Goal: Ask a question

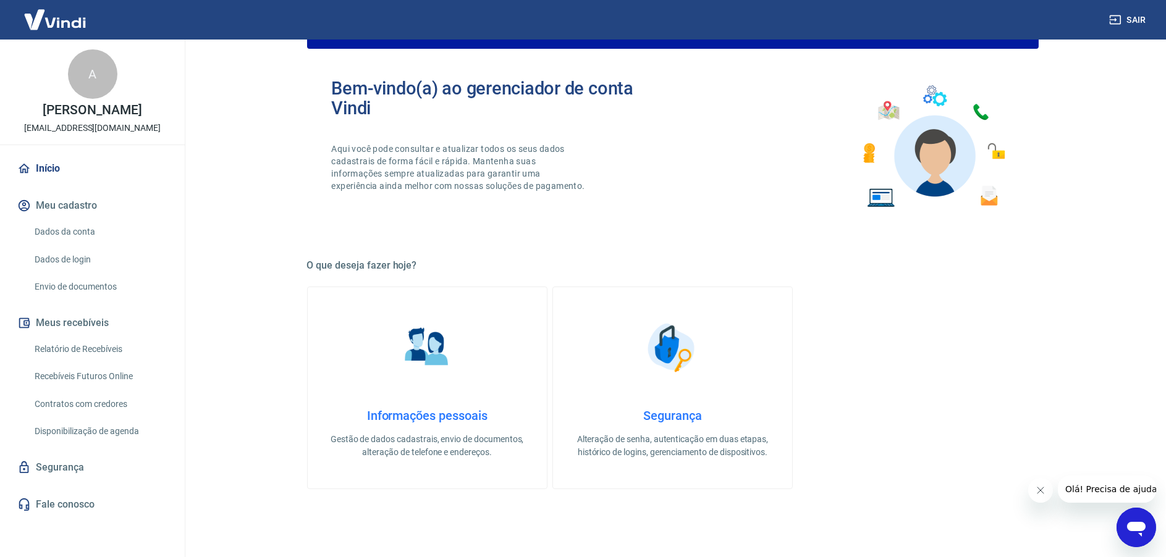
scroll to position [309, 0]
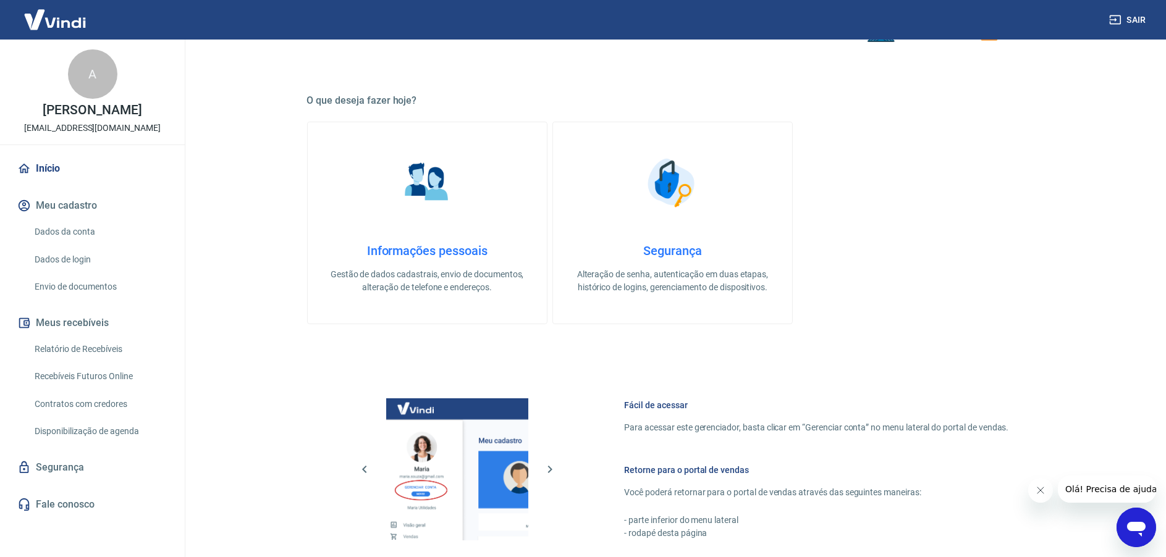
click at [70, 499] on link "Fale conosco" at bounding box center [92, 504] width 155 height 27
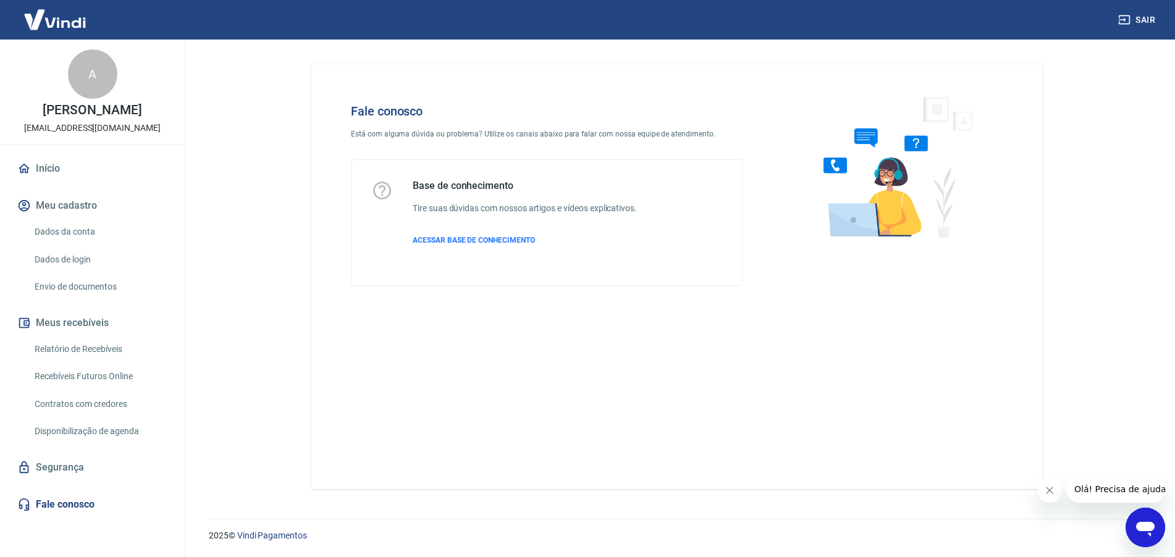
click at [1141, 523] on icon "Abrir janela de mensagens" at bounding box center [1145, 529] width 19 height 15
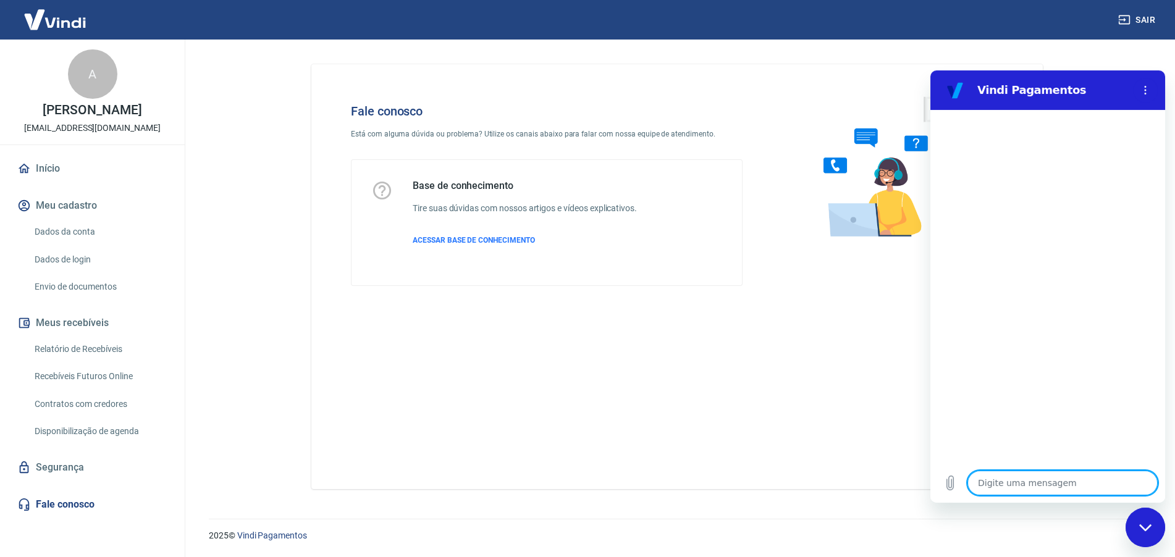
type textarea "x"
click at [1020, 481] on textarea at bounding box center [1063, 483] width 190 height 25
type textarea "o"
type textarea "x"
type textarea "oi"
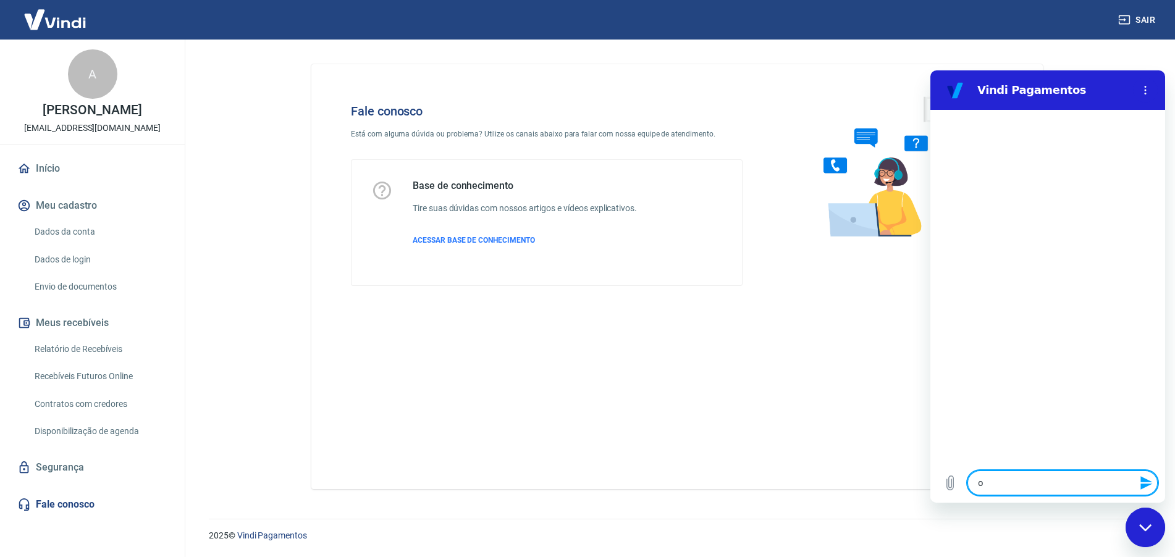
type textarea "x"
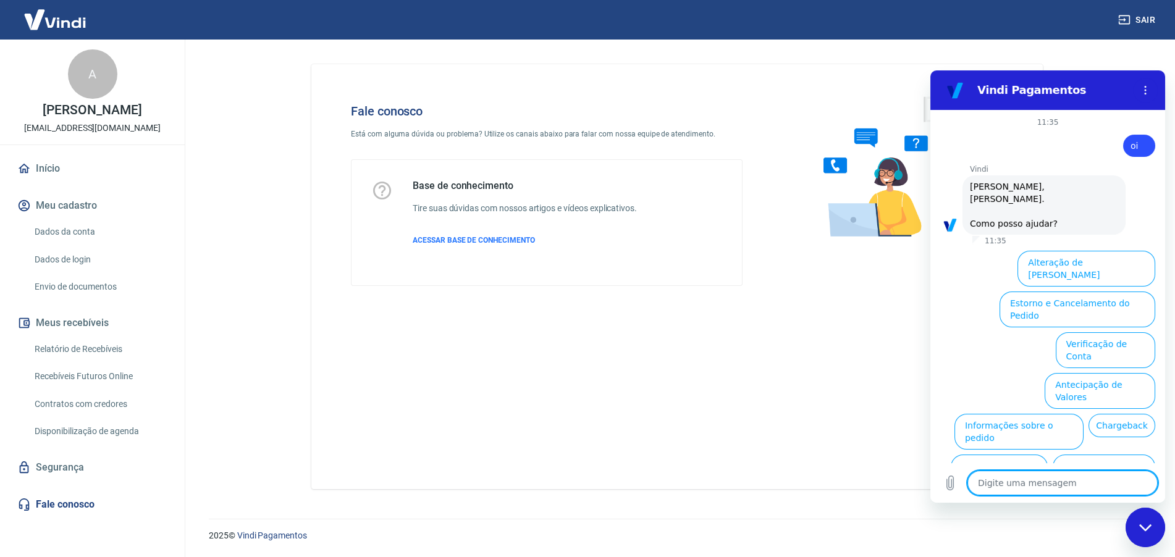
type textarea "x"
drag, startPoint x: 74, startPoint y: 232, endPoint x: 101, endPoint y: 243, distance: 29.6
click at [74, 232] on link "Dados da conta" at bounding box center [100, 231] width 140 height 25
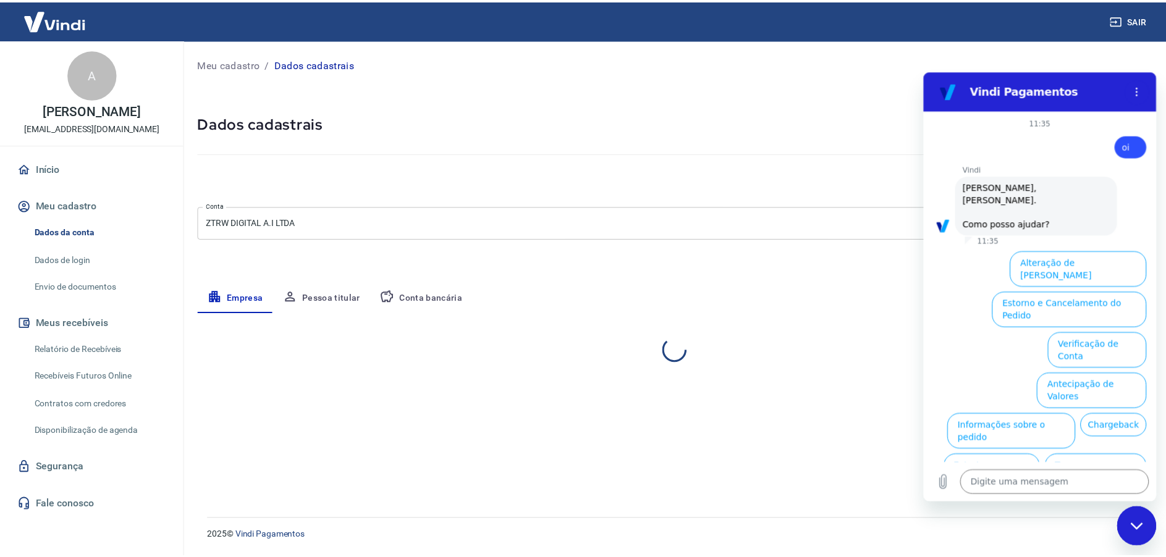
select select "SP"
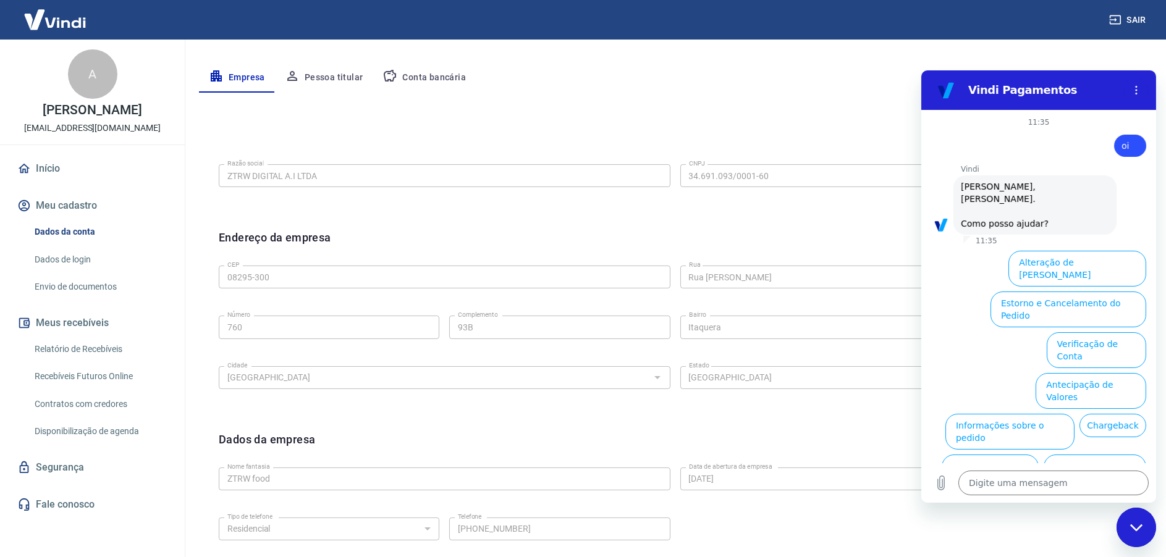
scroll to position [209, 0]
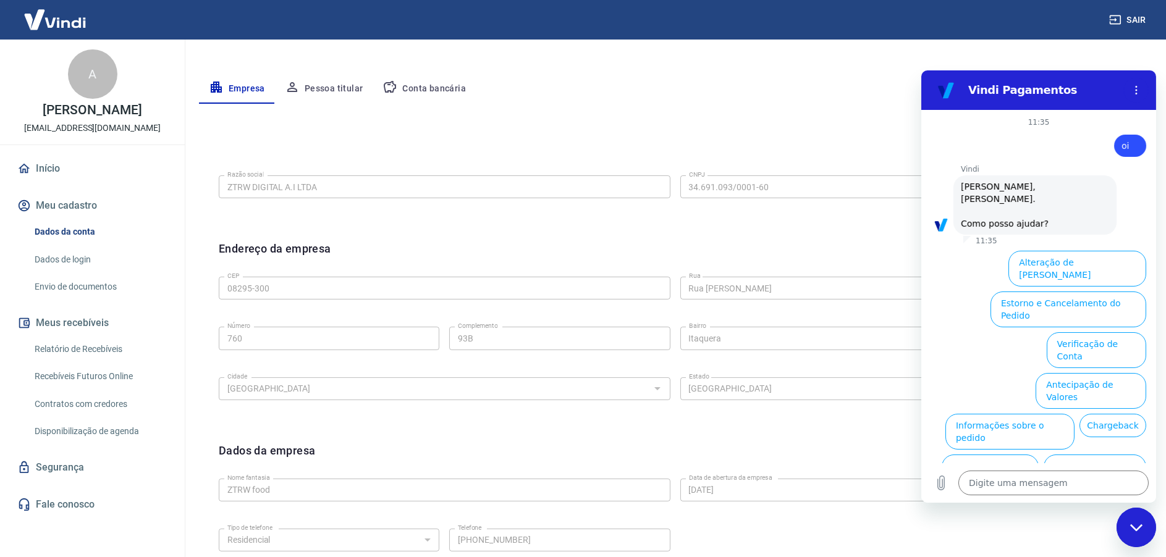
click at [55, 264] on link "Dados de login" at bounding box center [100, 259] width 140 height 25
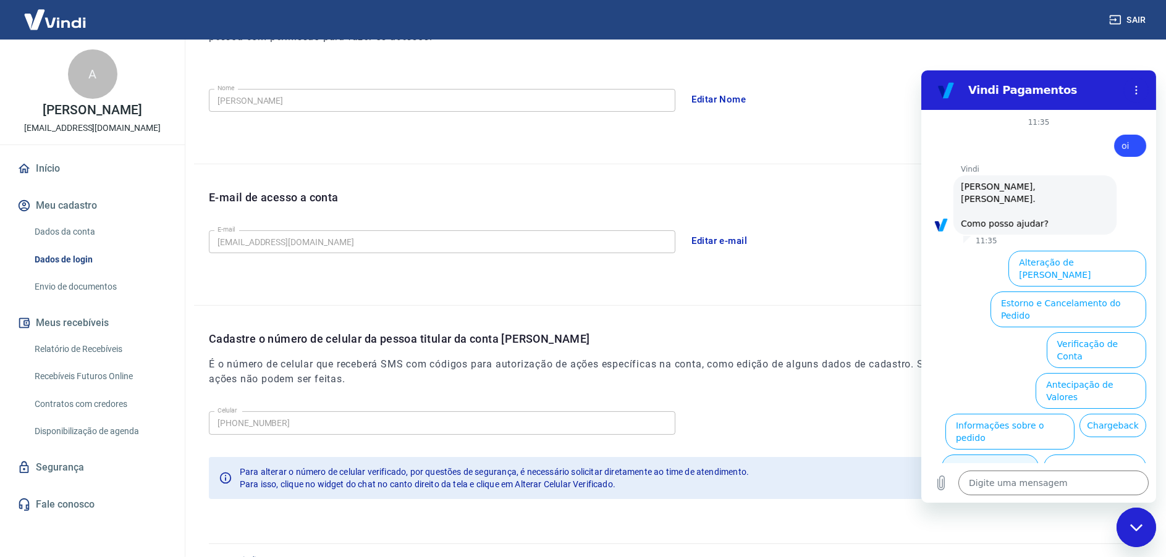
click at [991, 455] on button "Extrato e Recebíveis" at bounding box center [989, 473] width 97 height 36
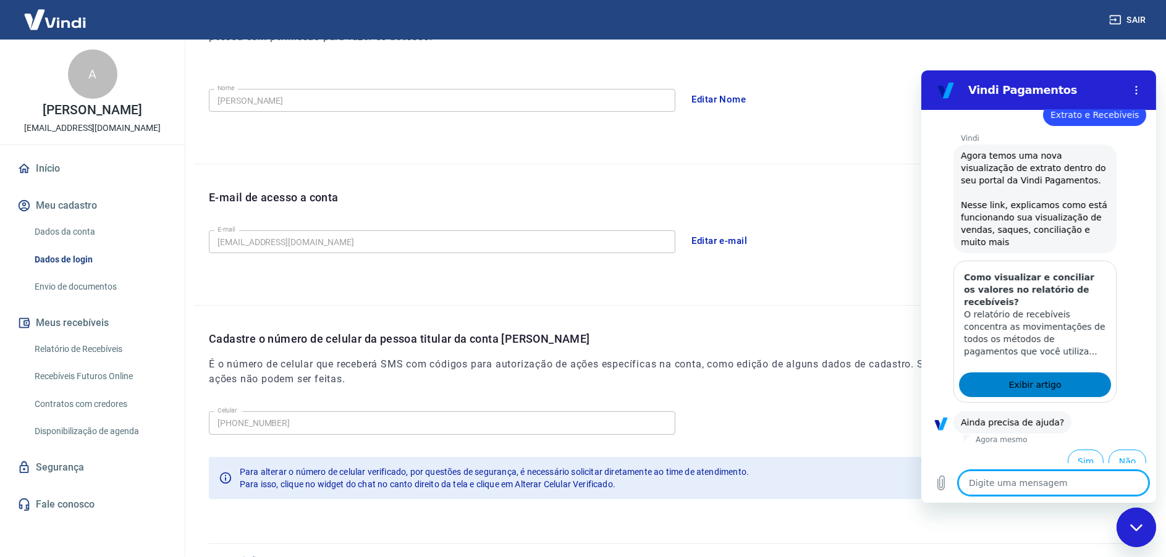
scroll to position [138, 0]
click at [1071, 450] on button "Sim" at bounding box center [1085, 461] width 36 height 23
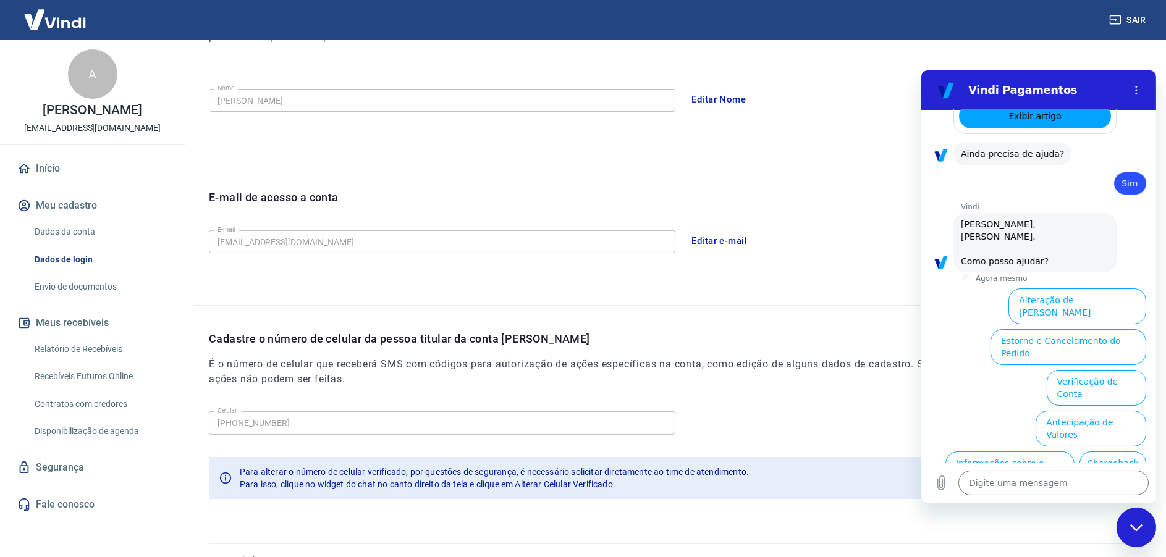
scroll to position [461, 0]
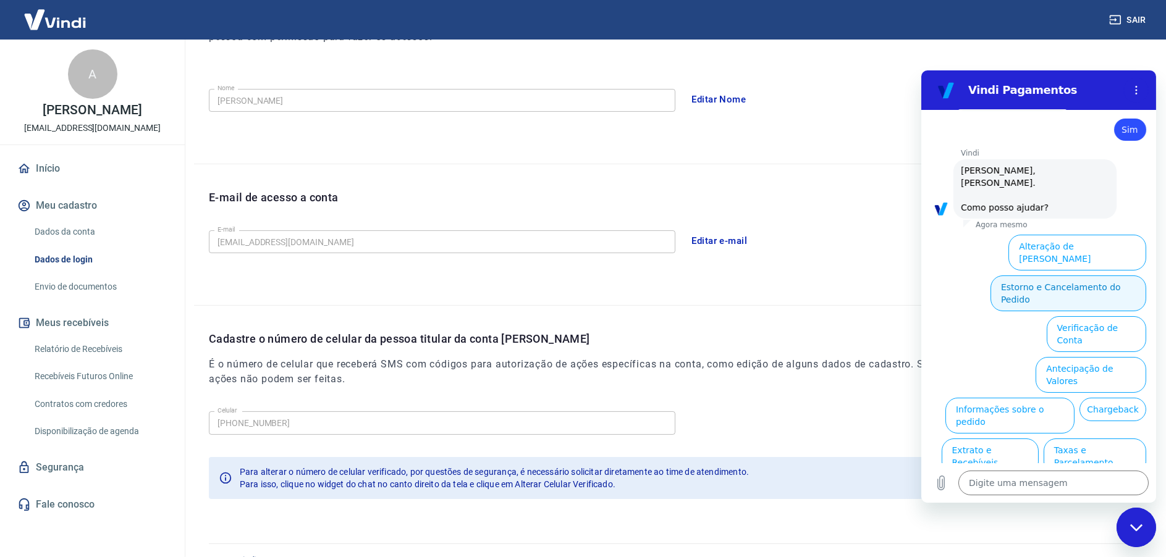
click at [1022, 276] on button "Estorno e Cancelamento do Pedido" at bounding box center [1068, 294] width 156 height 36
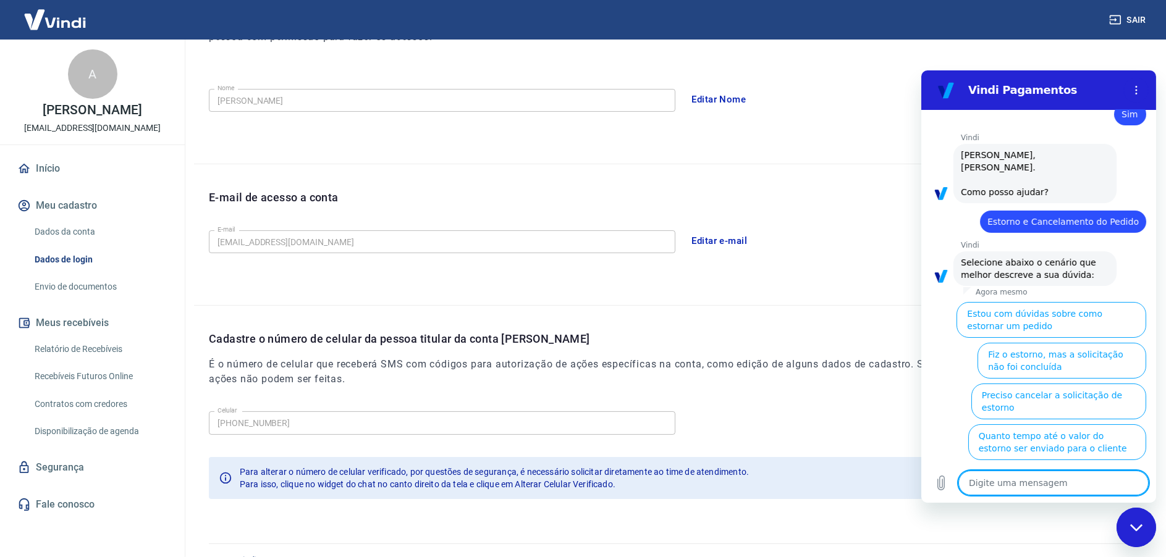
scroll to position [508, 0]
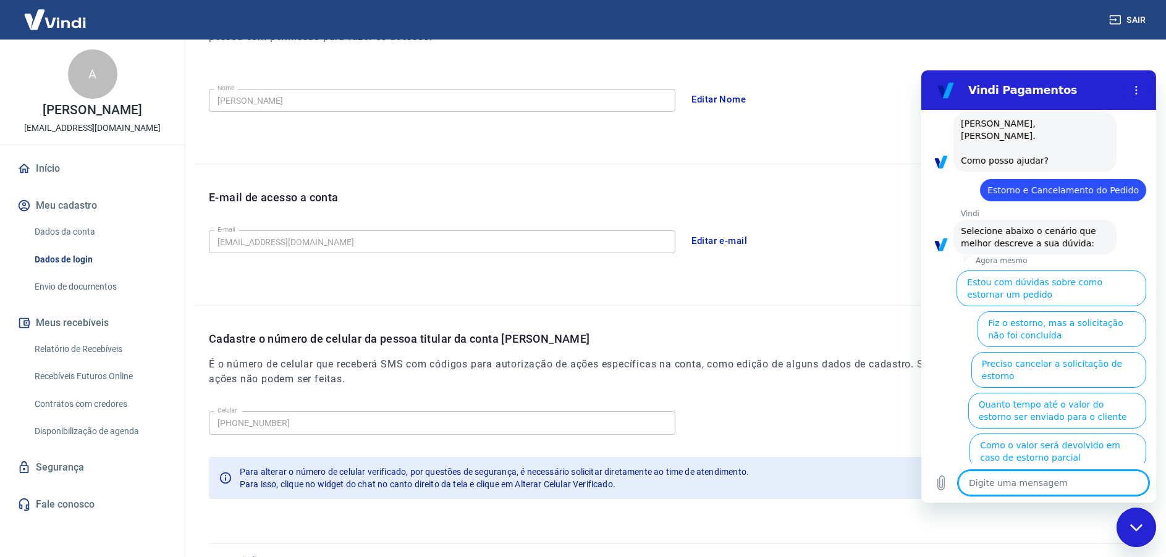
drag, startPoint x: 1023, startPoint y: 335, endPoint x: 948, endPoint y: 364, distance: 80.2
click at [1023, 352] on button "Preciso cancelar a solicitação de estorno" at bounding box center [1058, 370] width 175 height 36
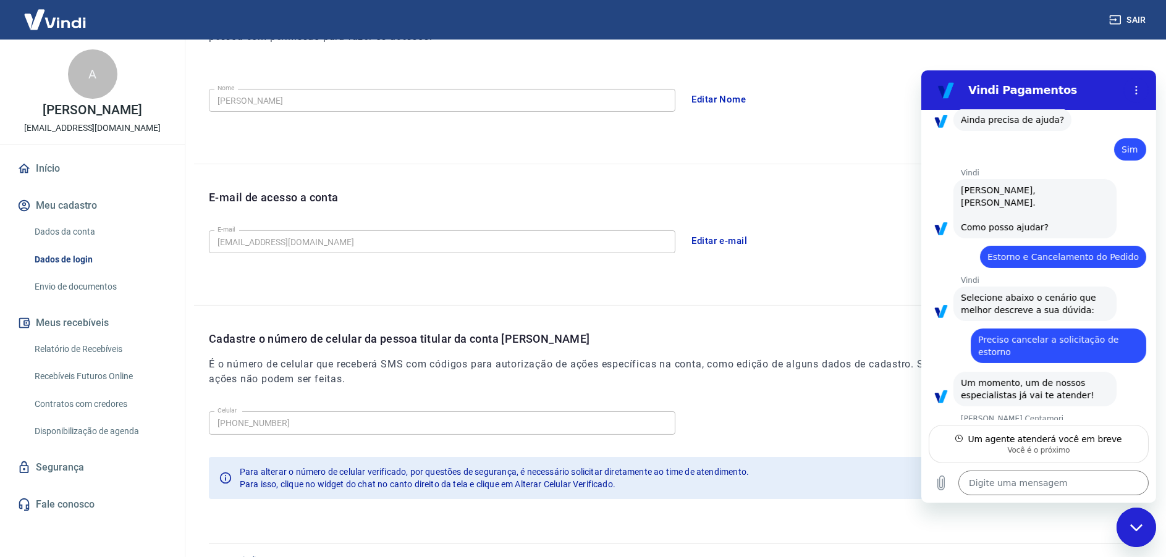
scroll to position [440, 0]
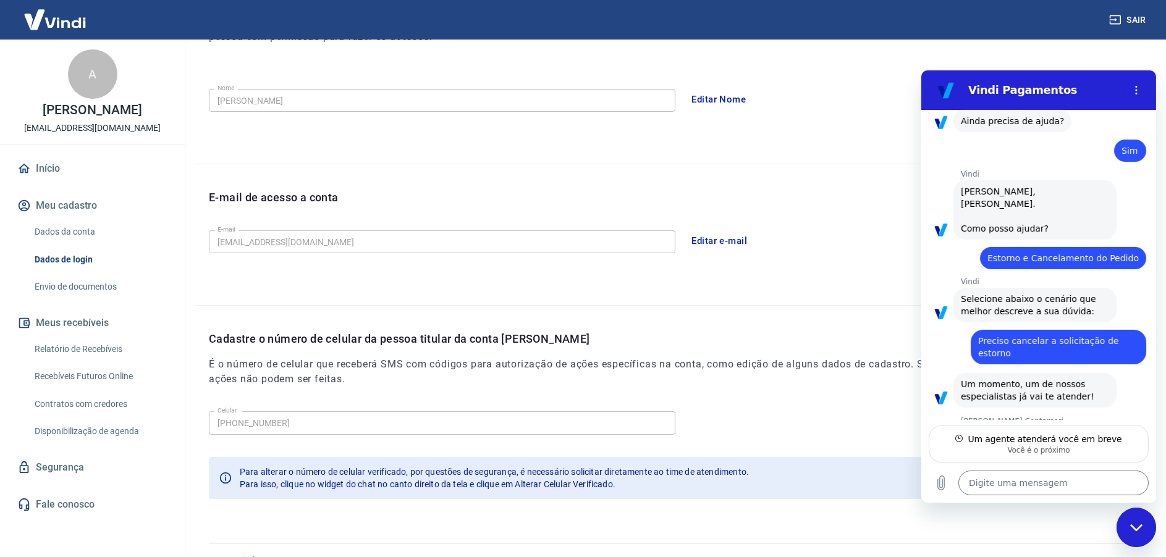
type textarea "x"
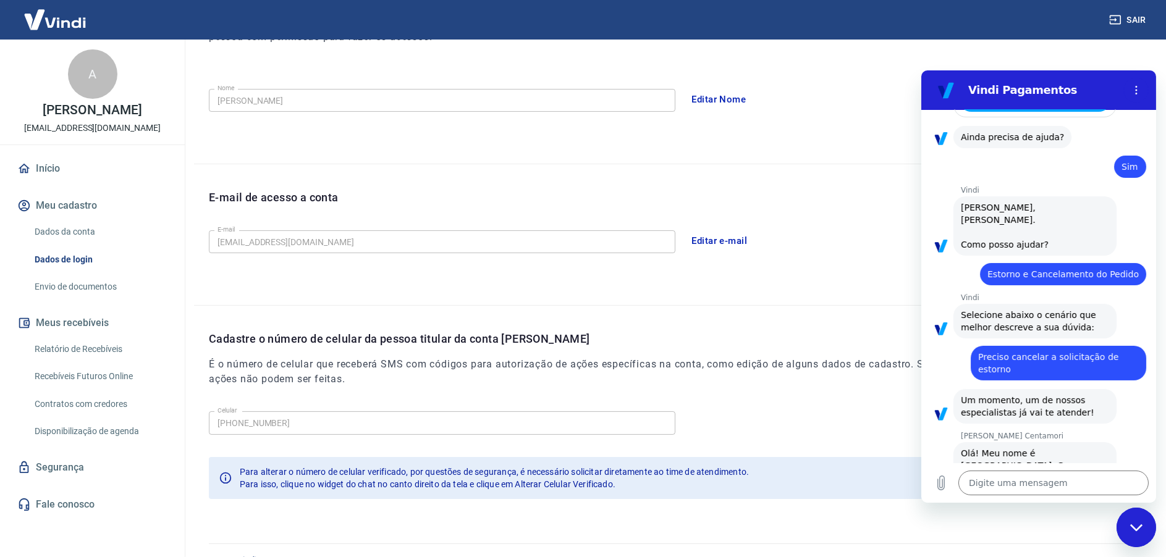
scroll to position [426, 0]
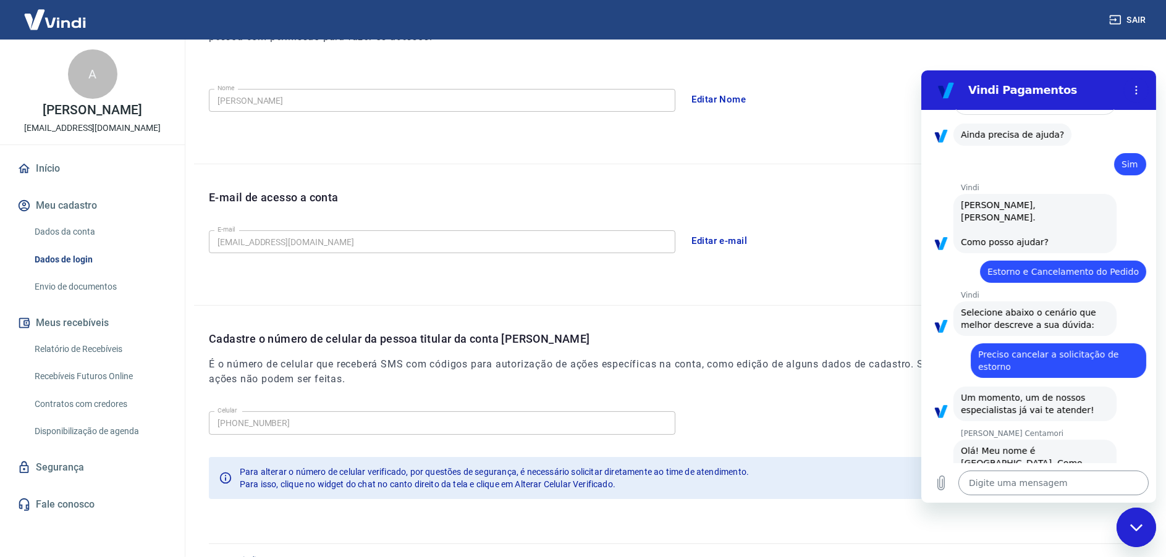
click at [1007, 484] on textarea at bounding box center [1053, 483] width 190 height 25
paste textarea "1676173"
type textarea "1676173"
type textarea "x"
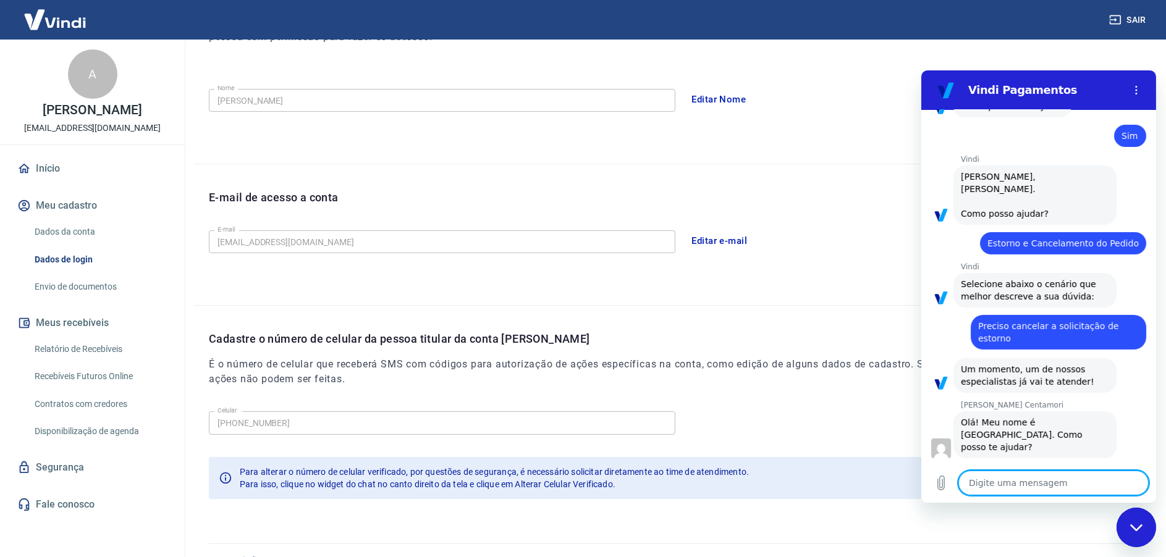
type textarea "x"
type textarea "´p"
type textarea "x"
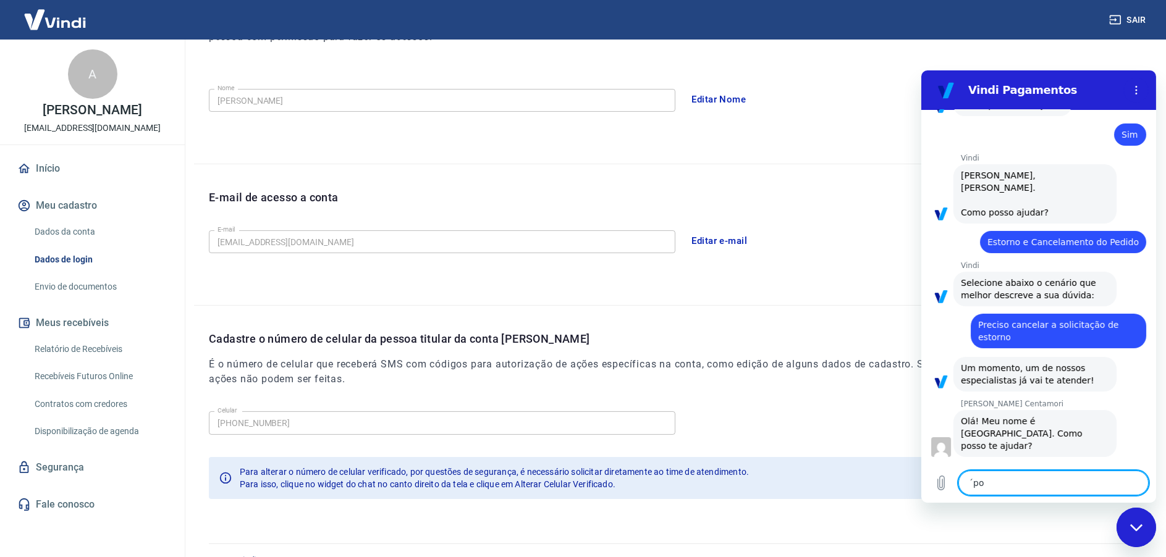
type textarea "´pop"
type textarea "x"
type textarea "´popr"
type textarea "x"
type textarea "´popr"
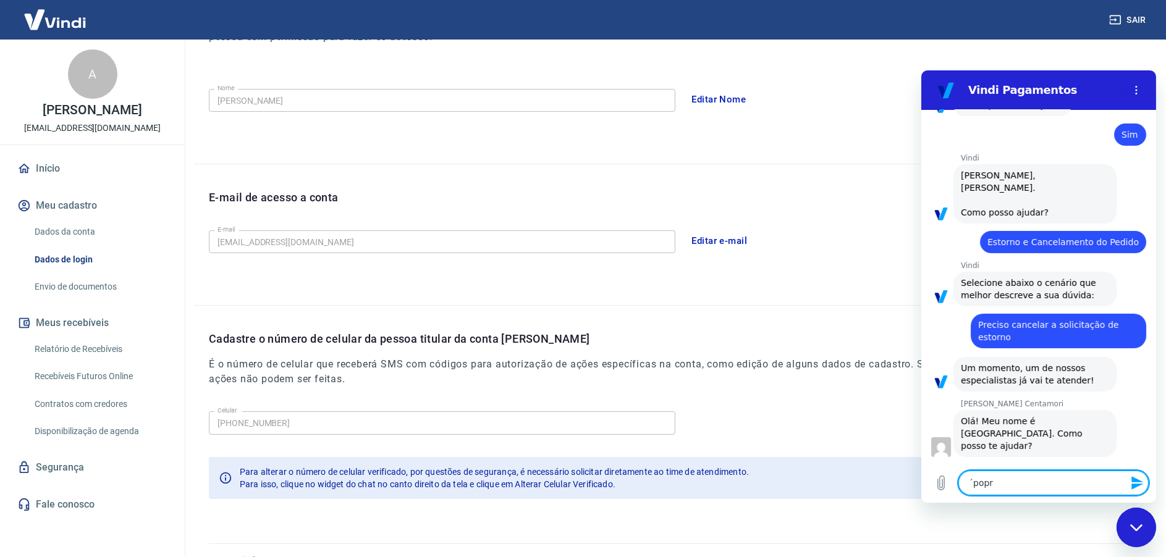
type textarea "x"
type textarea "´popr f"
type textarea "x"
type textarea "´popr fa"
type textarea "x"
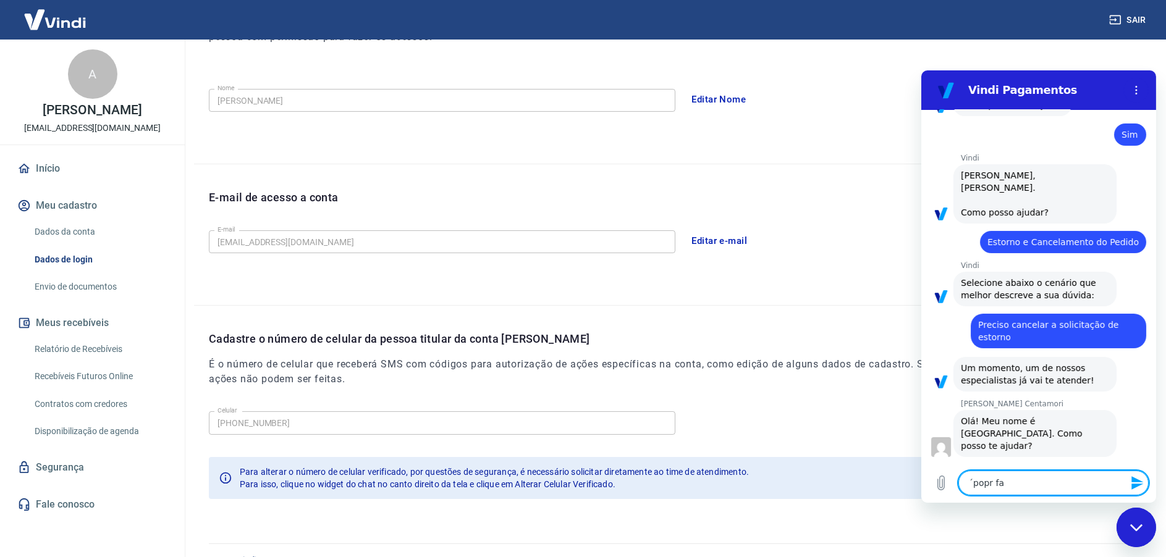
type textarea "´popr fav"
type textarea "x"
type textarea "´popr favo"
type textarea "x"
type textarea "´popr favor"
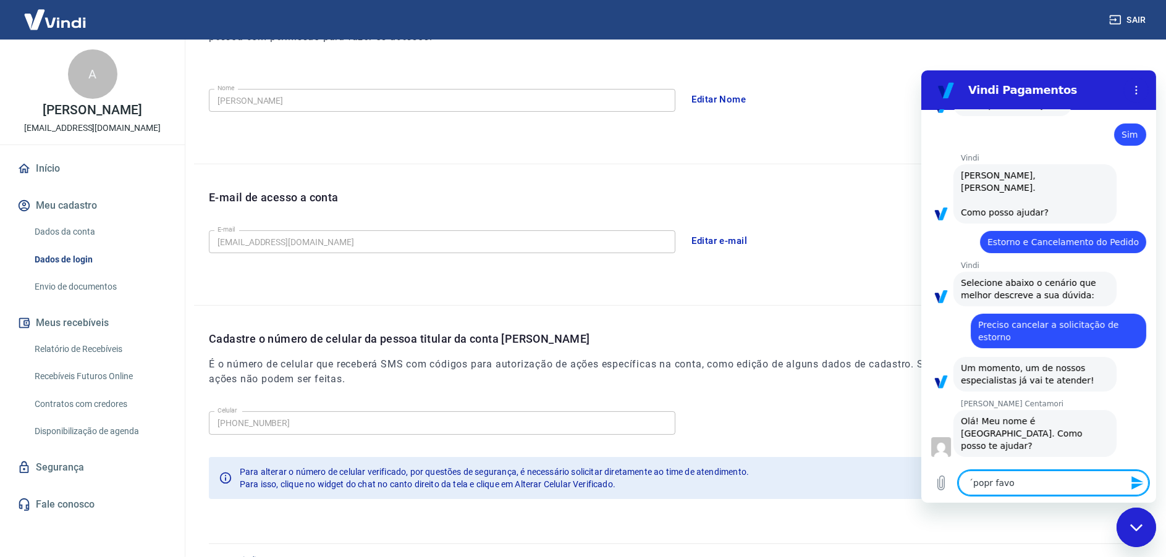
type textarea "x"
type textarea "´popr favor"
type textarea "x"
type textarea "´popr favor p"
type textarea "x"
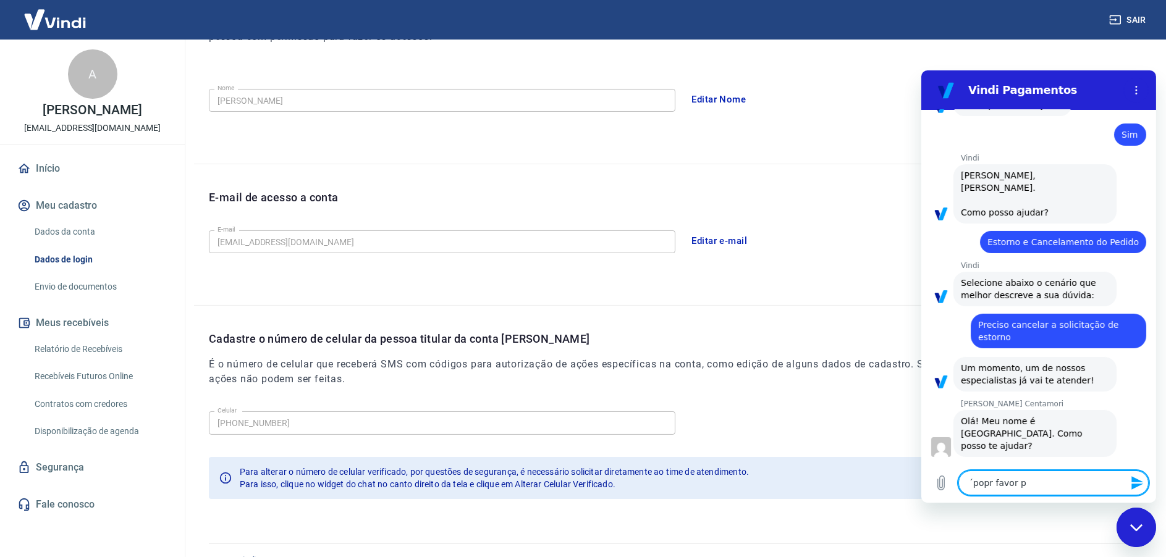
type textarea "´popr favor p´r"
type textarea "x"
type textarea "´popr favor p´re"
type textarea "x"
type textarea "´popr favor p´rec"
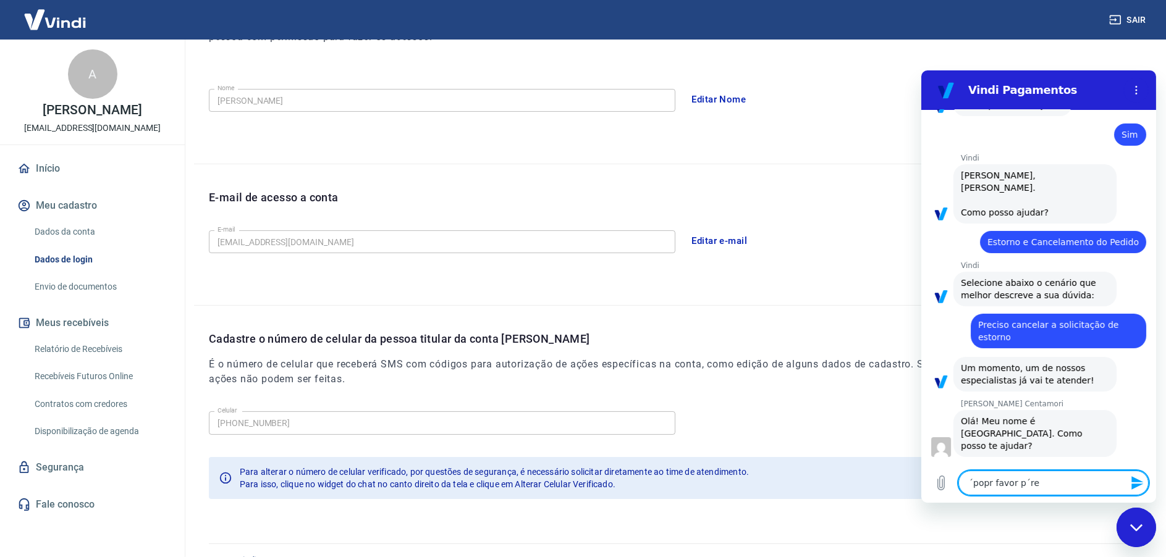
type textarea "x"
type textarea "´popr favor p´reci"
type textarea "x"
type textarea "´popr favor p´recis"
type textarea "x"
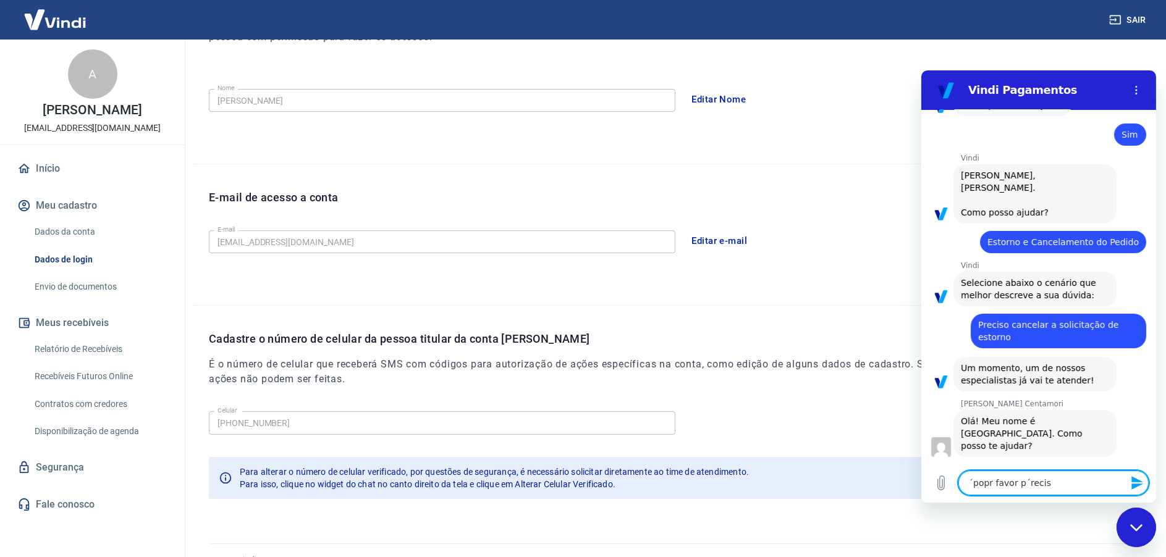
type textarea "´popr favor p´reciso"
type textarea "x"
type textarea "´popr favor p´reciso"
type textarea "x"
type textarea "´popr favor p´reciso a"
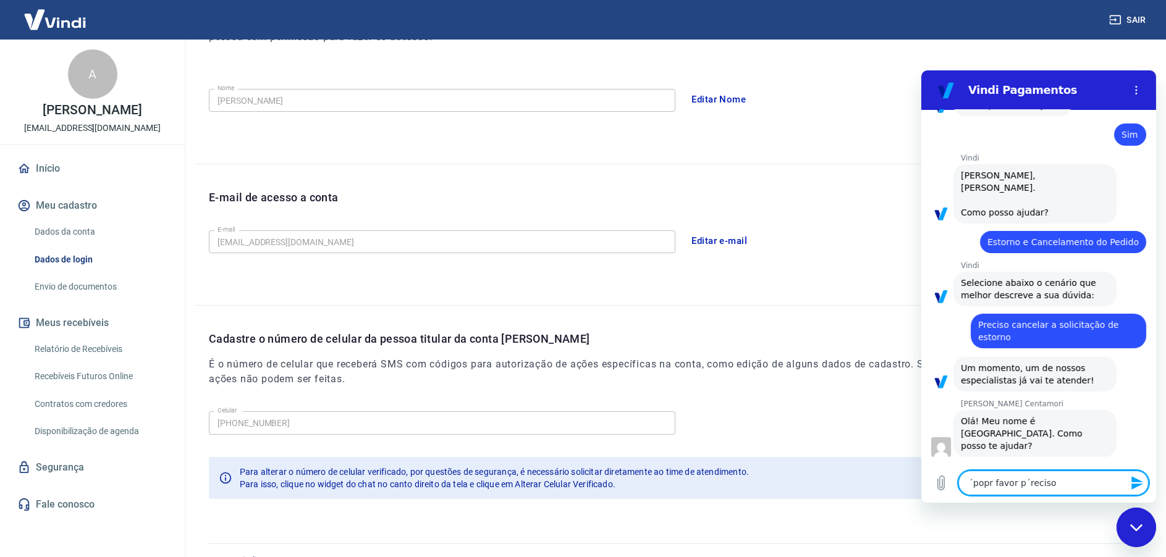
type textarea "x"
type textarea "´popr favor p´reciso ab"
type textarea "x"
type textarea "´popr favor p´reciso abr"
type textarea "x"
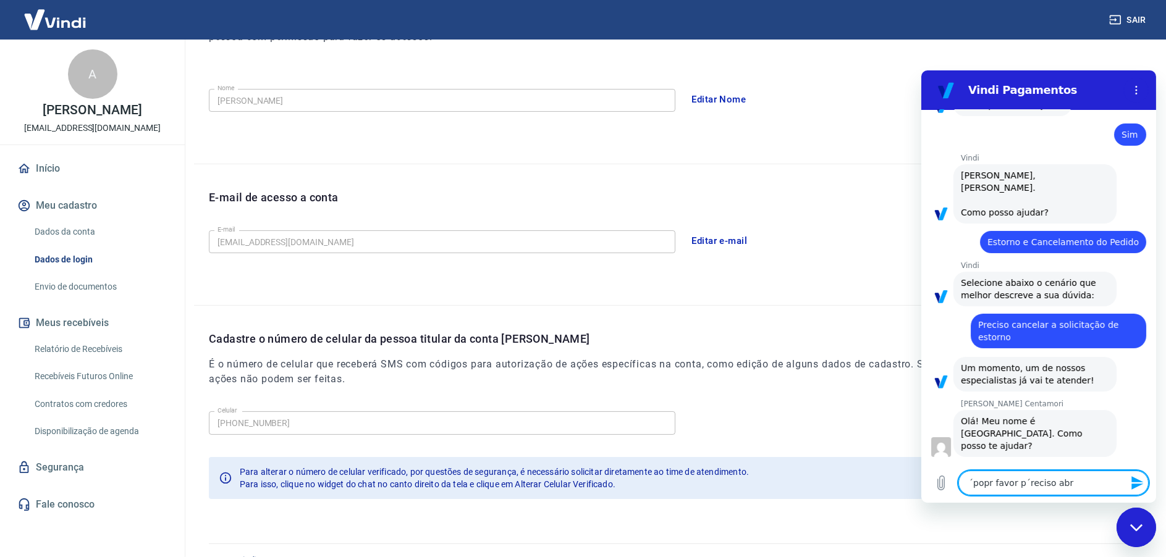
type textarea "´popr favor p´reciso abri"
type textarea "x"
type textarea "´popr favor p´reciso abrir"
type textarea "x"
type textarea "´popr favor p´reciso abriri"
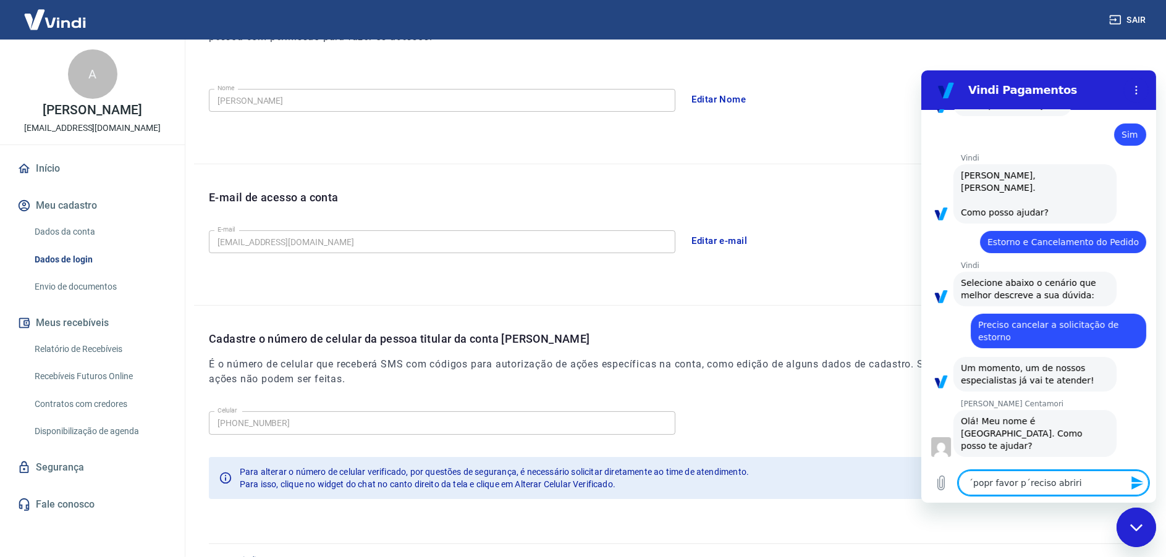
type textarea "x"
type textarea "´popr favor p´reciso abriri u"
type textarea "x"
type textarea "´popr favor p´reciso abriri um"
type textarea "x"
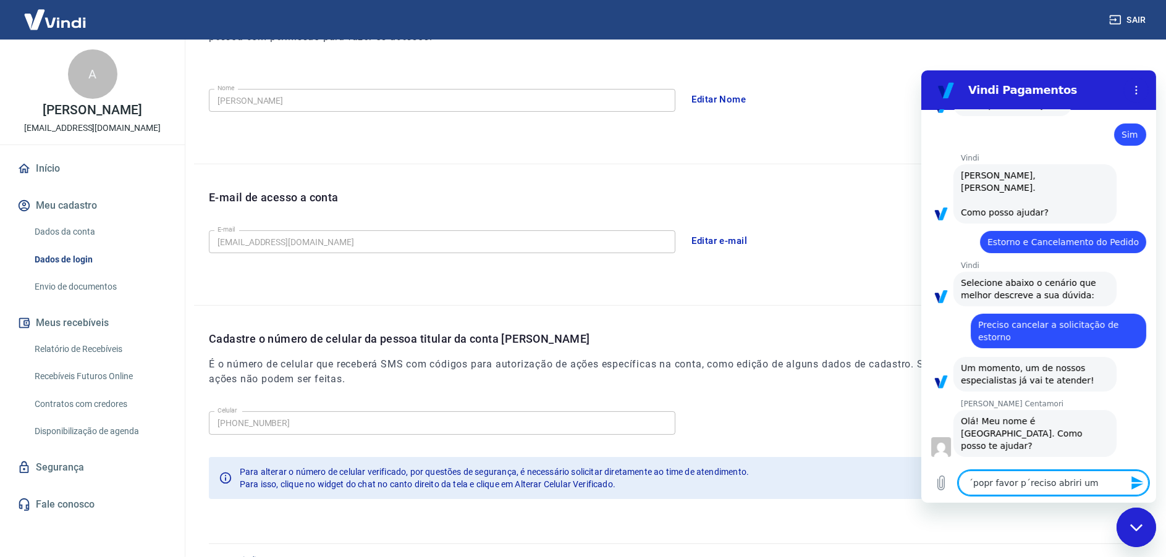
type textarea "´popr favor p´reciso abriri um"
type textarea "x"
type textarea "´popr favor p´reciso abriri um c"
type textarea "x"
type textarea "´popr favor p´reciso abriri um ch"
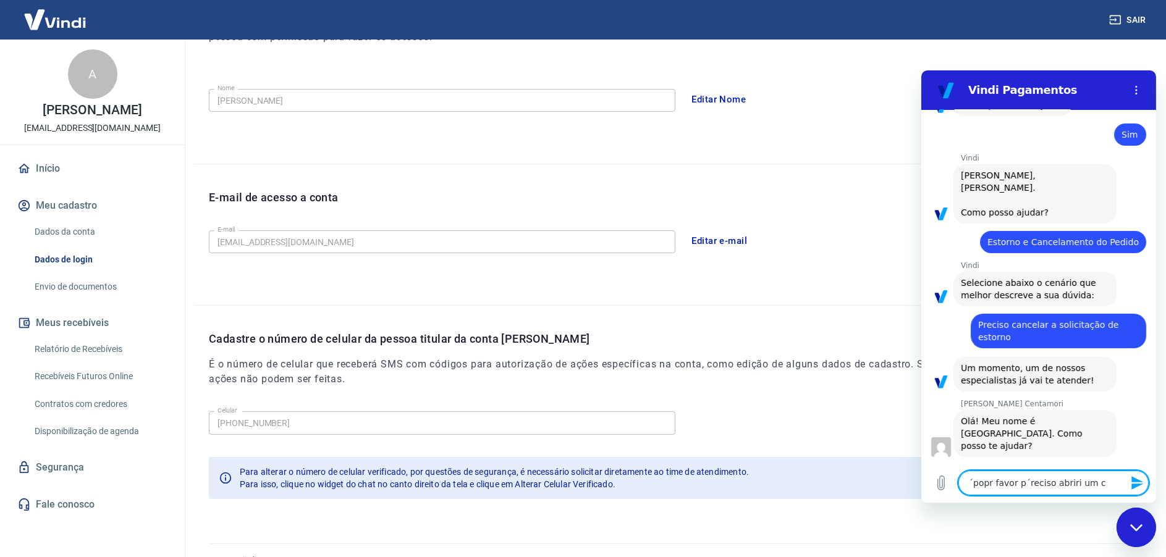
type textarea "x"
type textarea "´popr favor p´reciso abriri um cha"
type textarea "x"
type textarea "´popr favor p´reciso abriri um cham"
type textarea "x"
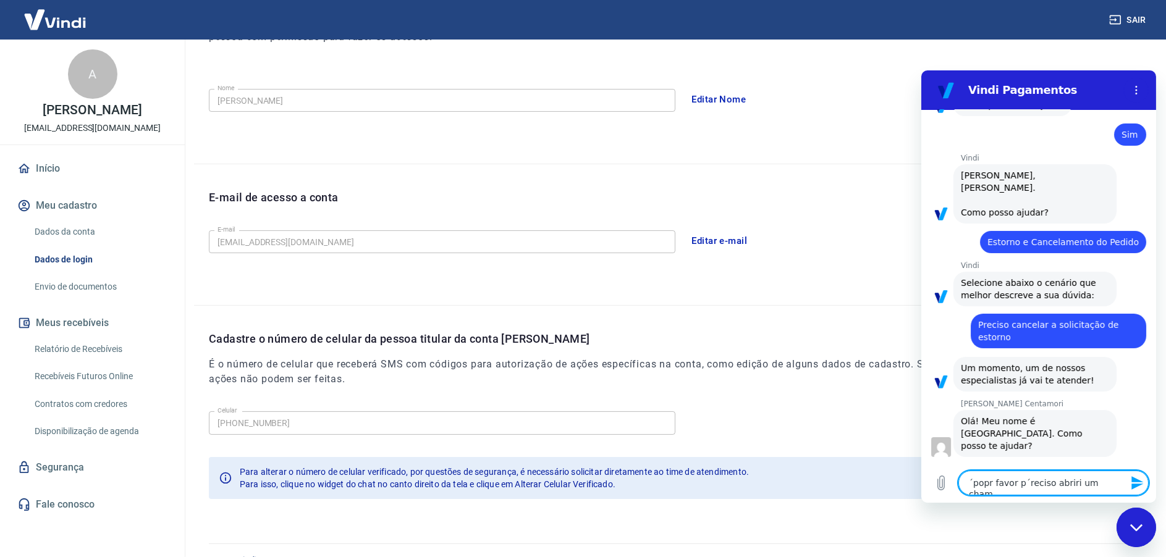
type textarea "´popr favor p´reciso abriri um chama"
type textarea "x"
type textarea "´popr favor p´reciso abriri um chamad"
type textarea "x"
type textarea "´popr favor p´reciso abriri um chamado"
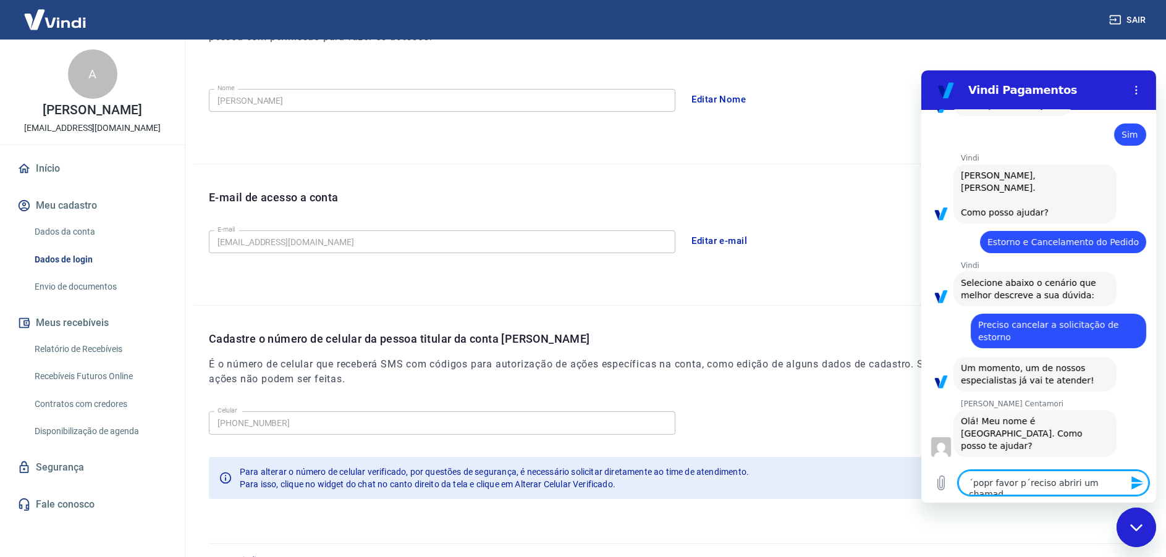
type textarea "x"
type textarea "´popr favor p´reciso abriri um chamado"
type textarea "x"
type textarea "´popr favor p´reciso abriri um chamado n"
type textarea "x"
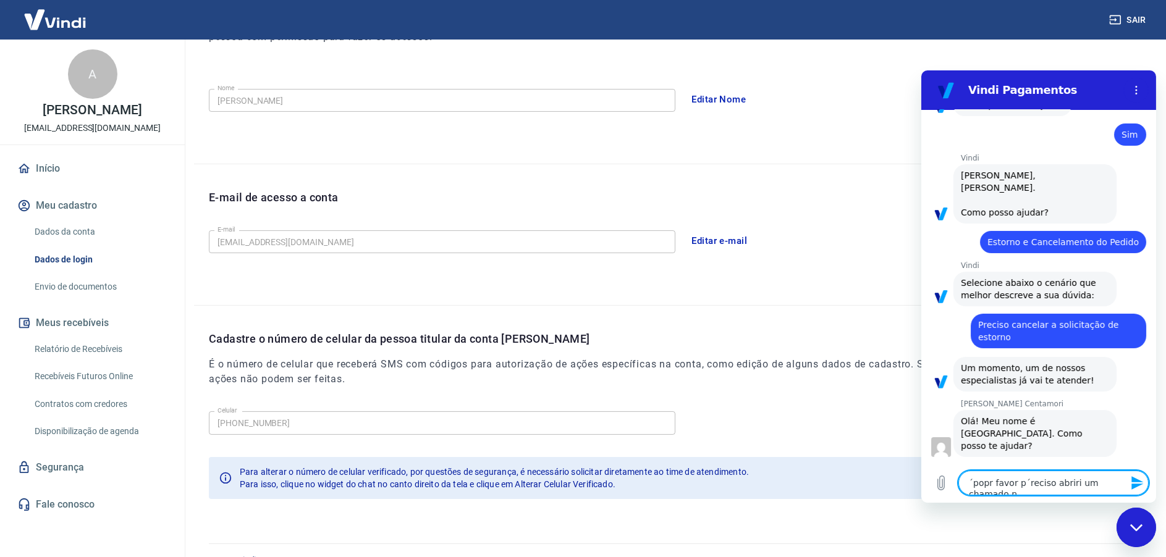
type textarea "´popr favor p´reciso abriri um chamado na"
type textarea "x"
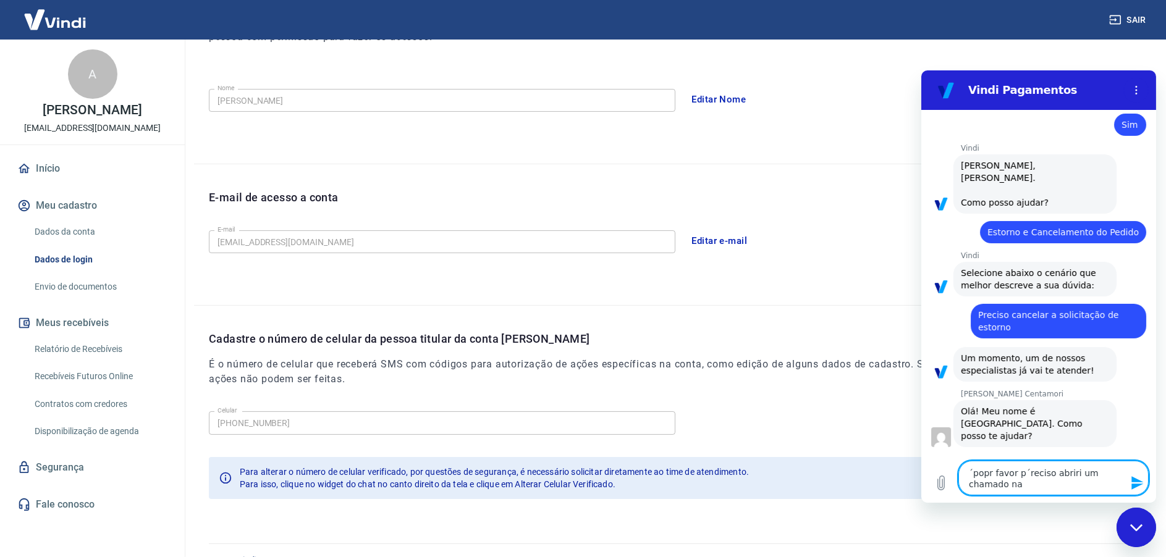
type textarea "´popr favor p´reciso abriri um chamado na"
type textarea "x"
type textarea "´popr favor p´reciso abriri um chamado na o"
type textarea "x"
type textarea "´popr favor p´reciso abriri um chamado na ou"
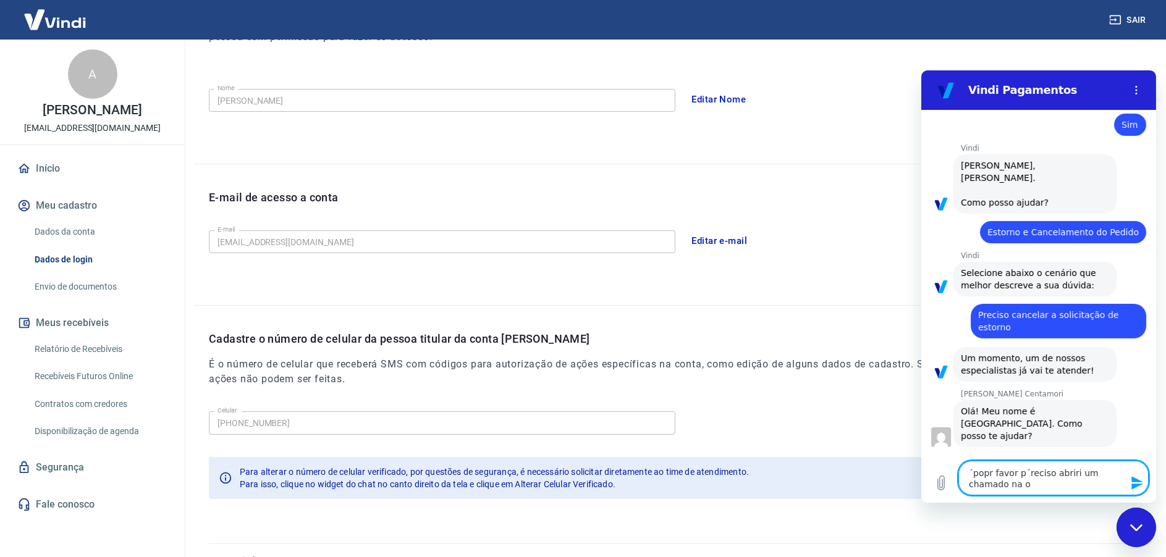
type textarea "x"
type textarea "´popr favor p´reciso abriri um chamado na ouv"
type textarea "x"
type textarea "´popr favor p´reciso abriri um chamado na ouvi"
type textarea "x"
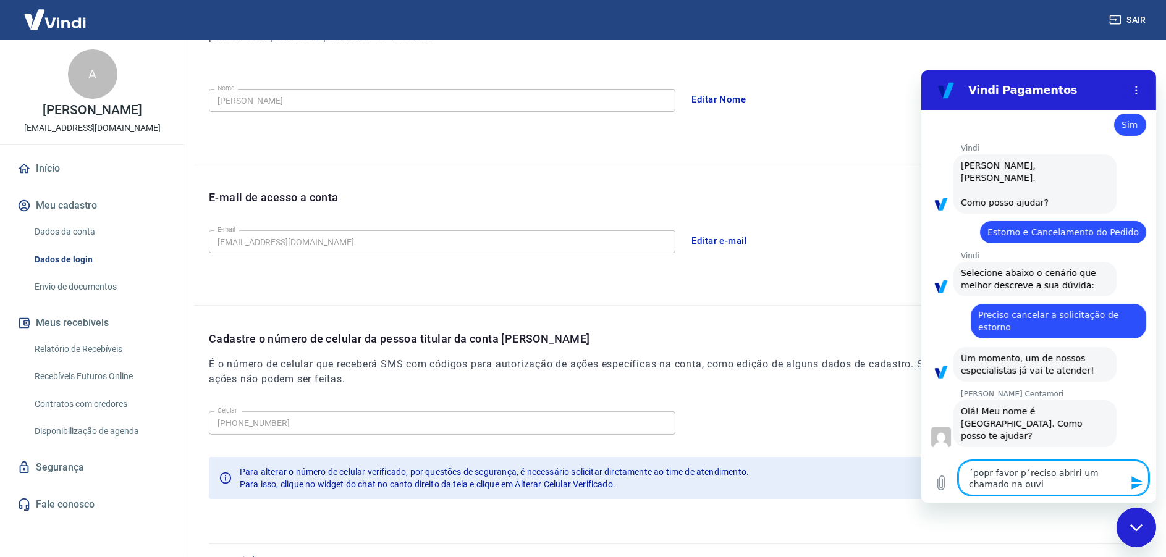
type textarea "´popr favor p´reciso abriri um chamado na ouvid"
type textarea "x"
type textarea "´popr favor p´reciso abriri um chamado na ouvido"
type textarea "x"
type textarea "´popr favor p´reciso abriri um chamado na ouvidor"
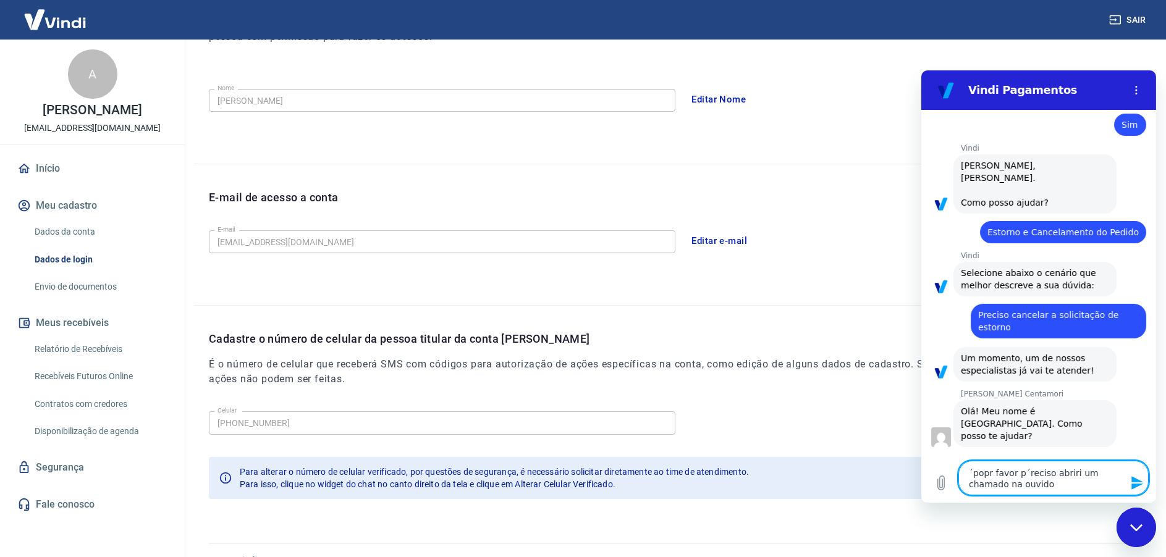
type textarea "x"
type textarea "´popr favor p´reciso abriri um chamado na ouvidori"
type textarea "x"
type textarea "´popr favor p´reciso abriri um chamado na ouvidoria"
type textarea "x"
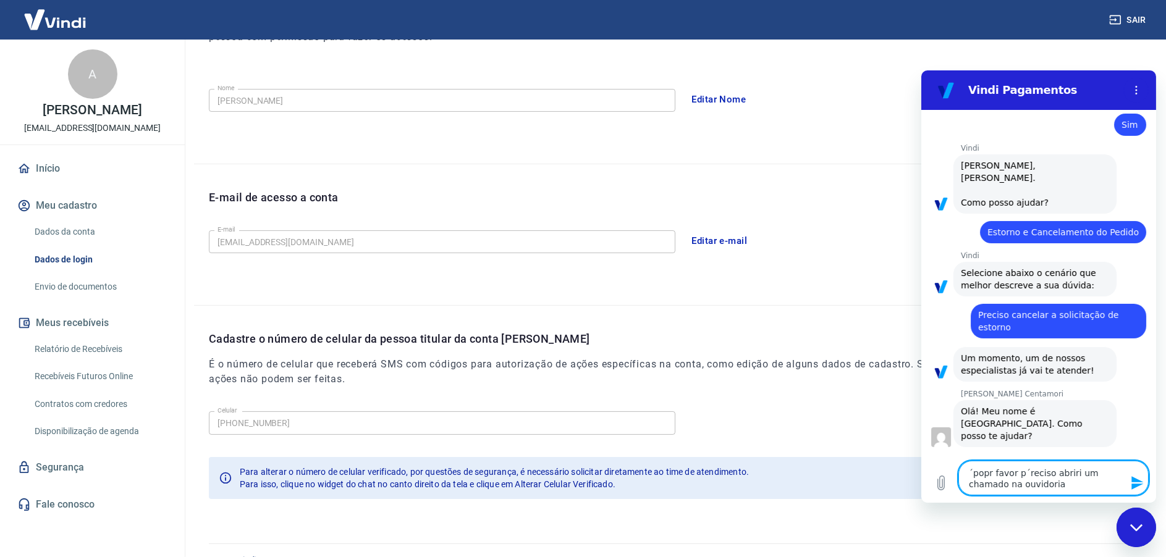
type textarea "´popr favor p´reciso abriri um chamado na ouvidoria"
type textarea "x"
type textarea "´popr favor p´reciso abriri um chamado na ouvidoria e"
type textarea "x"
type textarea "´popr favor p´reciso abriri um chamado na ouvidoria e"
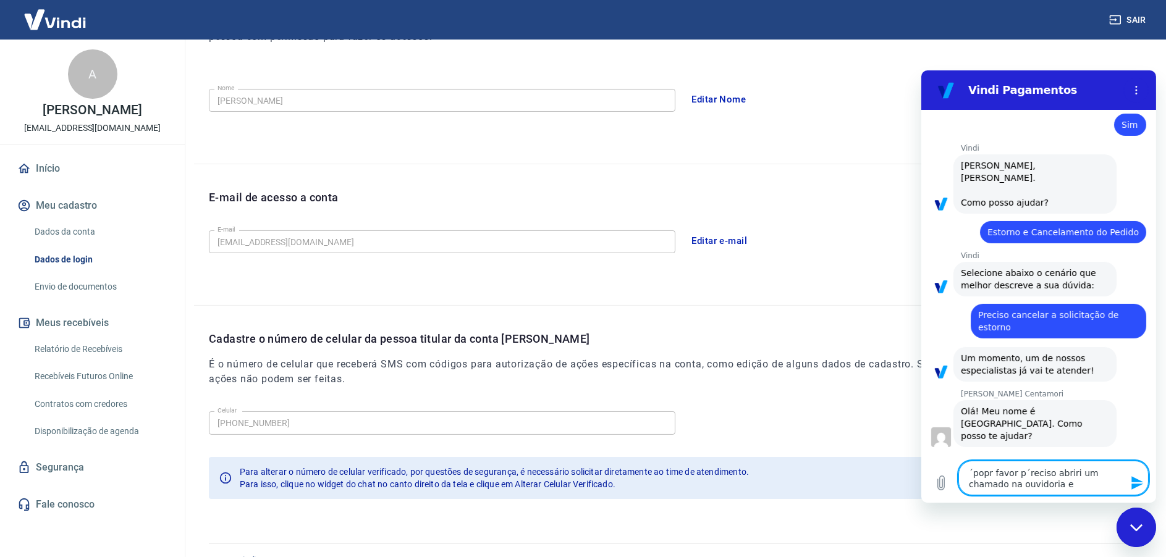
type textarea "x"
type textarea "´popr favor p´reciso abriri um chamado na ouvidoria e e"
type textarea "x"
type textarea "´popr favor p´reciso abriri um chamado na ouvidoria e es"
type textarea "x"
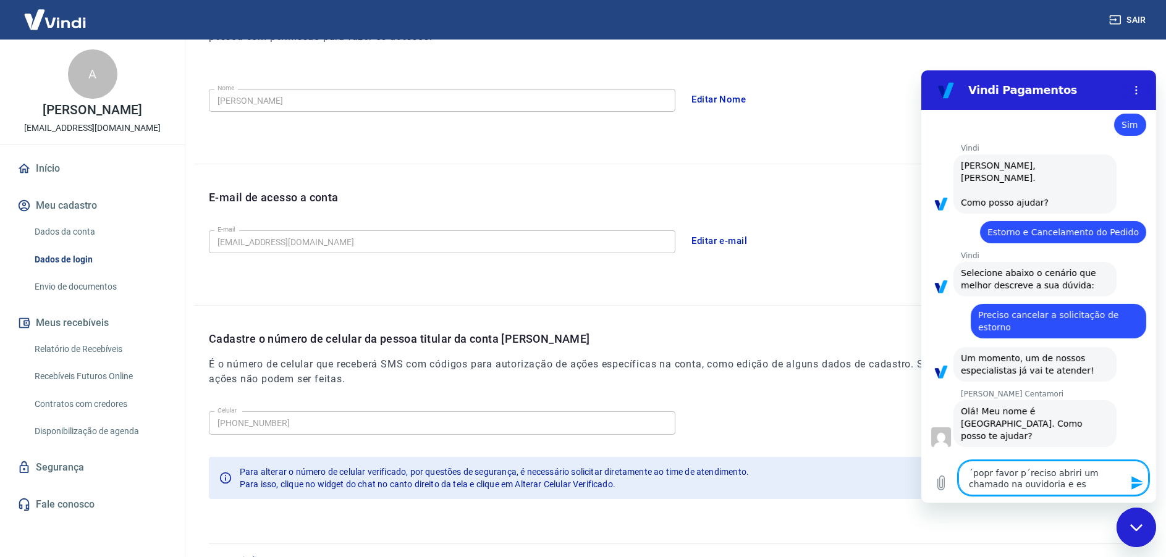
type textarea "´popr favor p´reciso abriri um chamado na ouvidoria e est"
type textarea "x"
type textarea "´popr favor p´reciso abriri um chamado na ouvidoria e esta"
type textarea "x"
type textarea "´popr favor p´reciso abriri um chamado na ouvidoria e esta"
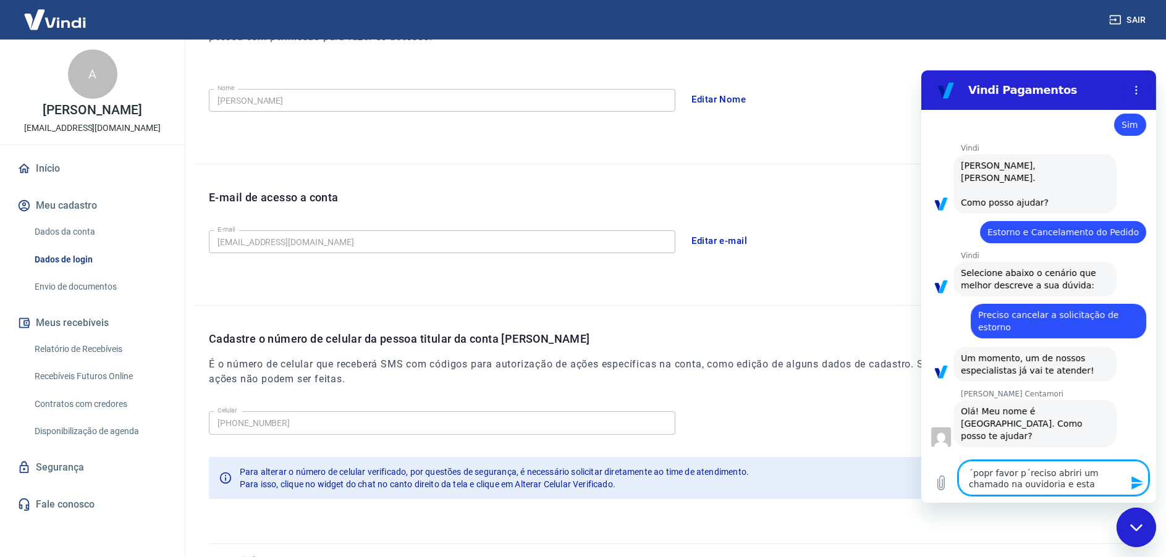
type textarea "x"
type textarea "´popr favor p´reciso abriri um chamado na ouvidoria e esta d"
type textarea "x"
type textarea "´popr favor p´reciso abriri um chamado na ouvidoria e esta di"
type textarea "x"
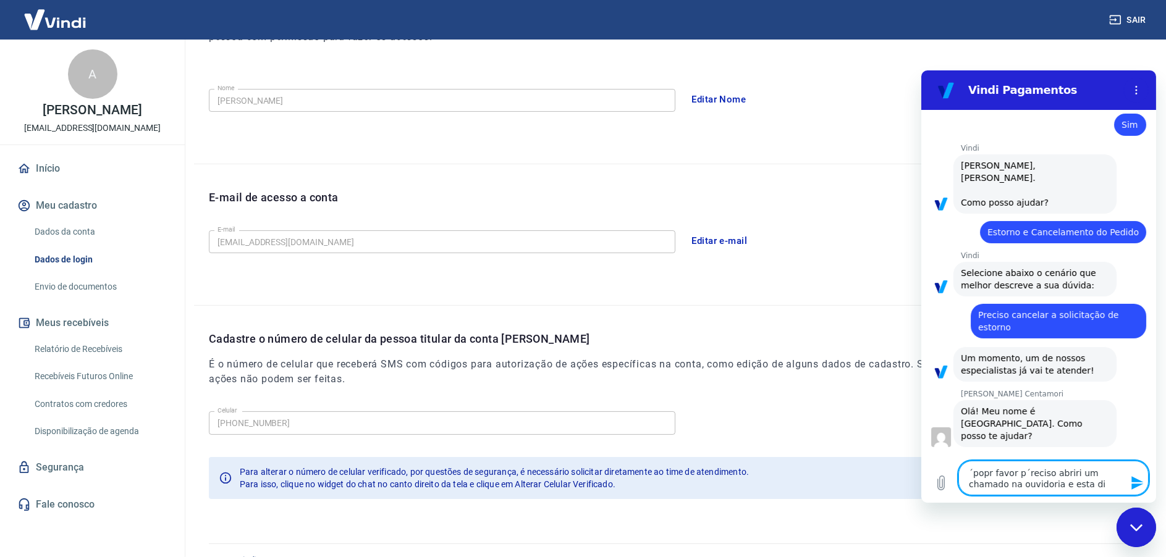
type textarea "´popr favor p´reciso abriri um chamado na ouvidoria e esta diz"
type textarea "x"
type textarea "´popr favor p´reciso abriri um chamado na ouvidoria e esta dize"
type textarea "x"
type textarea "´popr favor p´reciso abriri um chamado na ouvidoria e esta dizen"
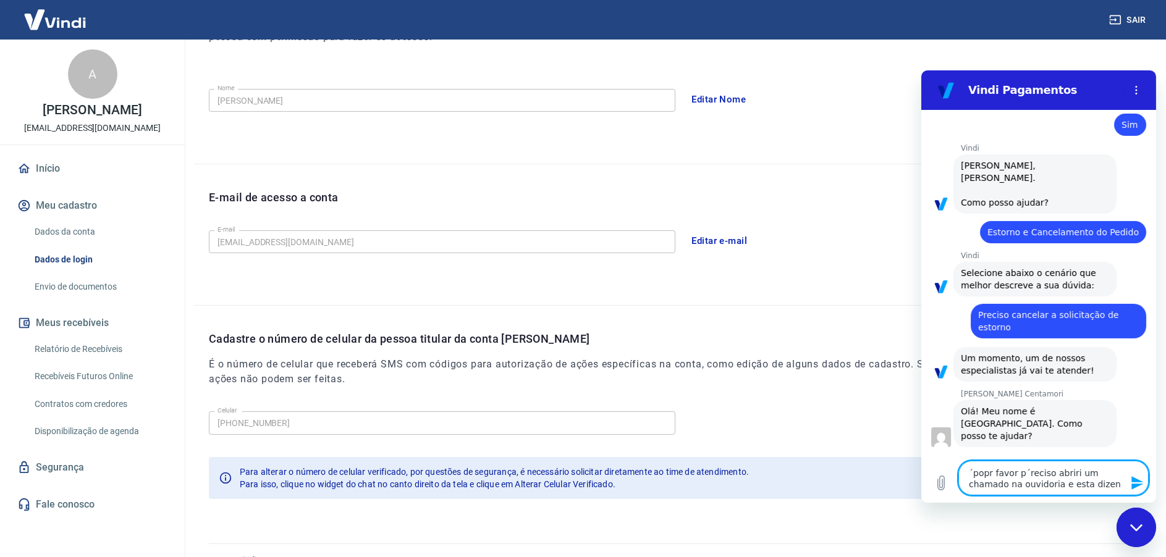
type textarea "x"
type textarea "´popr favor p´reciso abriri um chamado na ouvidoria e esta dizend"
type textarea "x"
type textarea "´popr favor p´reciso abriri um chamado na ouvidoria e esta dizendo"
type textarea "x"
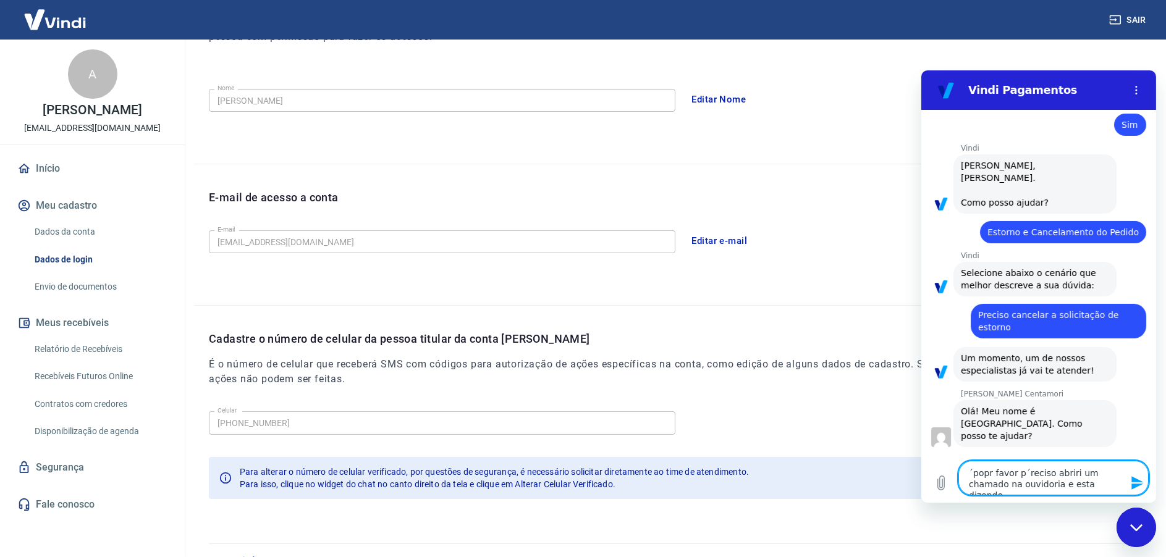
type textarea "´popr favor p´reciso abriri um chamado na ouvidoria e esta dizendo"
type textarea "x"
type textarea "´popr favor p´reciso abriri um chamado na ouvidoria e esta dizendo q"
type textarea "x"
type textarea "´popr favor p´reciso abriri um chamado na ouvidoria e esta dizendo qu"
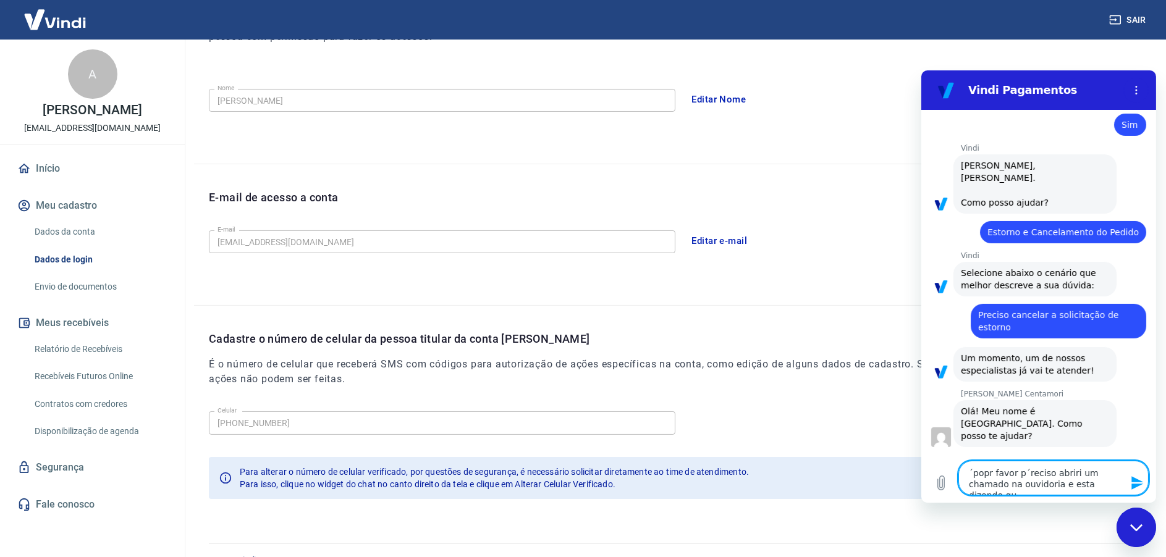
type textarea "x"
type textarea "´popr favor p´reciso abriri um chamado na ouvidoria e esta dizendo que"
type textarea "x"
type textarea "´popr favor p´reciso abriri um chamado na ouvidoria e esta dizendo que"
type textarea "x"
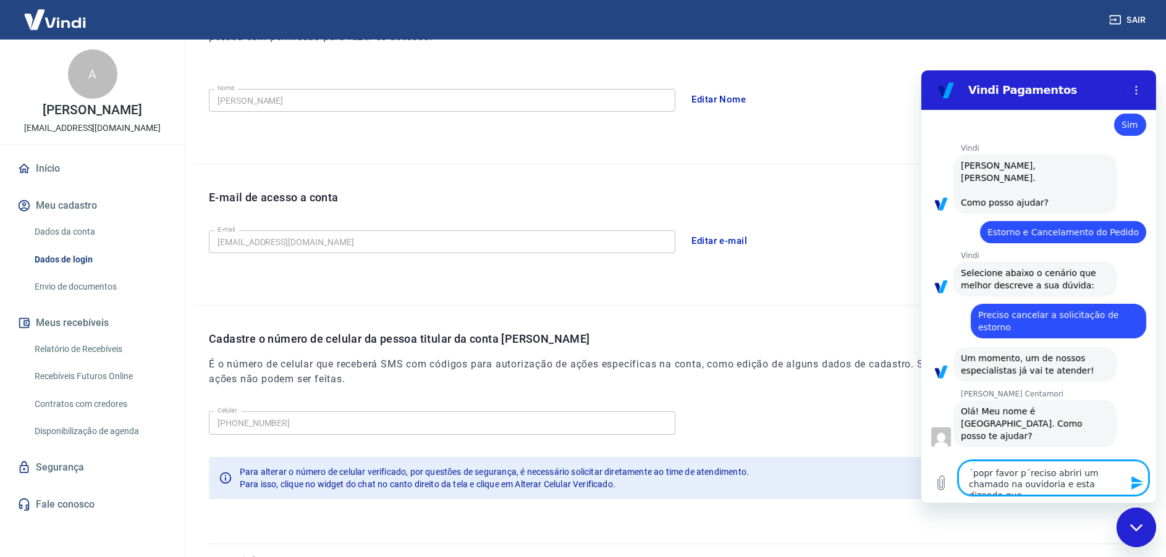
type textarea "´popr favor p´reciso abriri um chamado na ouvidoria e esta dizendo que e"
type textarea "x"
type textarea "´popr favor p´reciso abriri um chamado na ouvidoria e esta dizendo que es"
type textarea "x"
type textarea "´popr favor p´reciso abriri um chamado na ouvidoria e esta dizendo que est"
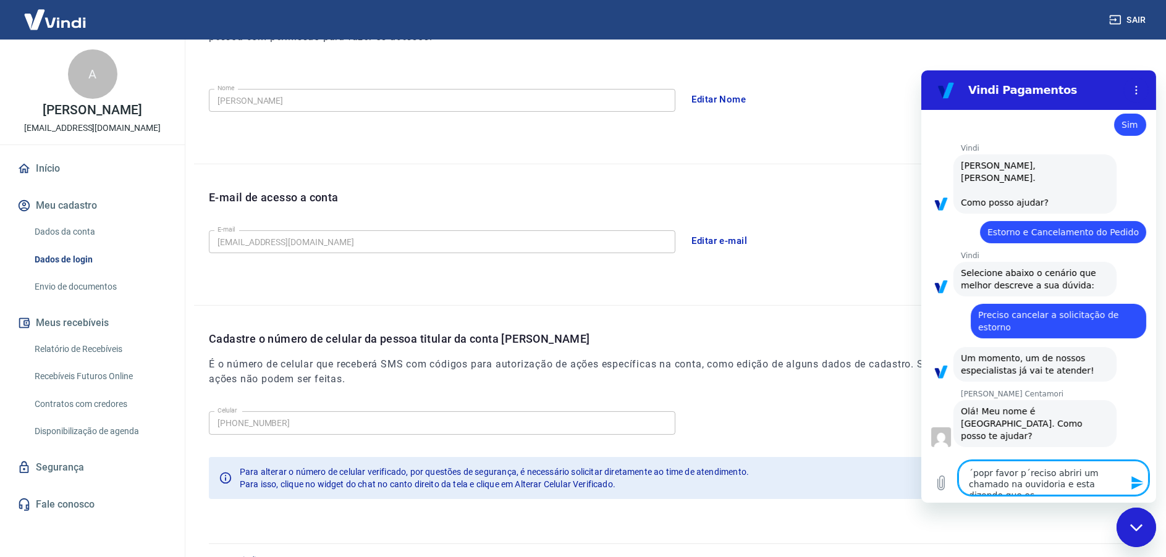
type textarea "x"
type textarea "´popr favor p´reciso abriri um chamado na ouvidoria e esta dizendo que este"
type textarea "x"
type textarea "´popr favor p´reciso abriri um chamado na ouvidoria e esta dizendo que este"
type textarea "x"
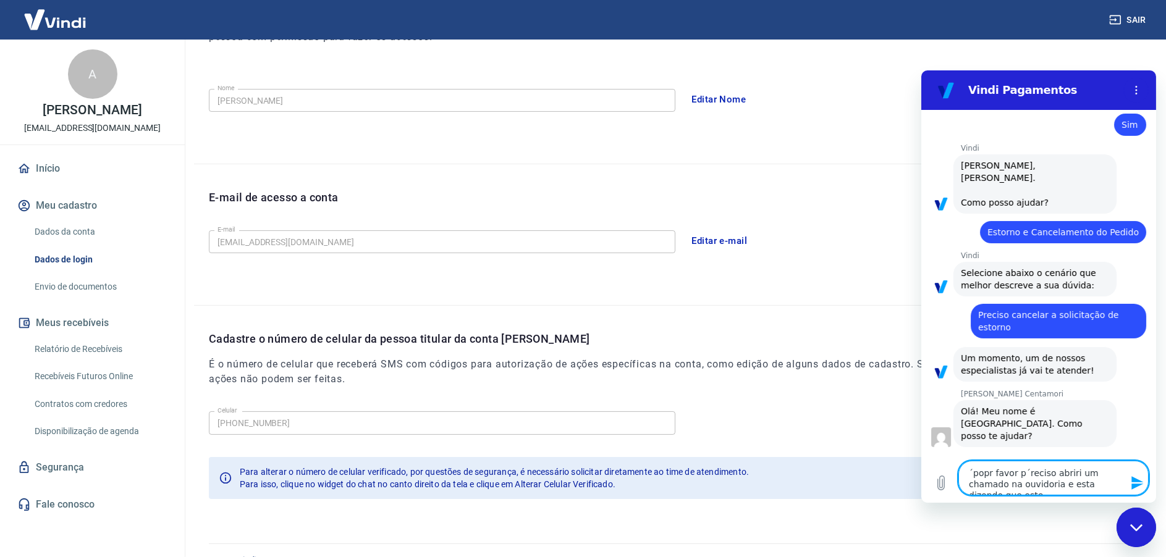
type textarea "´popr favor p´reciso abriri um chamado na ouvidoria e esta dizendo que este t"
type textarea "x"
type textarea "´popr favor p´reciso abriri um chamado na ouvidoria e esta dizendo que este ti"
type textarea "x"
type textarea "´popr favor p´reciso abriri um chamado na ouvidoria e esta dizendo que este tic"
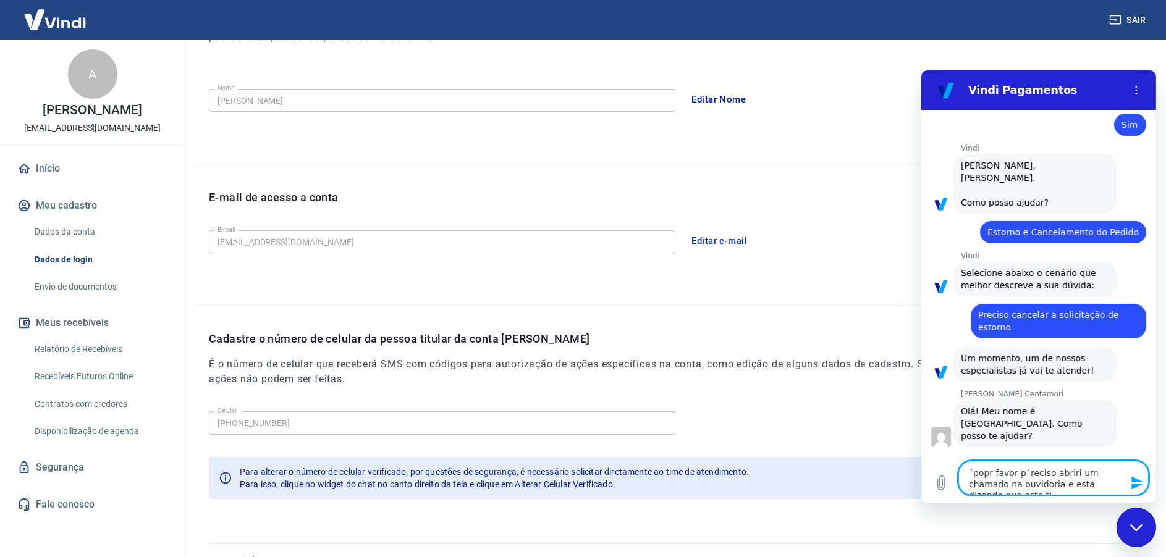
type textarea "x"
type textarea "´popr favor p´reciso abriri um chamado na ouvidoria e esta dizendo que este tick"
type textarea "x"
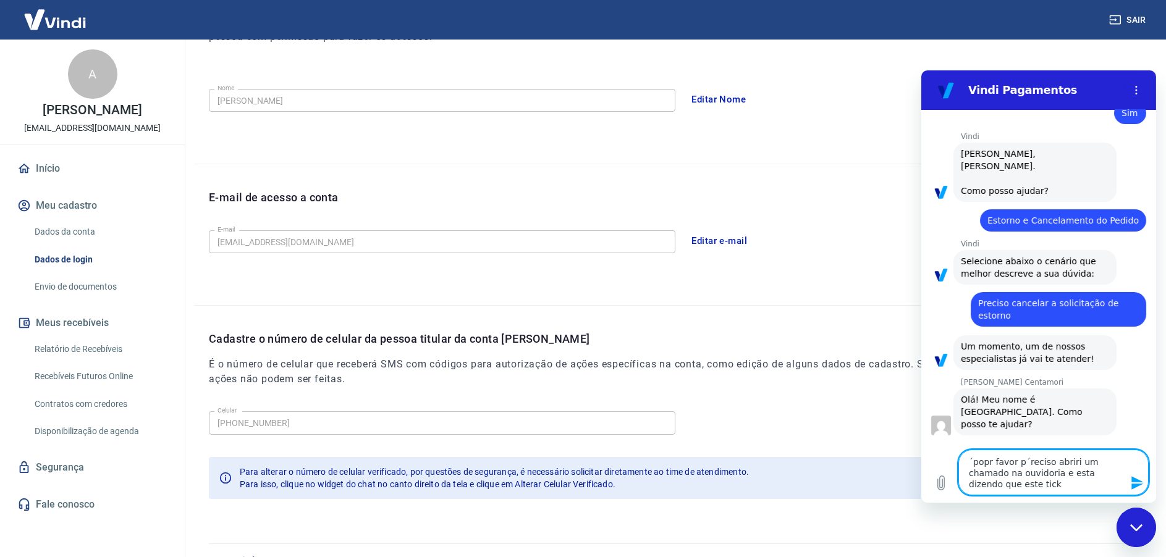
type textarea "´popr favor p´reciso abriri um chamado na ouvidoria e esta dizendo que este tic…"
type textarea "x"
type textarea "´popr favor p´reciso abriri um chamado na ouvidoria e esta dizendo que este tic…"
type textarea "x"
type textarea "´popr favor p´reciso abriri um chamado na ouvidoria e esta dizendo que este tic…"
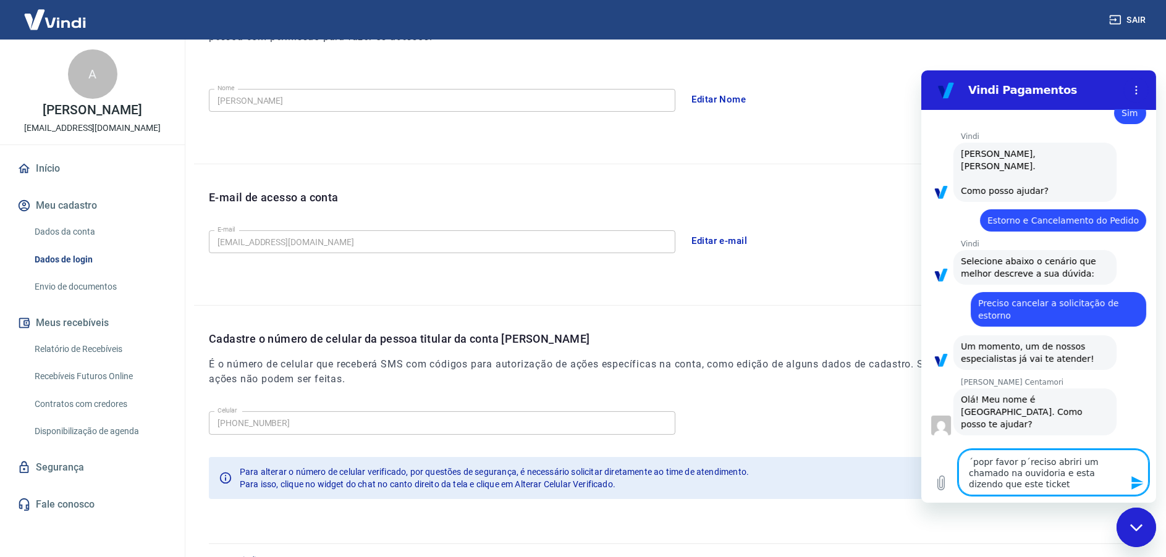
type textarea "x"
type textarea "´popr favor p´reciso abriri um chamado na ouvidoria e esta dizendo que este tic…"
type textarea "x"
type textarea "´popr favor p´reciso abriri um chamado na ouvidoria e esta dizendo que este tic…"
type textarea "x"
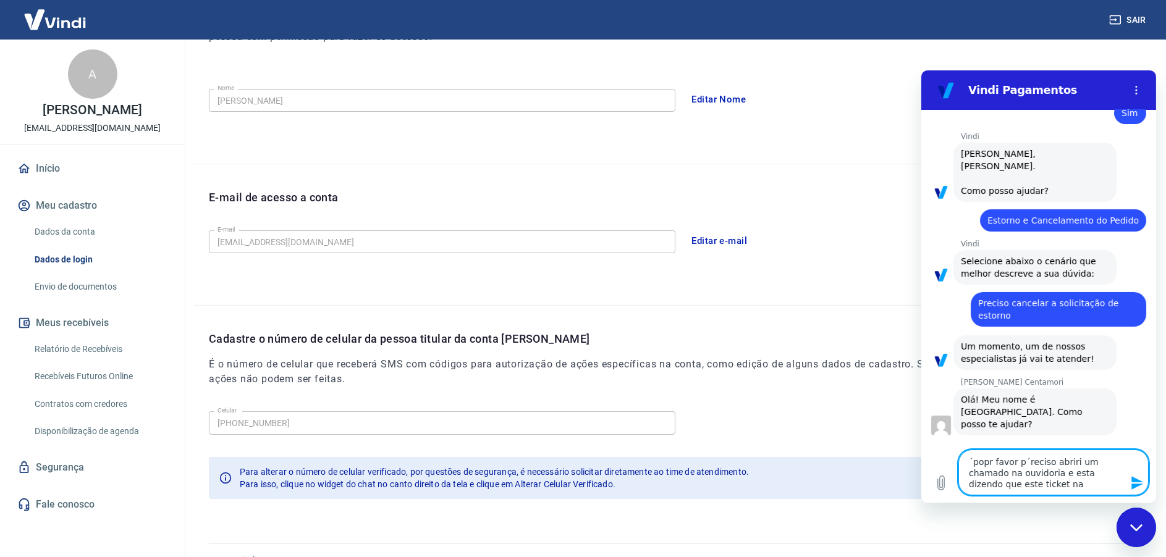
type textarea "´popr favor p´reciso abriri um chamado na ouvidoria e esta dizendo que este tic…"
type textarea "x"
type textarea "´popr favor p´reciso abriri um chamado na ouvidoria e esta dizendo que este tic…"
type textarea "x"
type textarea "´popr favor p´reciso abriri um chamado na ouvidoria e esta dizendo que este tic…"
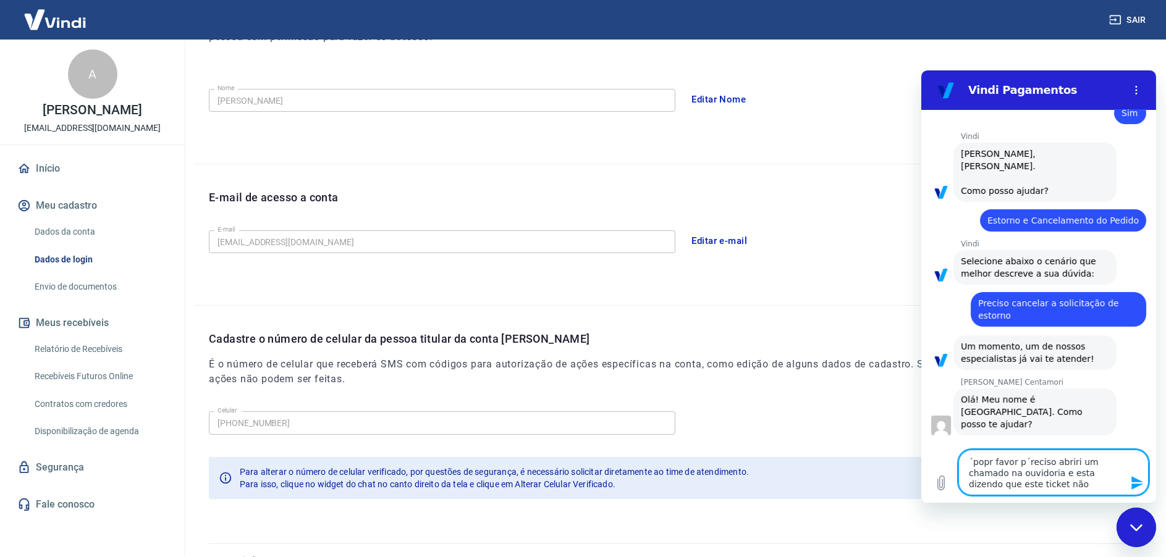
type textarea "x"
type textarea "´popr favor p´reciso abriri um chamado na ouvidoria e esta dizendo que este tic…"
type textarea "x"
type textarea "´popr favor p´reciso abriri um chamado na ouvidoria e esta dizendo que este tic…"
type textarea "x"
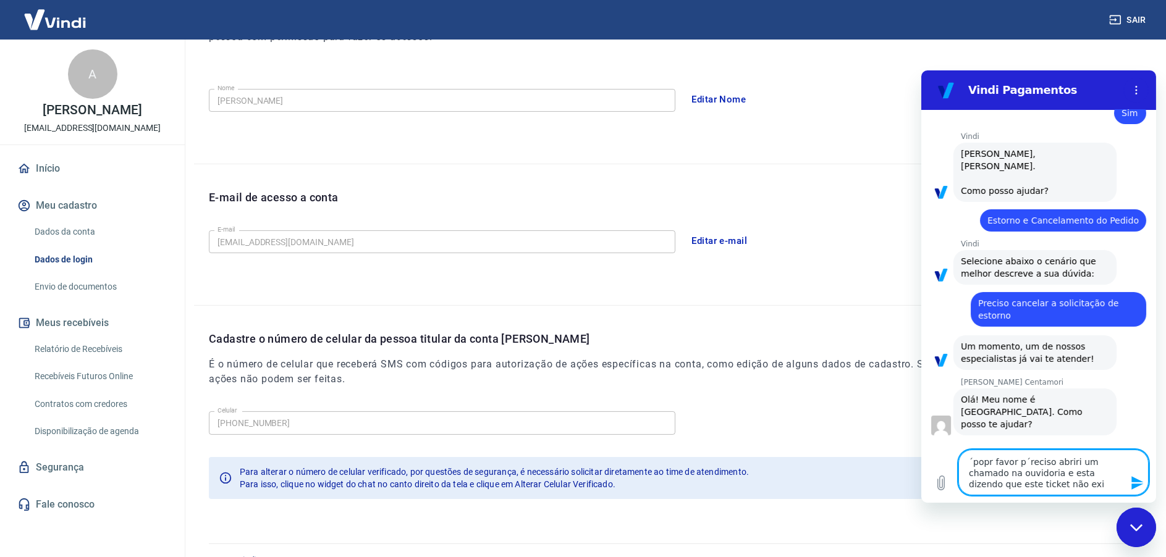
type textarea "´popr favor p´reciso abriri um chamado na ouvidoria e esta dizendo que este tic…"
type textarea "x"
type textarea "´popr favor p´reciso abriri um chamado na ouvidoria e esta dizendo que este tic…"
type textarea "x"
type textarea "´popr favor p´reciso abriri um chamado na ouvidoria e esta dizendo que este tic…"
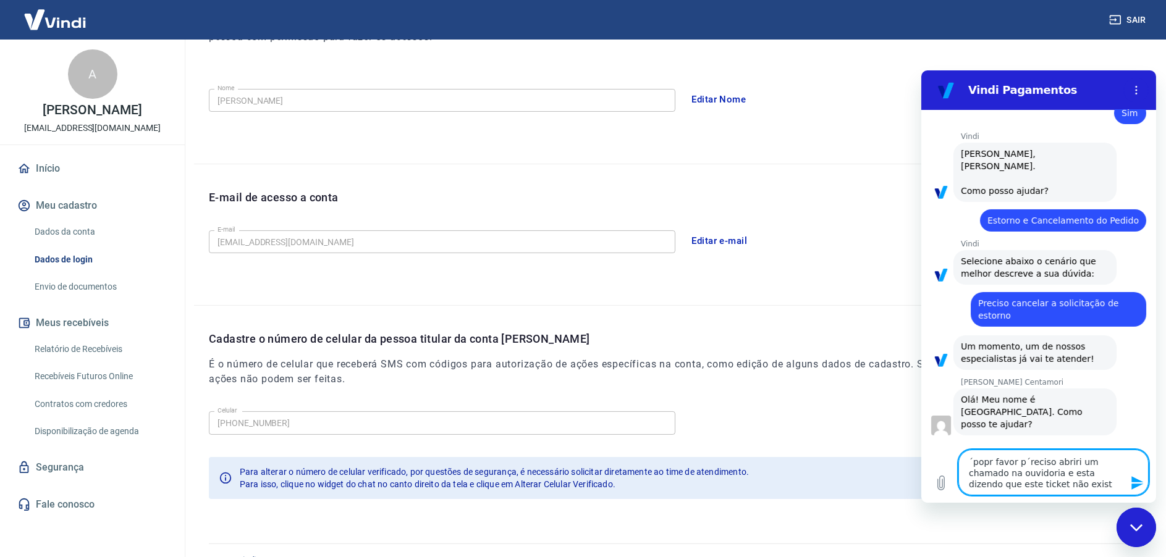
type textarea "x"
type textarea "´popr favor p´reciso abriri um chamado na ouvidoria e esta dizendo que este tic…"
type textarea "x"
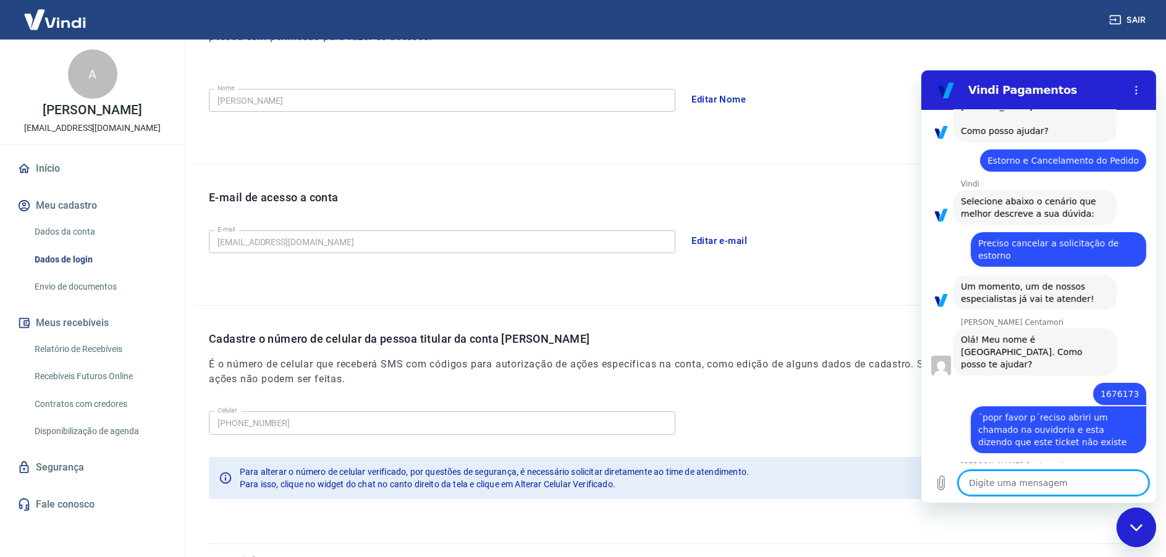
scroll to position [557, 0]
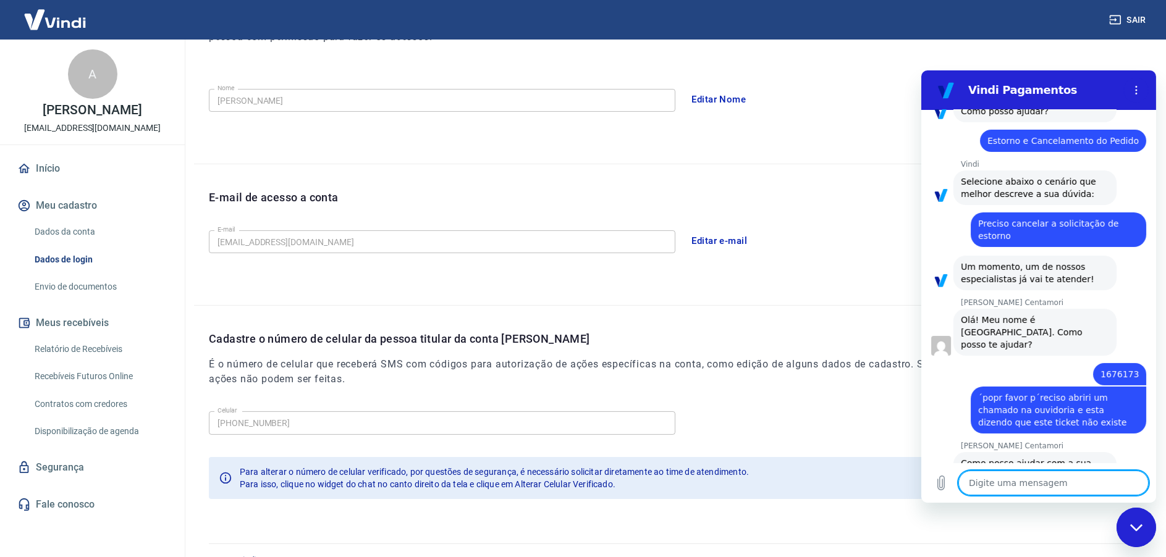
type textarea "x"
click at [1027, 483] on textarea at bounding box center [1053, 483] width 190 height 25
type textarea "e"
type textarea "x"
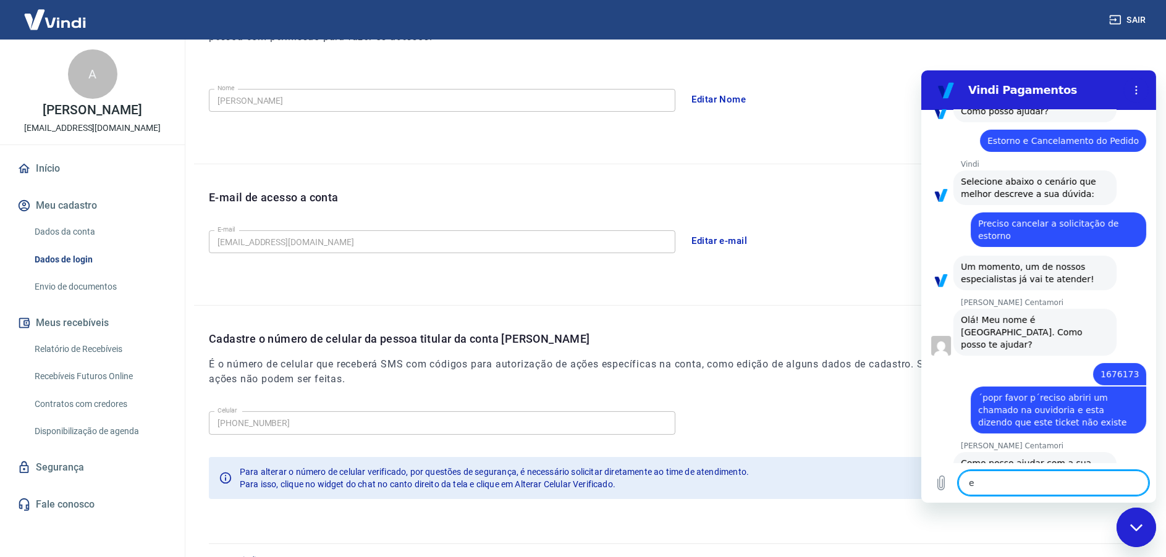
type textarea "en"
type textarea "x"
type textarea "ent"
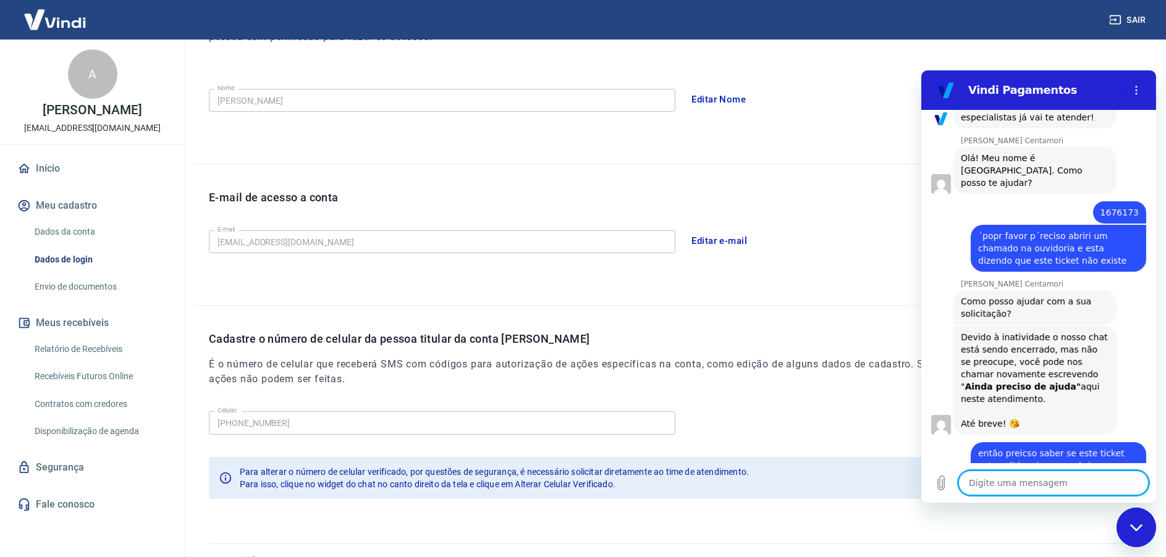
scroll to position [722, 0]
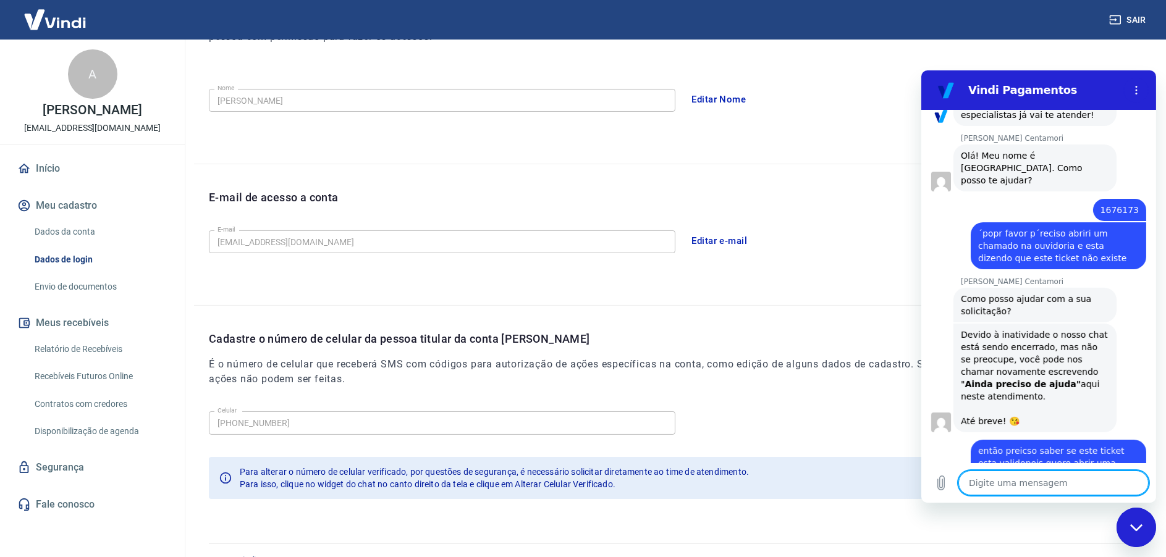
click at [984, 482] on textarea at bounding box center [1053, 483] width 190 height 25
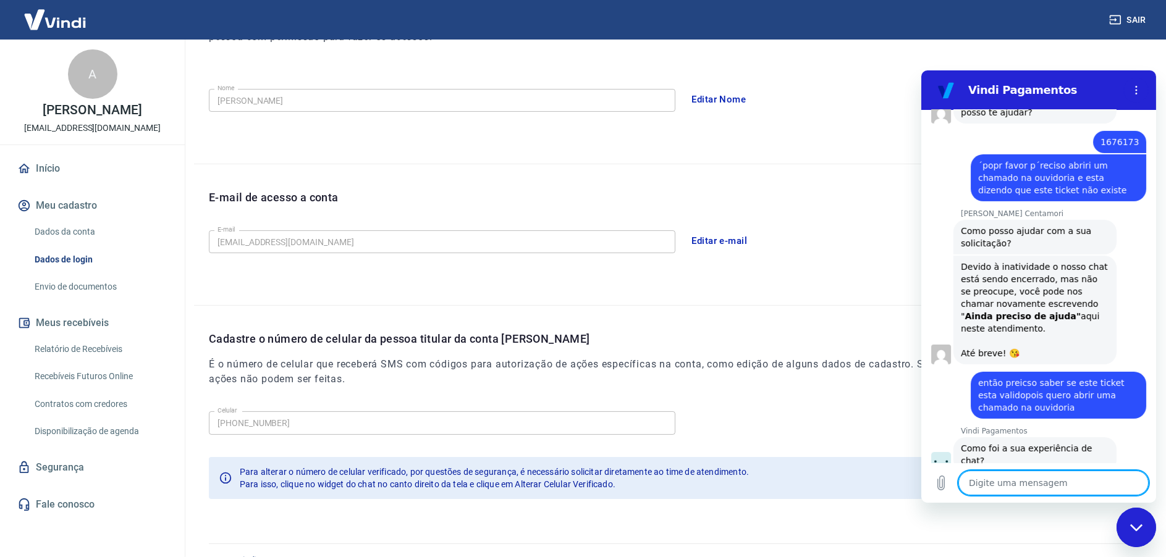
scroll to position [791, 0]
click at [1112, 487] on button "Ruim 👎" at bounding box center [1118, 505] width 54 height 36
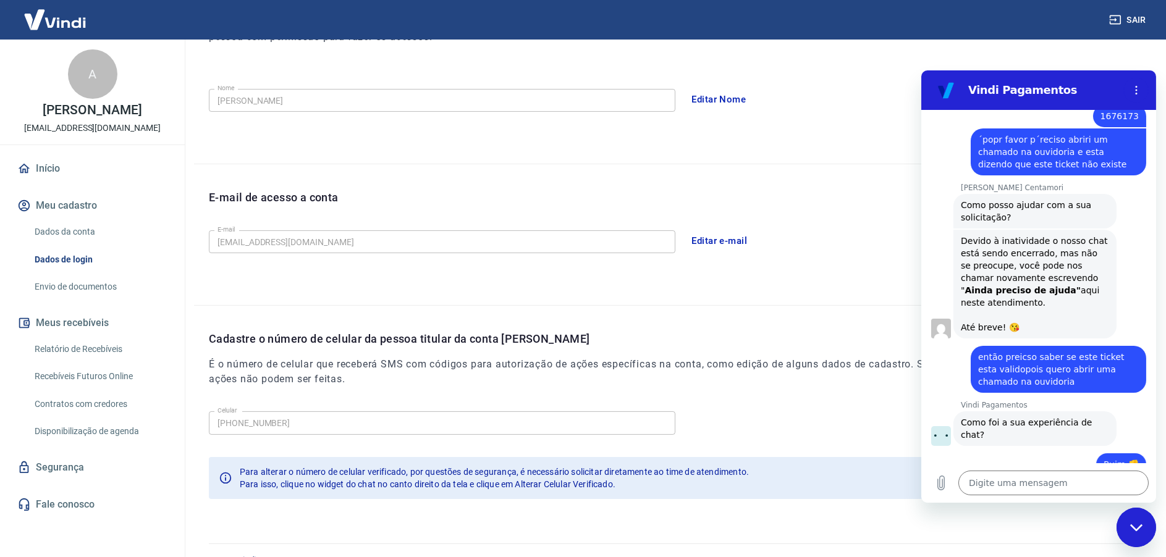
scroll to position [897, 0]
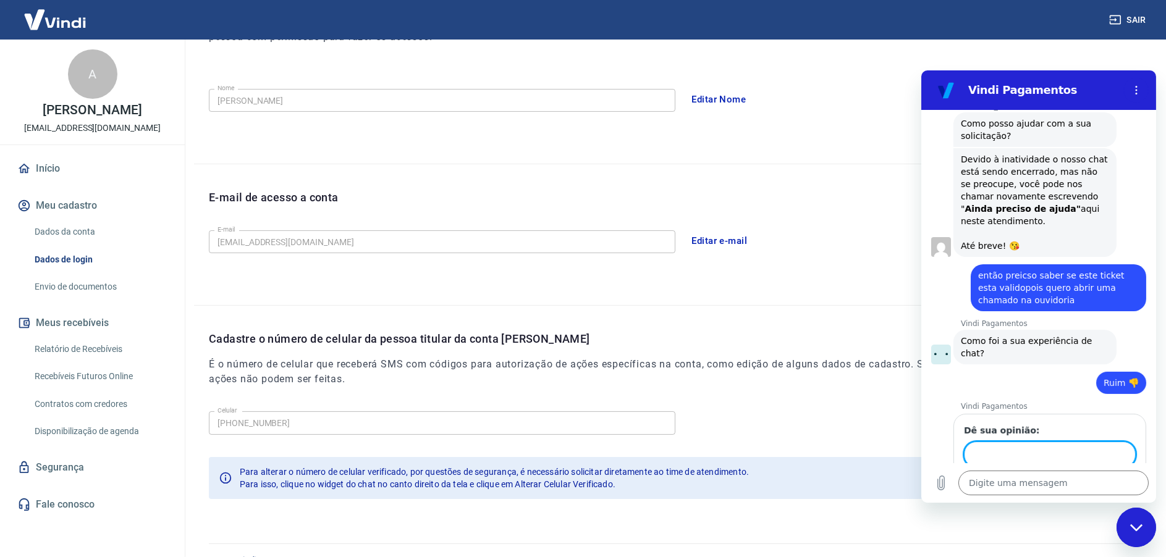
click at [1098, 483] on span "Enviar" at bounding box center [1110, 490] width 27 height 15
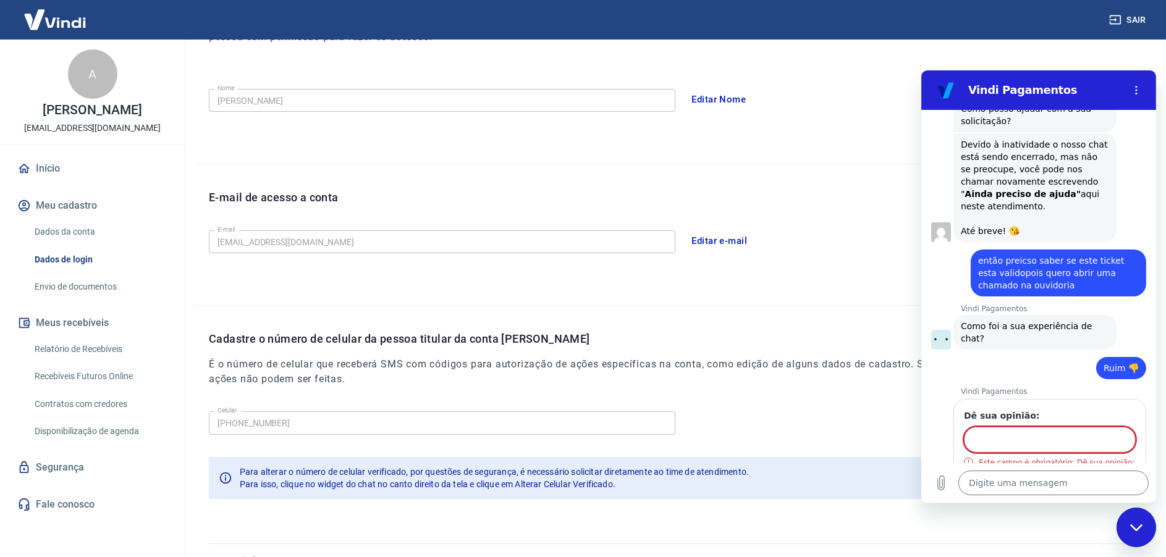
click at [1005, 427] on input "Dê sua opinião:" at bounding box center [1049, 440] width 172 height 26
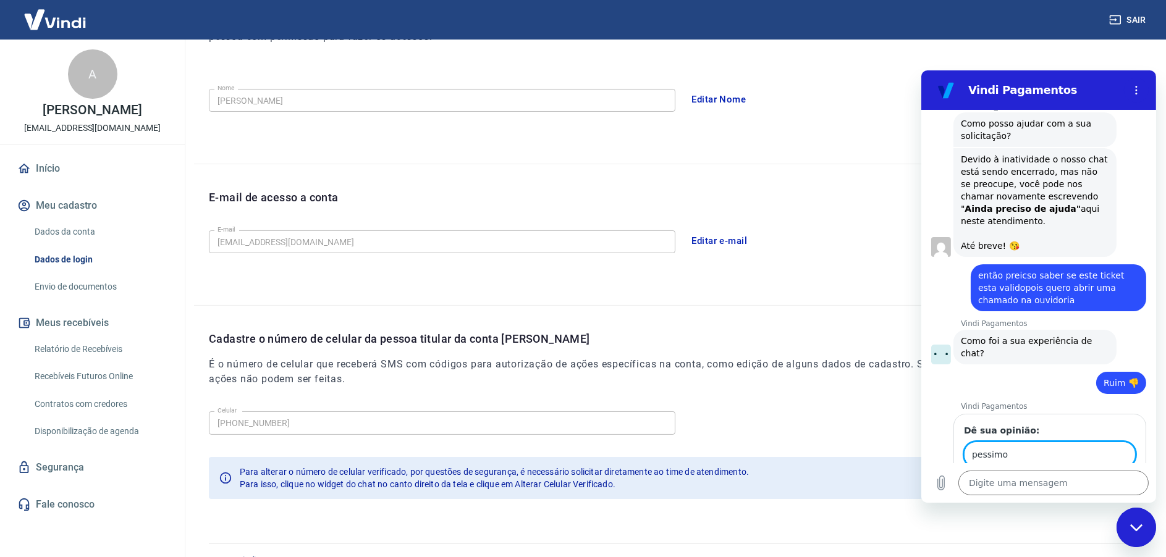
click at [1104, 483] on span "Enviar" at bounding box center [1110, 490] width 27 height 15
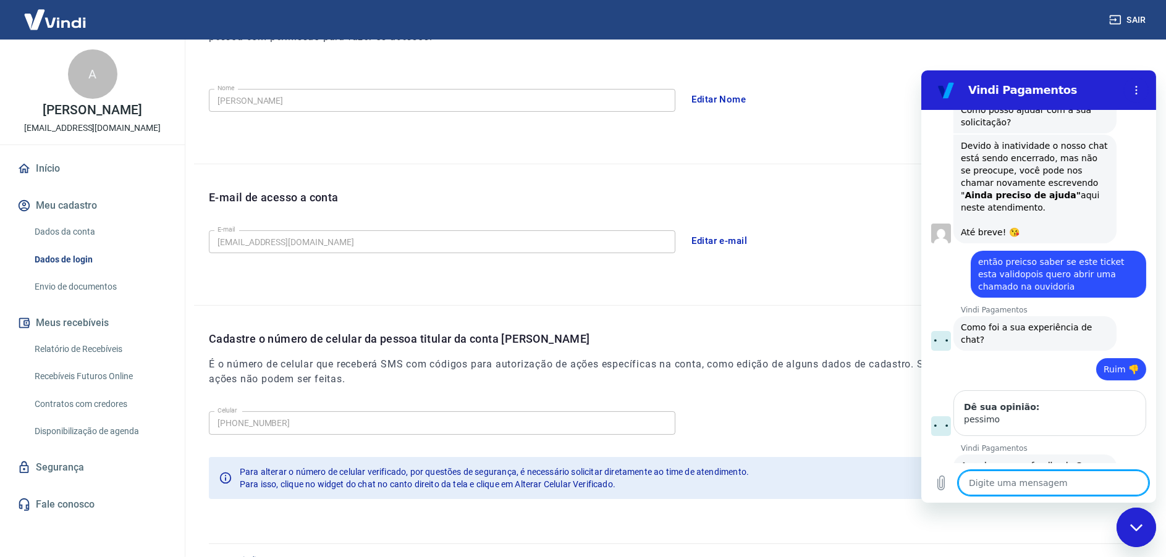
scroll to position [913, 0]
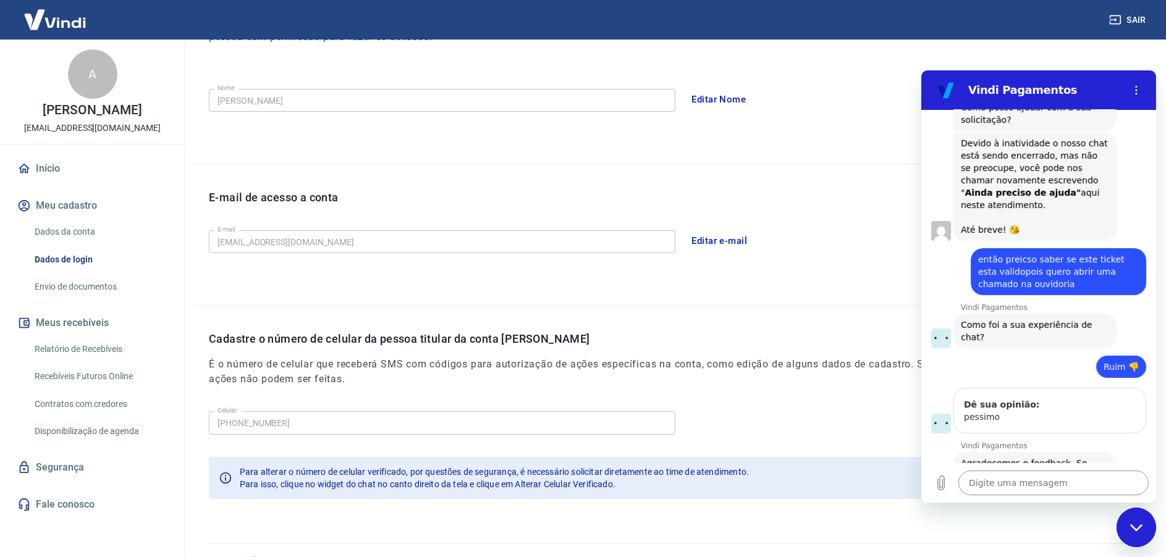
click at [1000, 481] on textarea at bounding box center [1053, 483] width 190 height 25
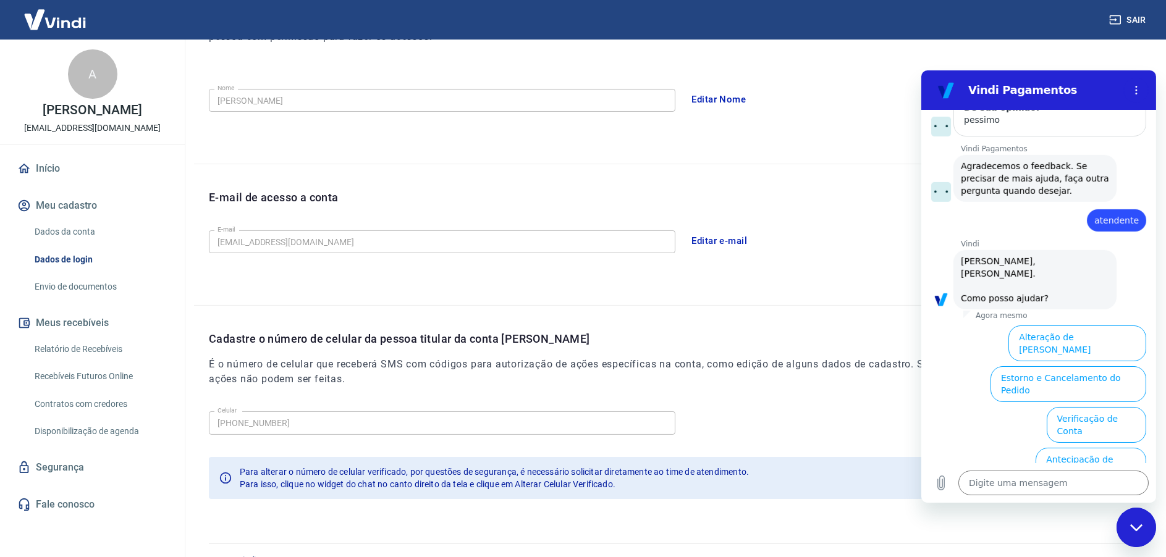
scroll to position [1264, 0]
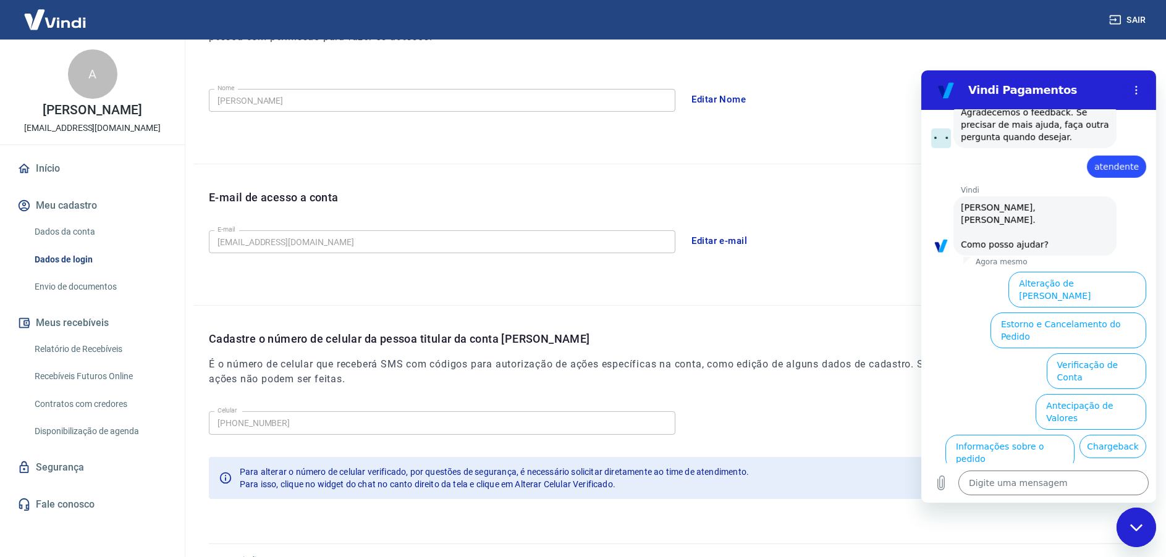
click at [1038, 476] on button "Extrato e Recebíveis" at bounding box center [989, 494] width 97 height 36
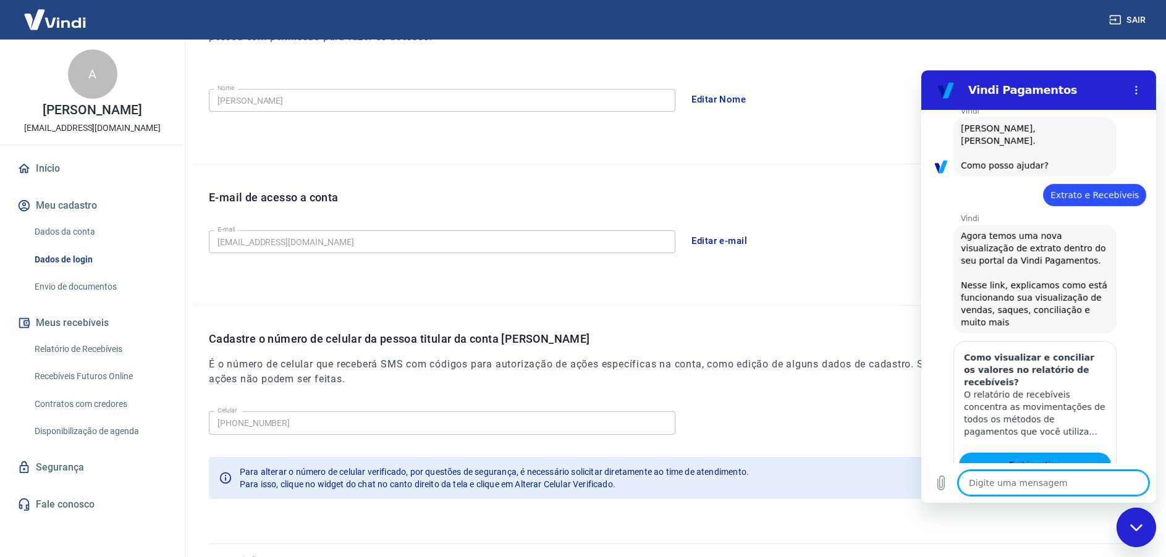
scroll to position [1374, 0]
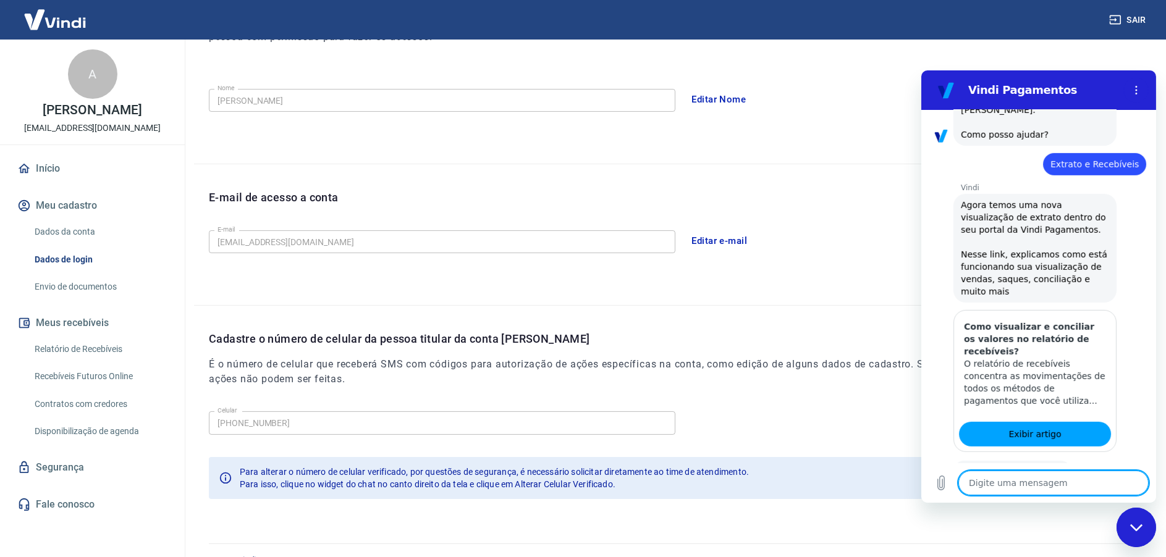
click at [1082, 499] on button "Sim" at bounding box center [1085, 510] width 36 height 23
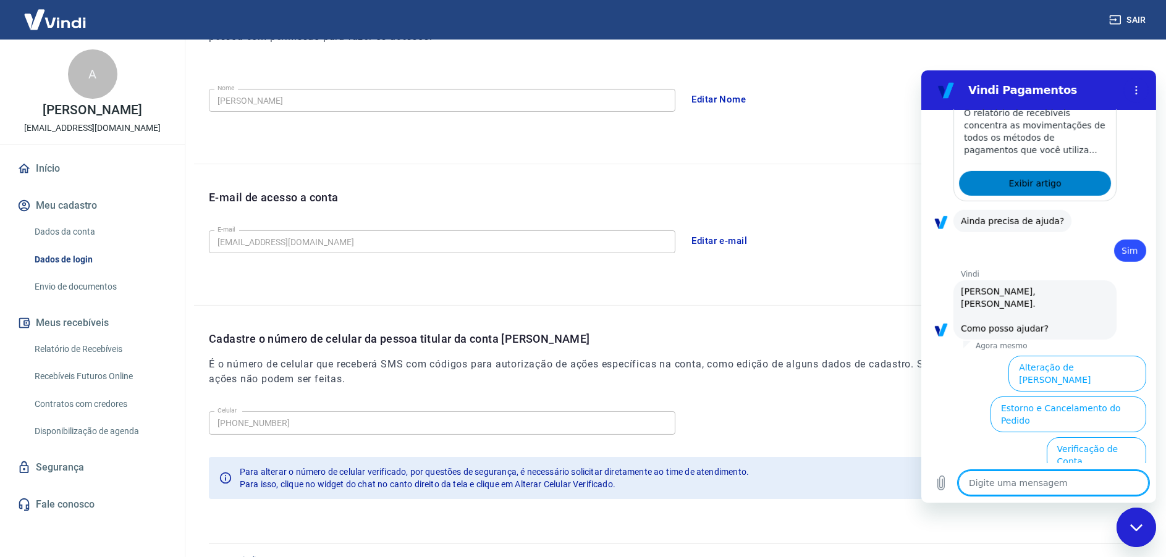
scroll to position [1697, 0]
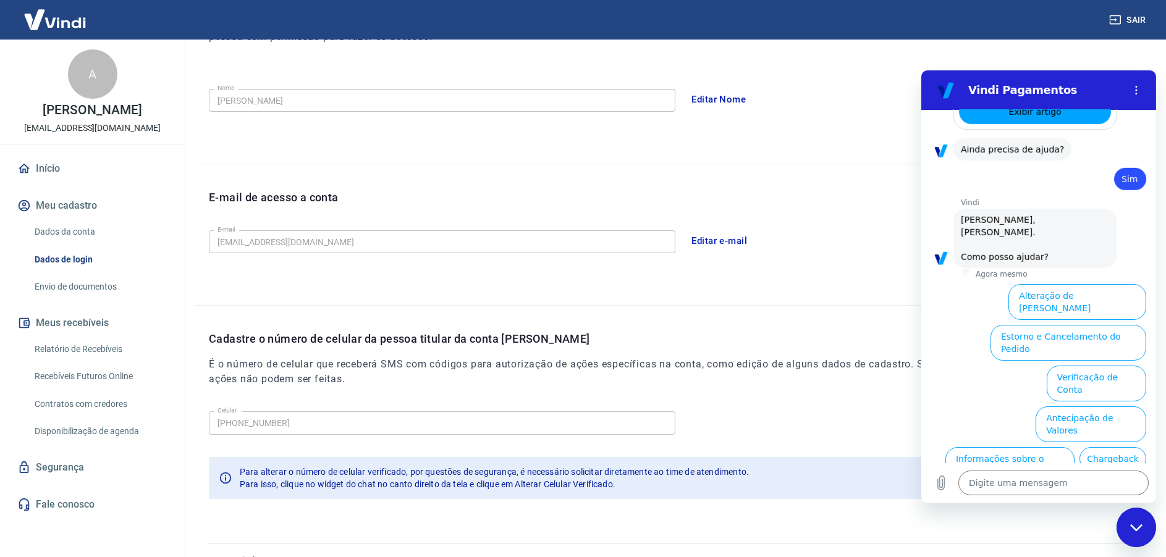
click at [1038, 488] on button "Extrato e Recebíveis" at bounding box center [989, 506] width 97 height 36
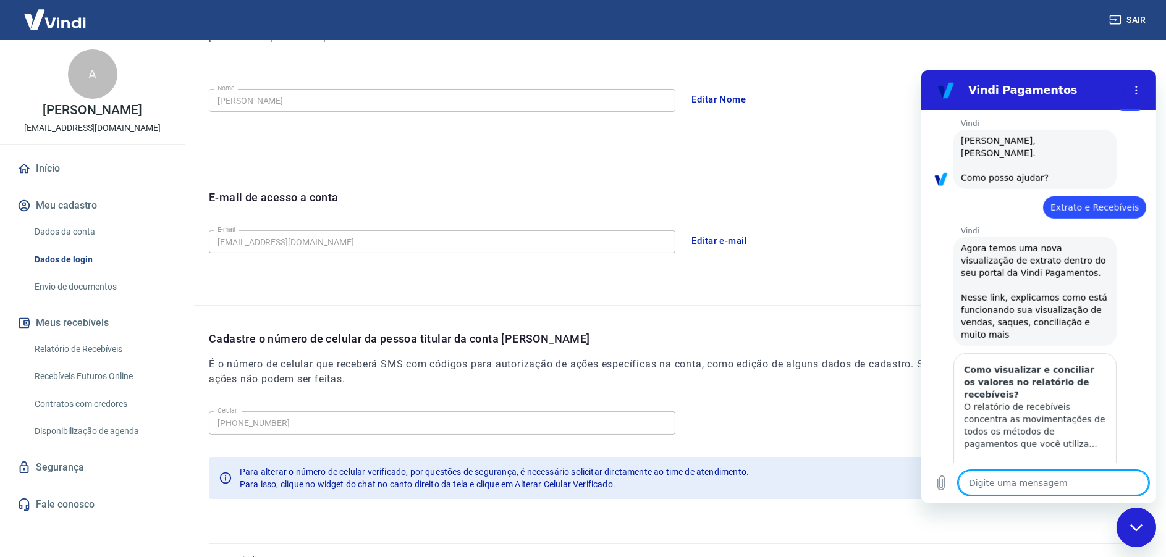
scroll to position [1806, 0]
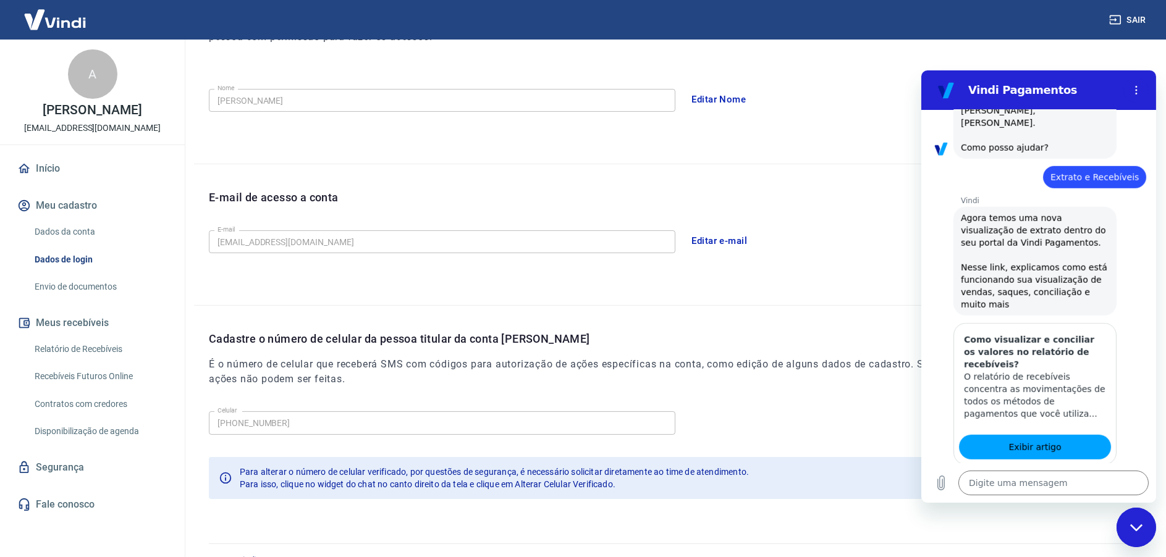
click at [1071, 512] on button "Sim" at bounding box center [1085, 523] width 36 height 23
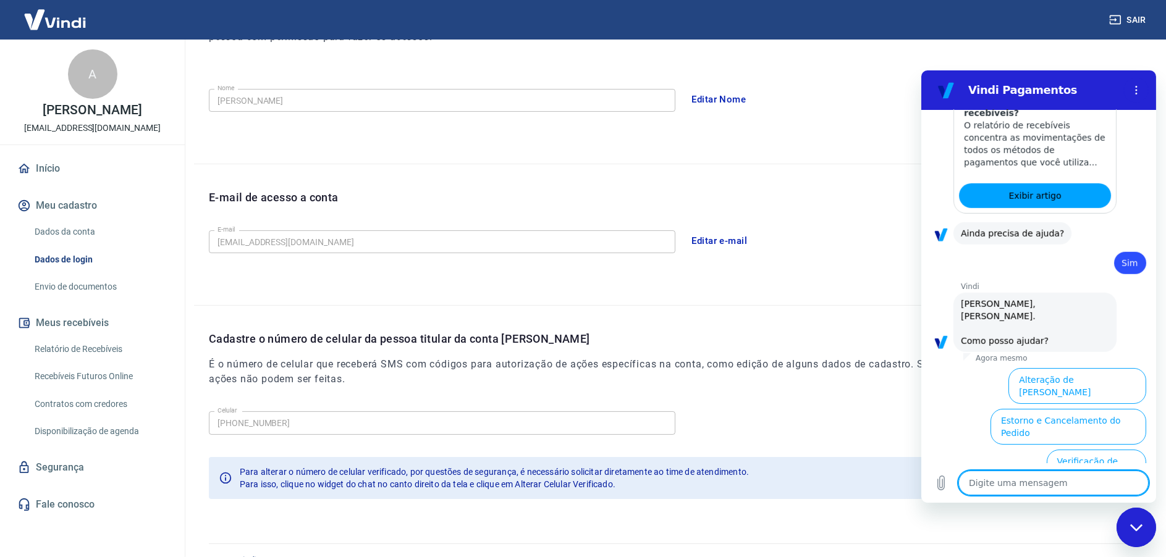
scroll to position [2129, 0]
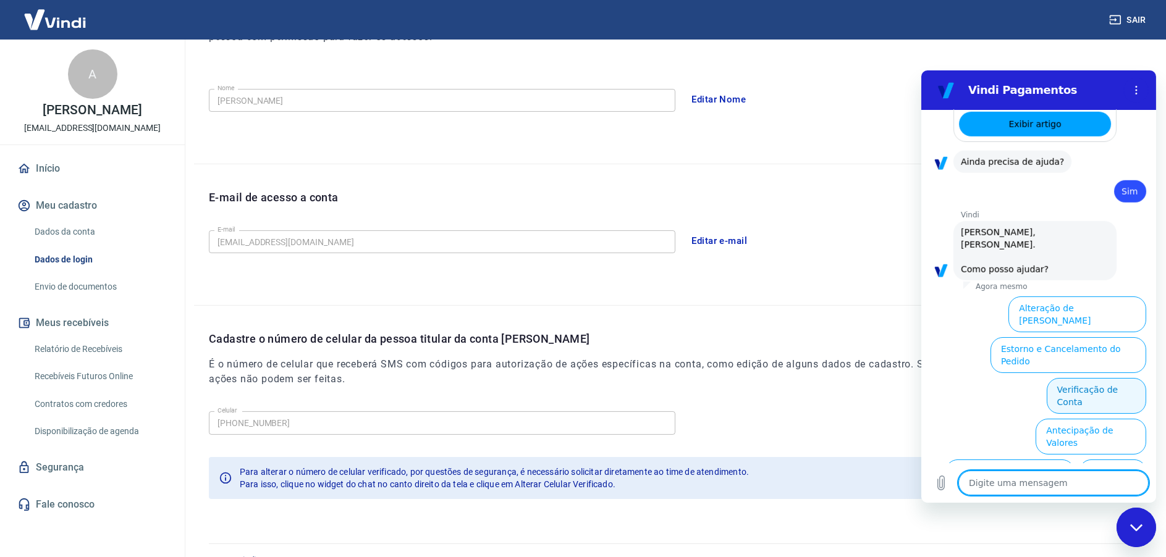
click at [1095, 378] on button "Verificação de Conta" at bounding box center [1095, 396] width 99 height 36
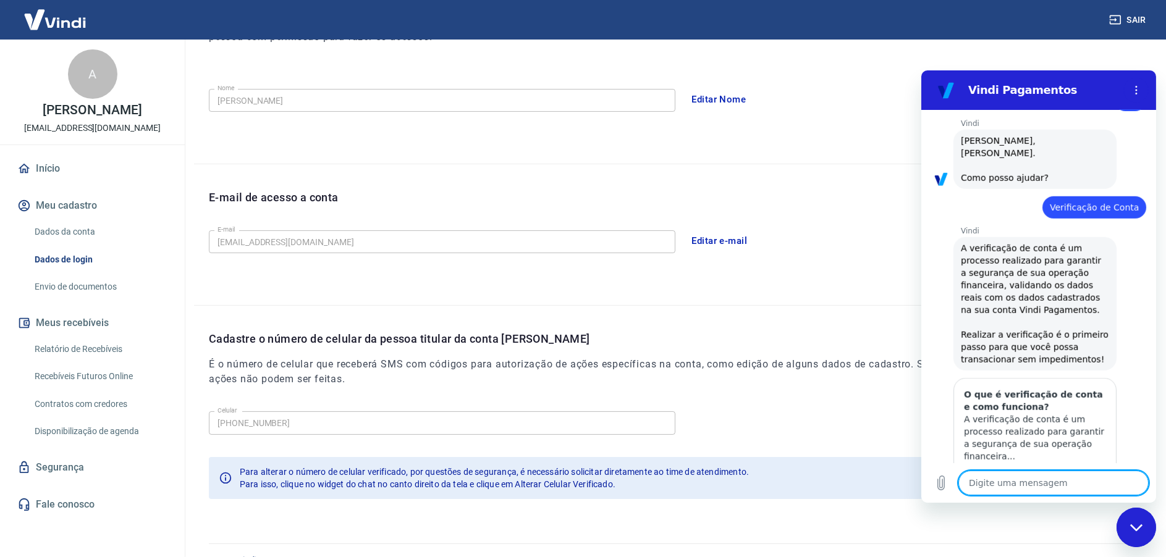
scroll to position [2252, 0]
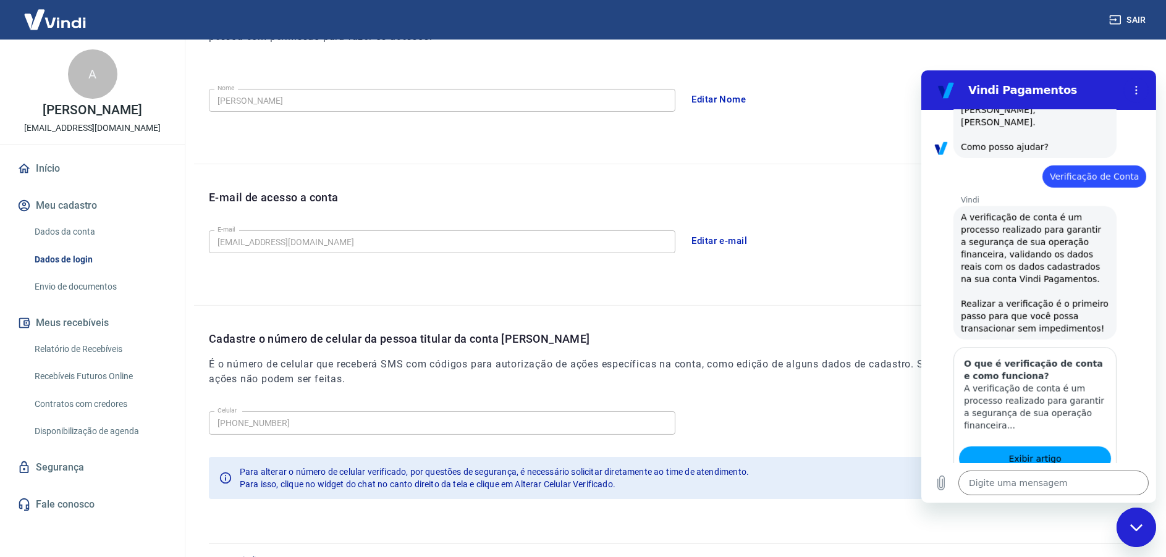
click at [1083, 524] on button "Sim" at bounding box center [1085, 535] width 36 height 23
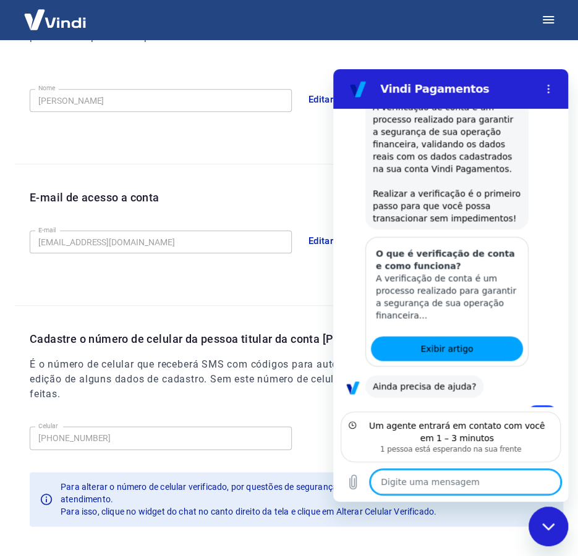
scroll to position [2349, 0]
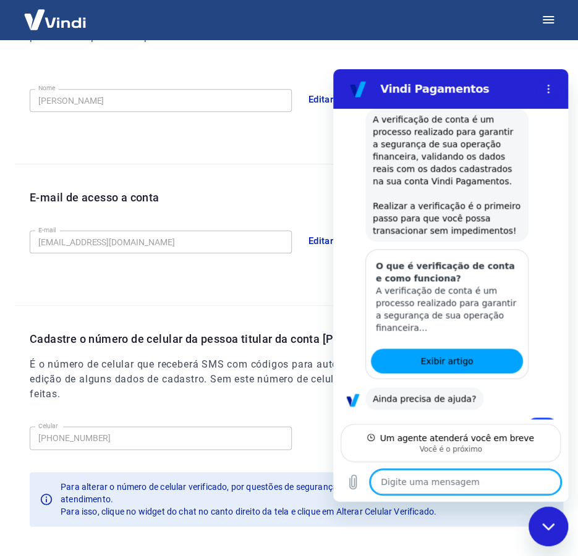
click at [403, 481] on textarea at bounding box center [465, 482] width 190 height 25
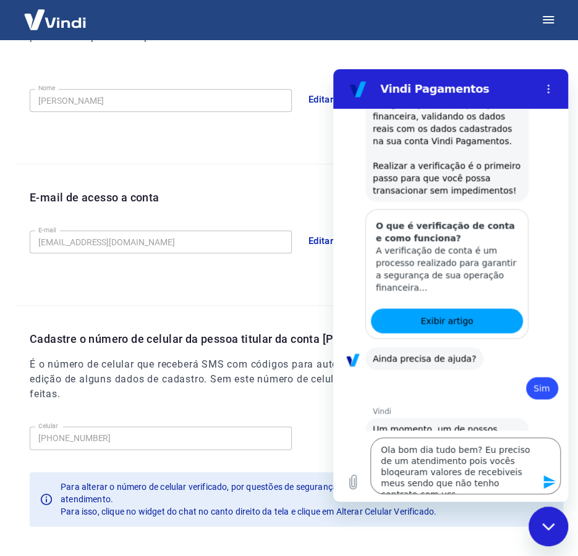
scroll to position [2391, 0]
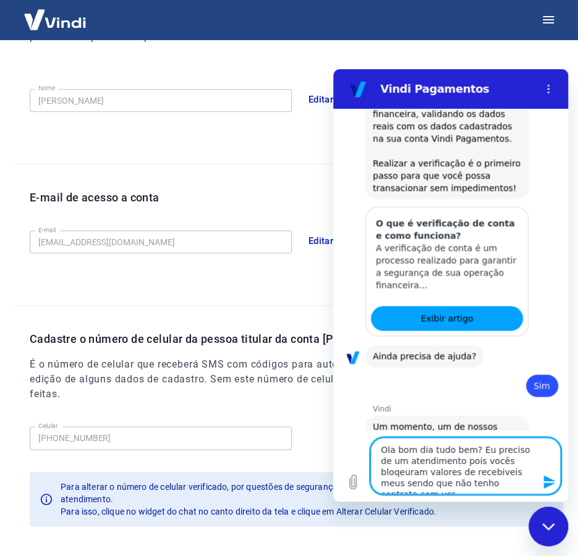
click at [492, 449] on textarea "Ola bom dia tudo bem? Eu preciso de um atendimento pois vocês bloqeuram valores…" at bounding box center [465, 465] width 190 height 57
click at [333, 69] on lt-span "Preciso" at bounding box center [333, 69] width 0 height 0
click at [407, 461] on textarea "Ola bom dia tudo bem? Preciso de um atendimento pois vocês bloqeuram valores de…" at bounding box center [465, 465] width 190 height 57
click at [333, 69] on lt-span "atendimento , pois" at bounding box center [333, 69] width 0 height 0
click at [492, 463] on textarea "Ola bom dia tudo bem? Preciso de um atendimento, pois vocês bloqeuram valores d…" at bounding box center [465, 465] width 190 height 57
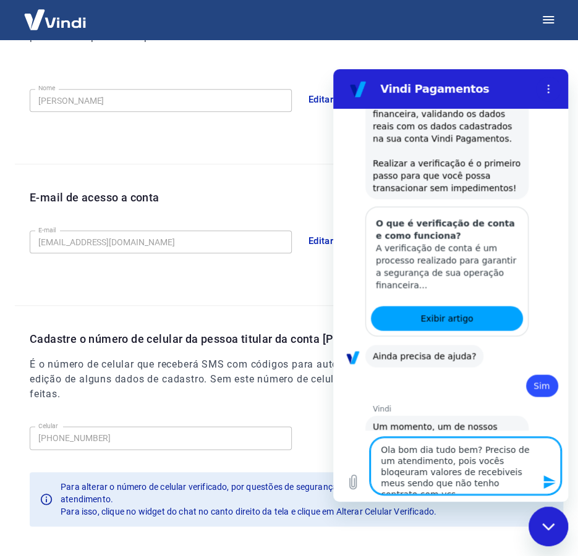
click at [333, 69] on lt-strong "uearam" at bounding box center [333, 69] width 0 height 0
click at [437, 475] on textarea "Ola bom dia tudo bem? Preciso de um atendimento, pois vocês bloquearam valores …" at bounding box center [465, 465] width 190 height 57
click at [333, 69] on lt-span "receb í veis" at bounding box center [333, 69] width 0 height 0
click at [490, 481] on textarea "Ola bom dia tudo bem? Preciso de um atendimento, pois vocês bloquearam valores …" at bounding box center [465, 465] width 190 height 57
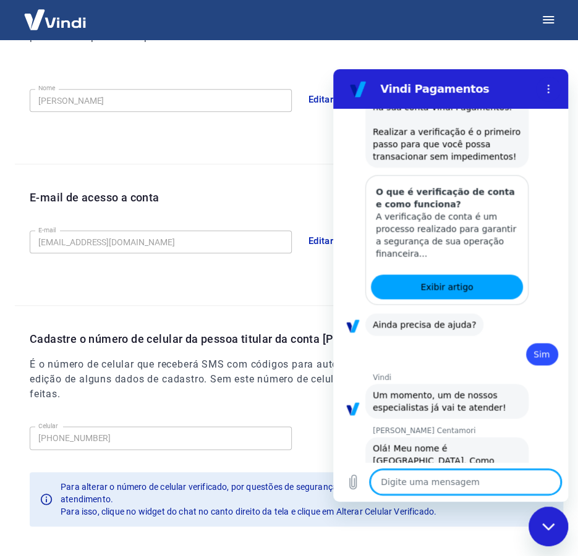
scroll to position [2425, 0]
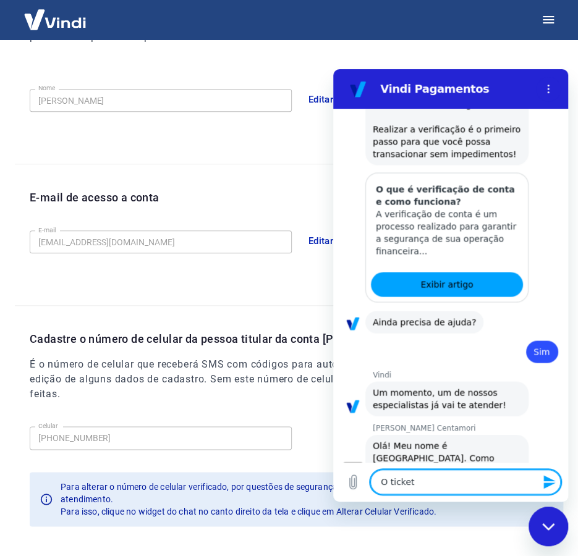
paste textarea "#1676173"
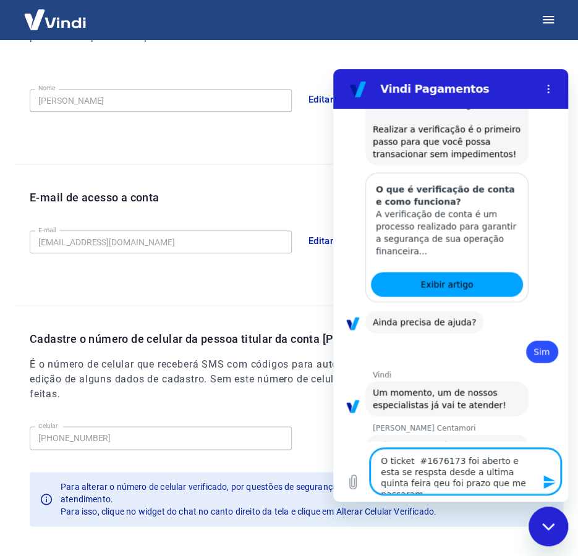
click at [387, 472] on textarea "O ticket #1676173 foi aberto e esta se respsta desde a ultima quinta feira qeu …" at bounding box center [465, 472] width 190 height 46
click at [333, 69] on lt-span "resp o sta" at bounding box center [333, 69] width 0 height 0
click at [530, 471] on textarea "O ticket #1676173 foi aberto e esta se resposta desde a ultima quinta feira qeu…" at bounding box center [465, 472] width 190 height 46
click at [333, 69] on lt-span "que" at bounding box center [333, 69] width 0 height 0
click at [484, 482] on textarea "O ticket #1676173 foi aberto e esta se resposta desde a ultima quinta feira que…" at bounding box center [465, 472] width 190 height 46
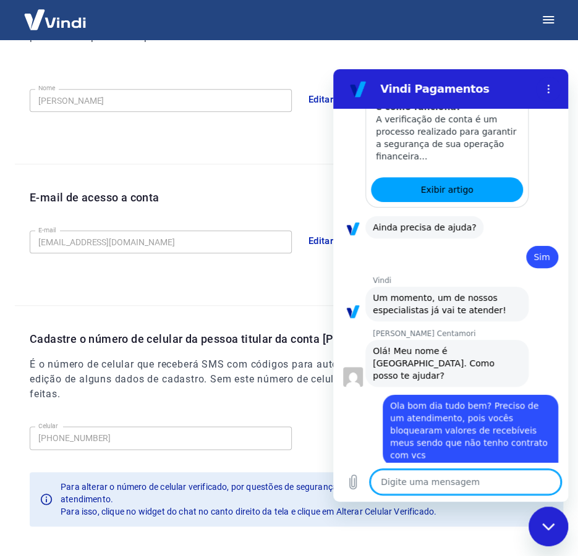
scroll to position [2522, 0]
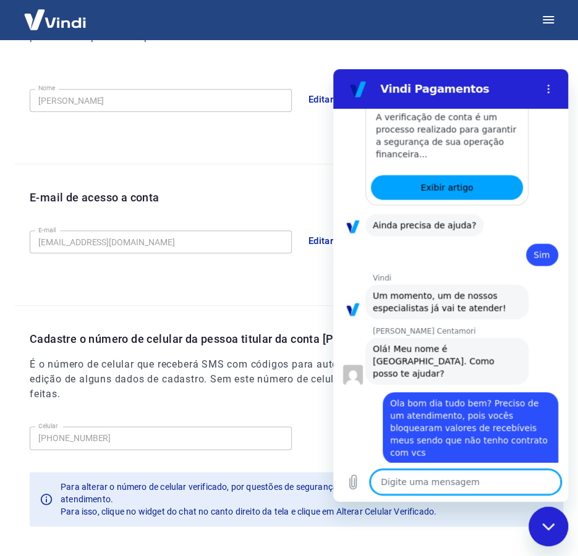
click at [423, 483] on textarea at bounding box center [465, 482] width 190 height 25
click at [350, 482] on icon "Carregar arquivo" at bounding box center [352, 482] width 15 height 15
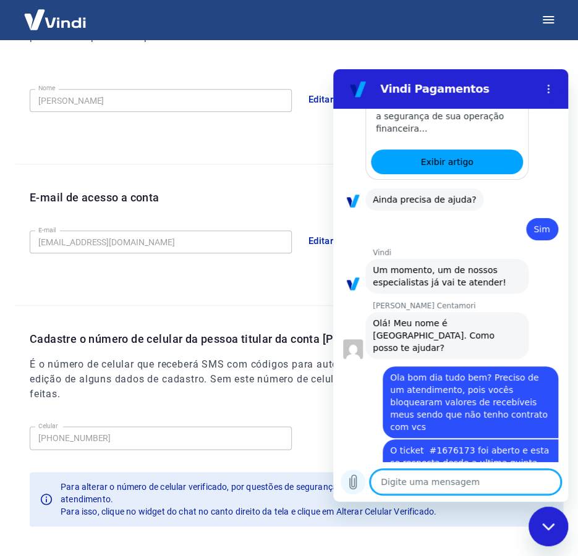
scroll to position [2550, 0]
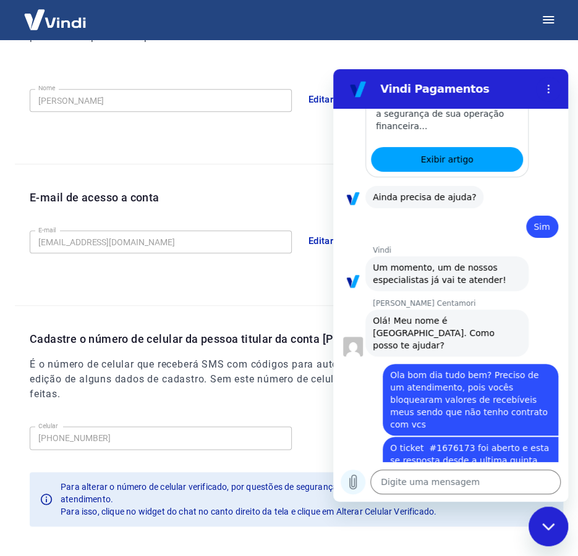
click at [355, 482] on icon "Carregar arquivo" at bounding box center [352, 482] width 15 height 15
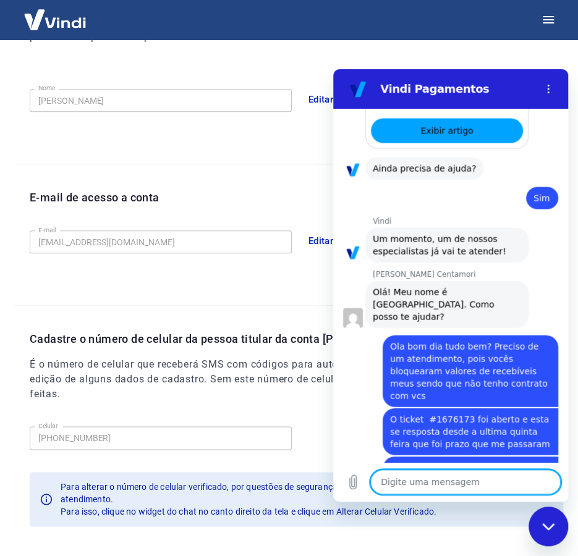
scroll to position [2581, 0]
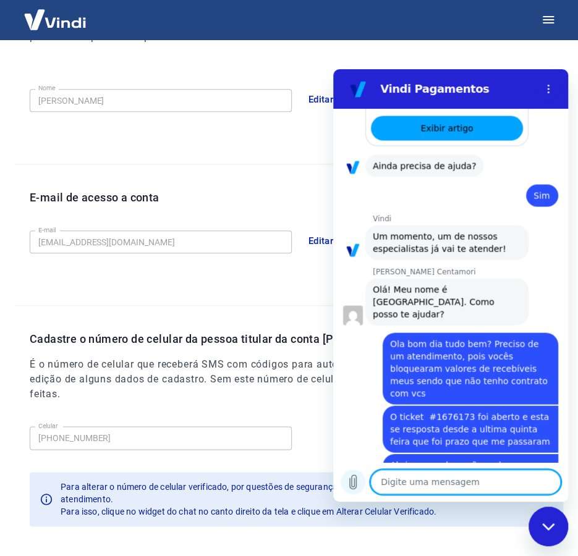
click at [354, 483] on icon "Carregar arquivo" at bounding box center [353, 482] width 7 height 14
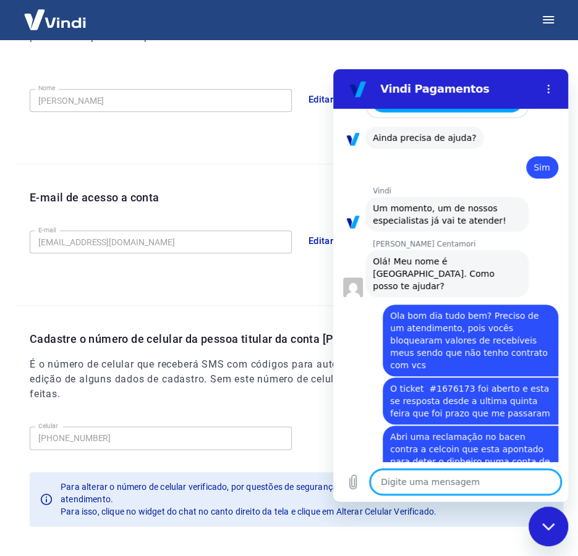
scroll to position [2612, 0]
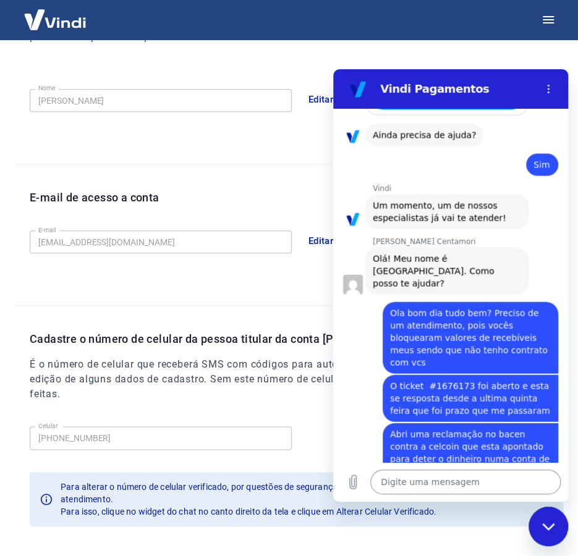
click at [422, 481] on textarea at bounding box center [465, 482] width 190 height 25
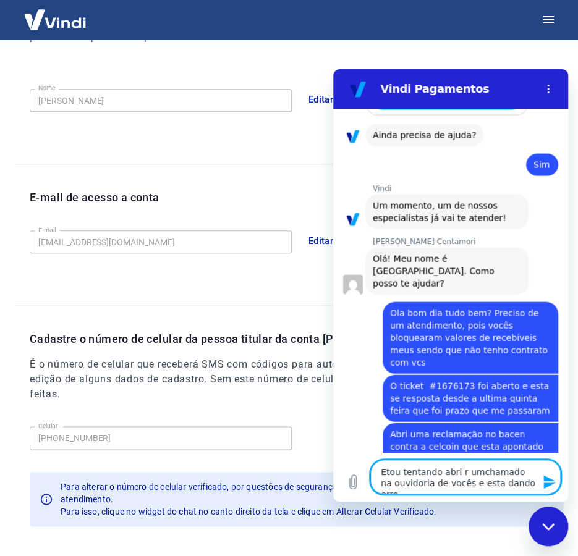
click at [386, 467] on textarea "Etou tentando abri r umchamado na ouvidoria de vocês e esta dando erro" at bounding box center [465, 477] width 190 height 35
click at [333, 69] on lt-span "Estou" at bounding box center [333, 69] width 0 height 0
click at [478, 473] on textarea "Estou tentando abri r umchamado na ouvidoria de vocês e esta dando erro" at bounding box center [465, 477] width 190 height 35
click at [333, 69] on lt-em "um chamado" at bounding box center [333, 69] width 0 height 0
click at [456, 471] on textarea "Estou tentando abri r um chamado na ouvidoria de vocês e esta dando erro" at bounding box center [465, 477] width 190 height 35
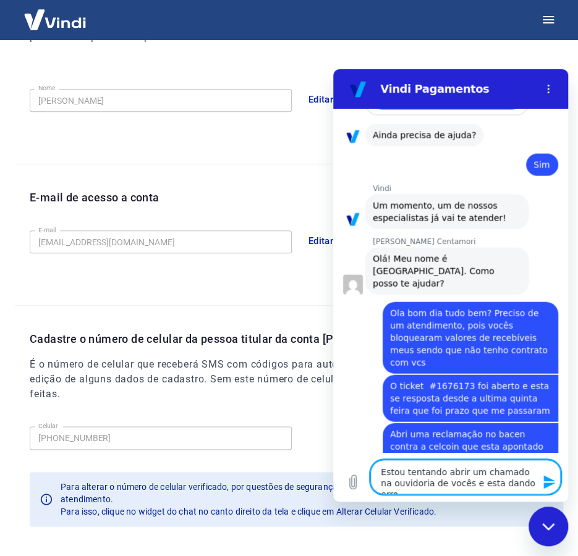
click at [457, 481] on textarea "Estou tentando abrir um chamado na ouvidoria de vocês e esta dando erro" at bounding box center [465, 477] width 190 height 35
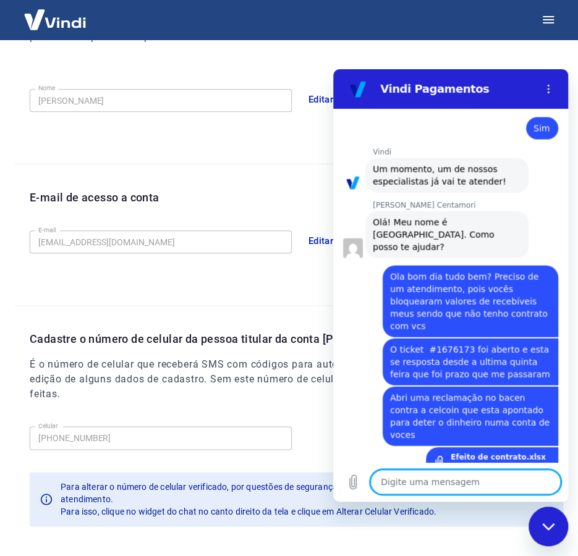
scroll to position [2651, 0]
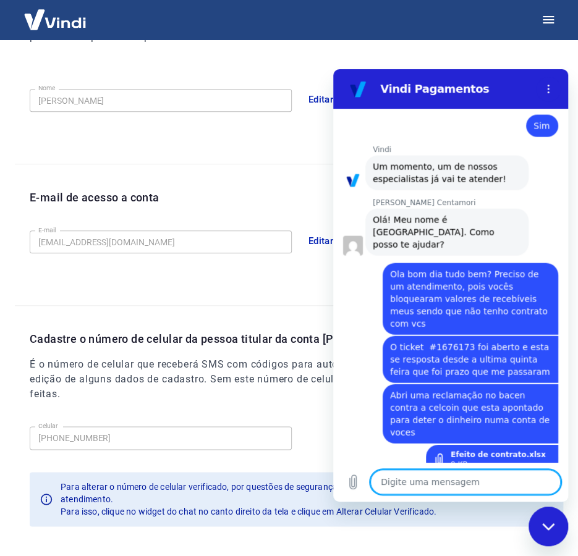
click at [407, 484] on textarea at bounding box center [465, 482] width 190 height 25
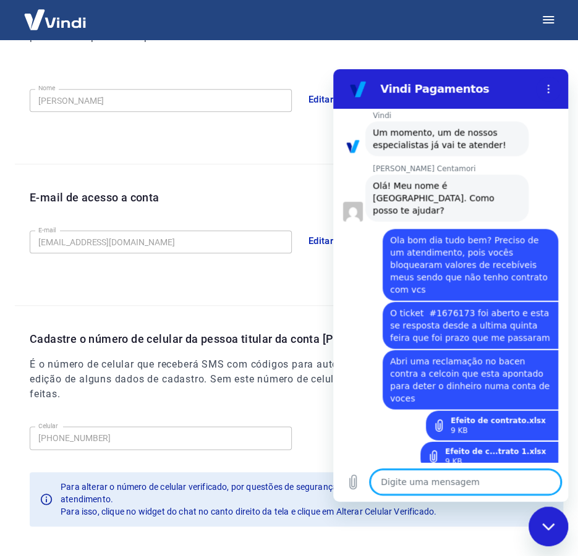
paste textarea "Infome um número do chamado válido"
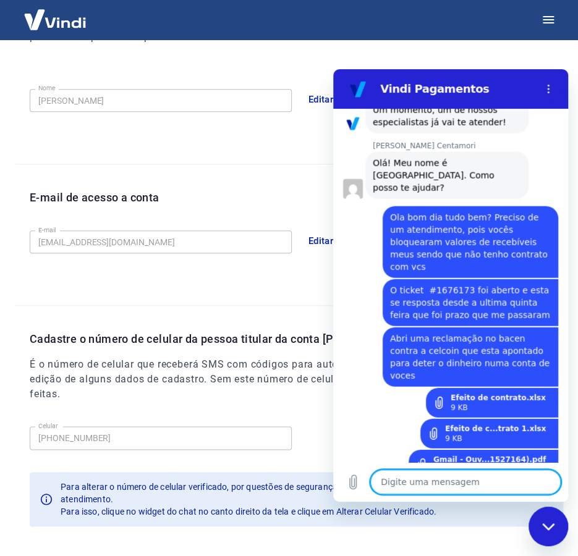
scroll to position [2710, 0]
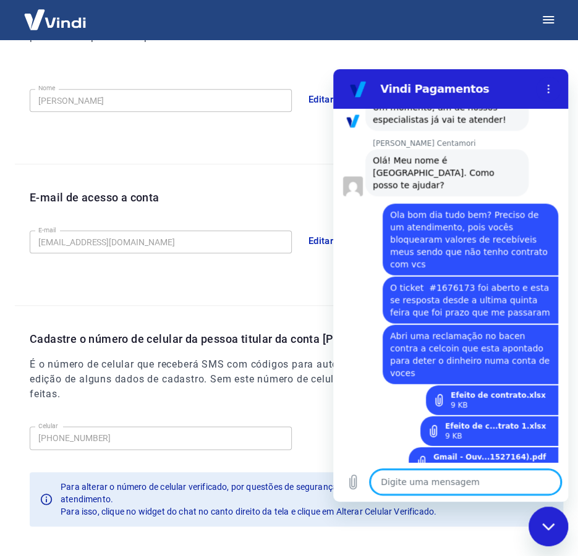
click at [430, 482] on textarea at bounding box center [465, 482] width 190 height 25
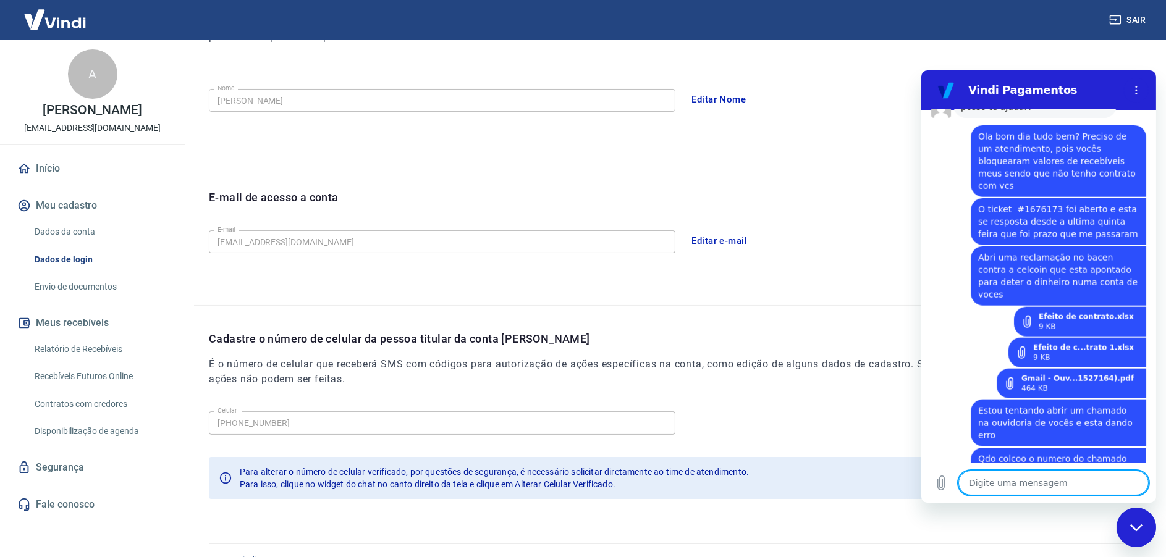
scroll to position [2824, 0]
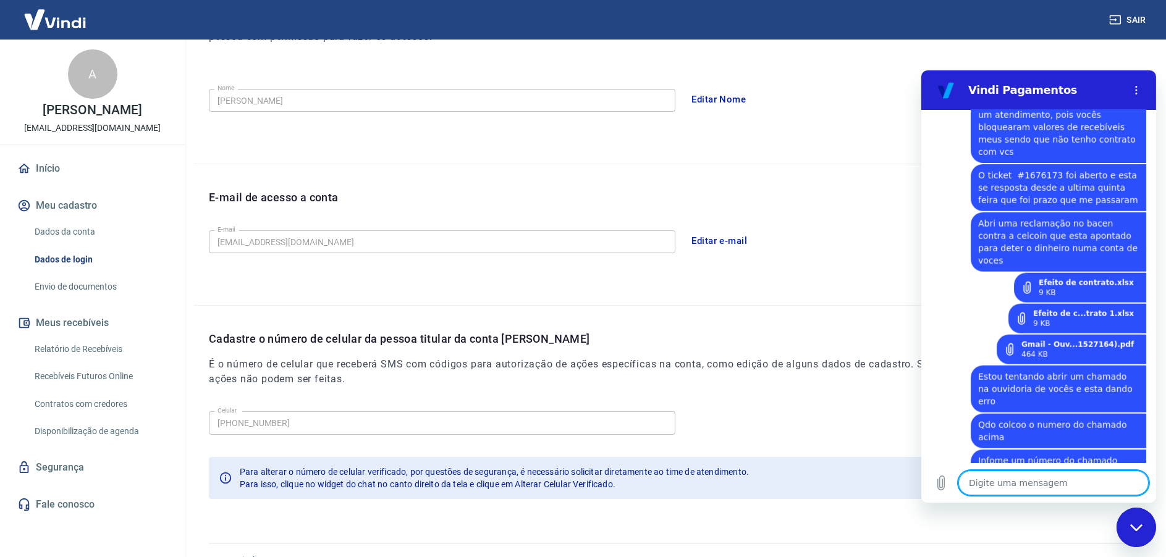
click at [1021, 484] on textarea at bounding box center [1053, 483] width 190 height 25
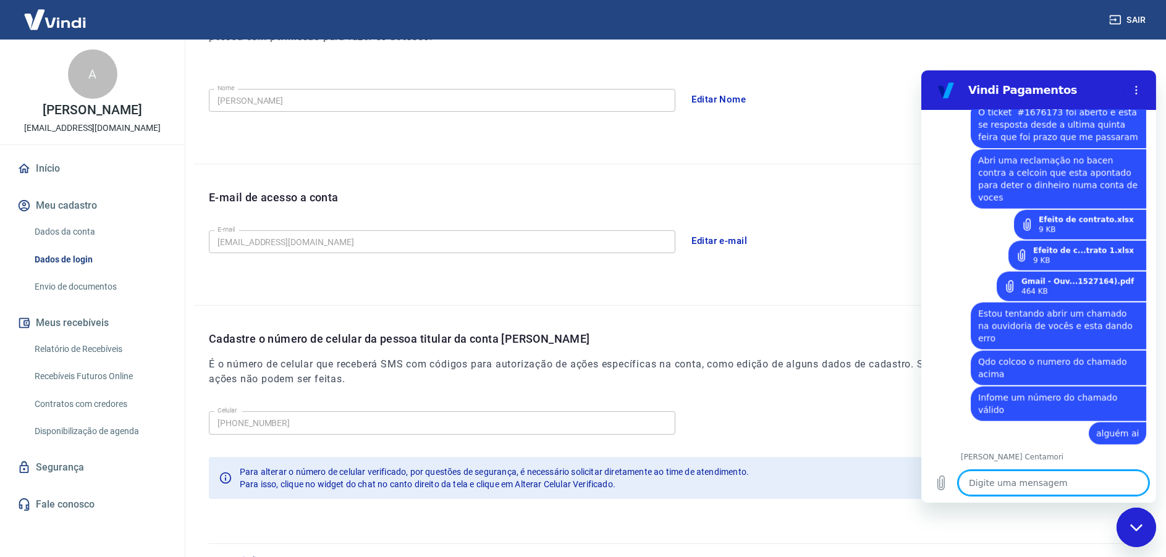
scroll to position [2889, 0]
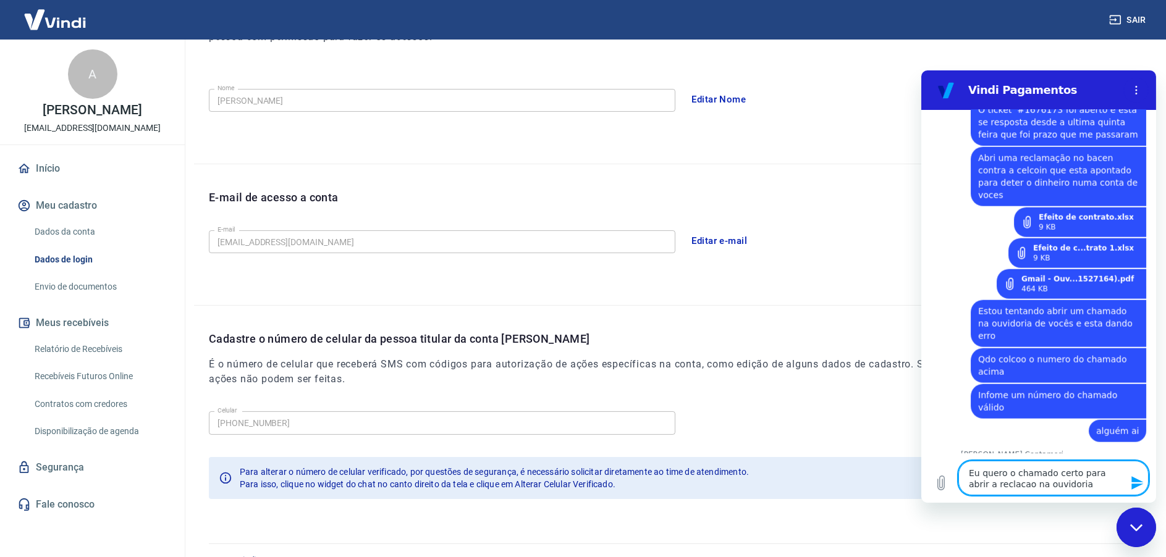
click at [986, 483] on textarea "Eu quero o chamado certo para abrir a reclacao na ouvidoria" at bounding box center [1053, 478] width 190 height 35
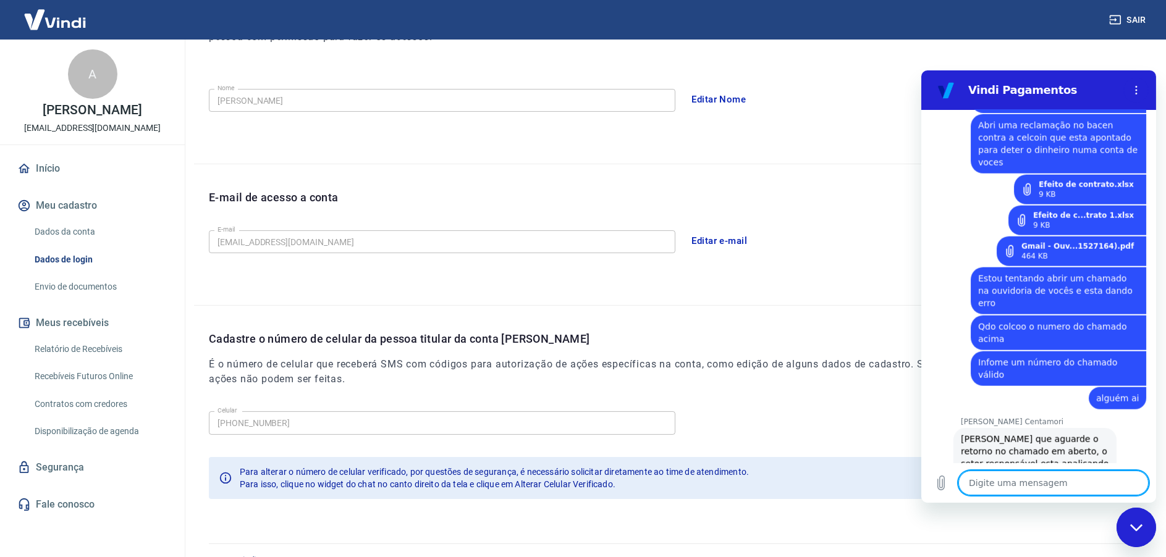
scroll to position [2924, 0]
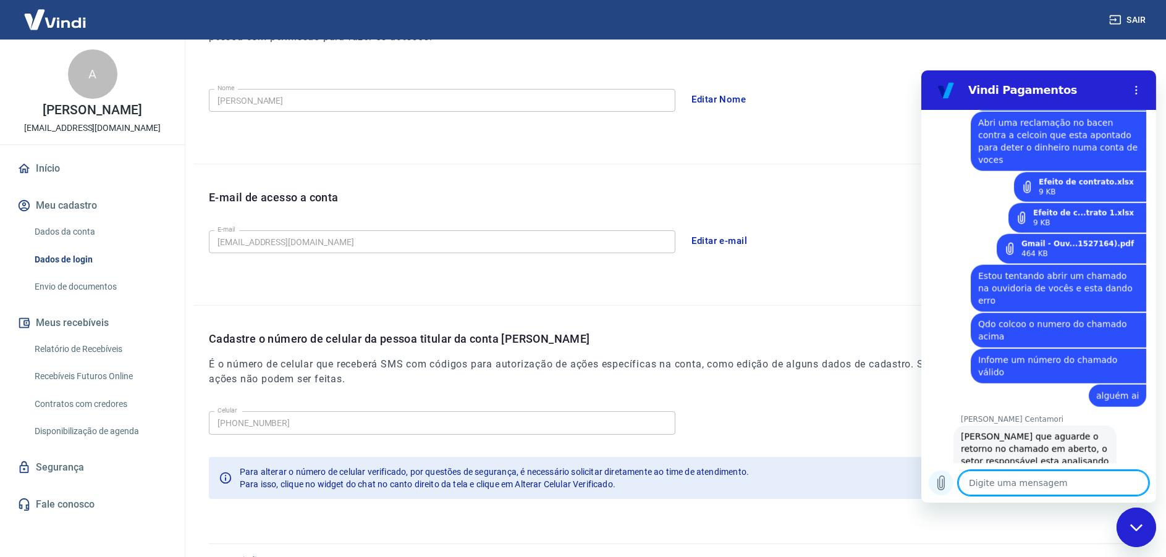
click at [938, 485] on icon "Carregar arquivo" at bounding box center [940, 483] width 15 height 15
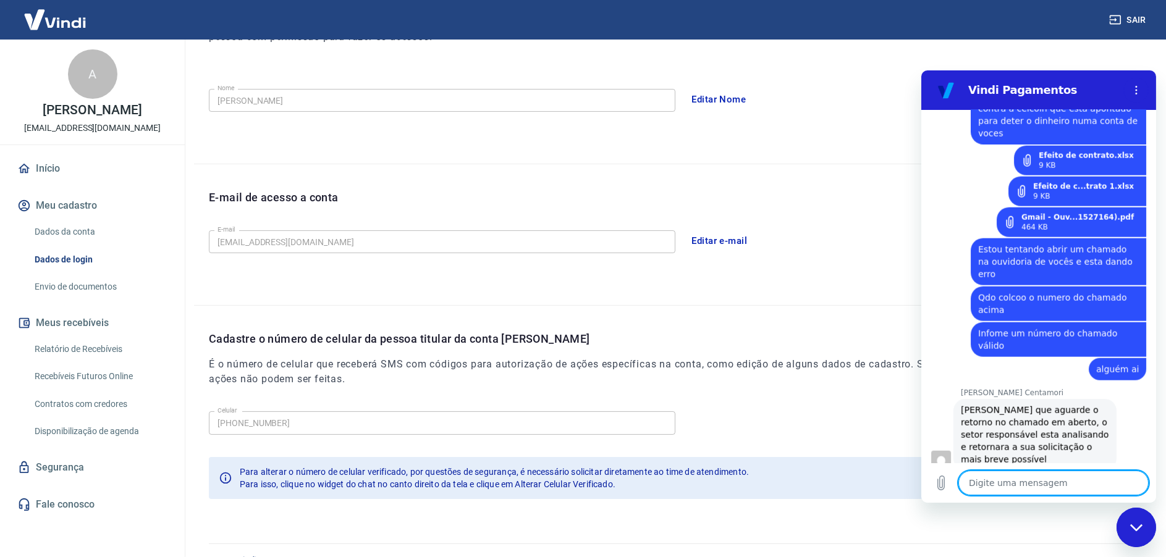
scroll to position [2953, 0]
click at [939, 481] on icon "Carregar arquivo" at bounding box center [940, 483] width 7 height 14
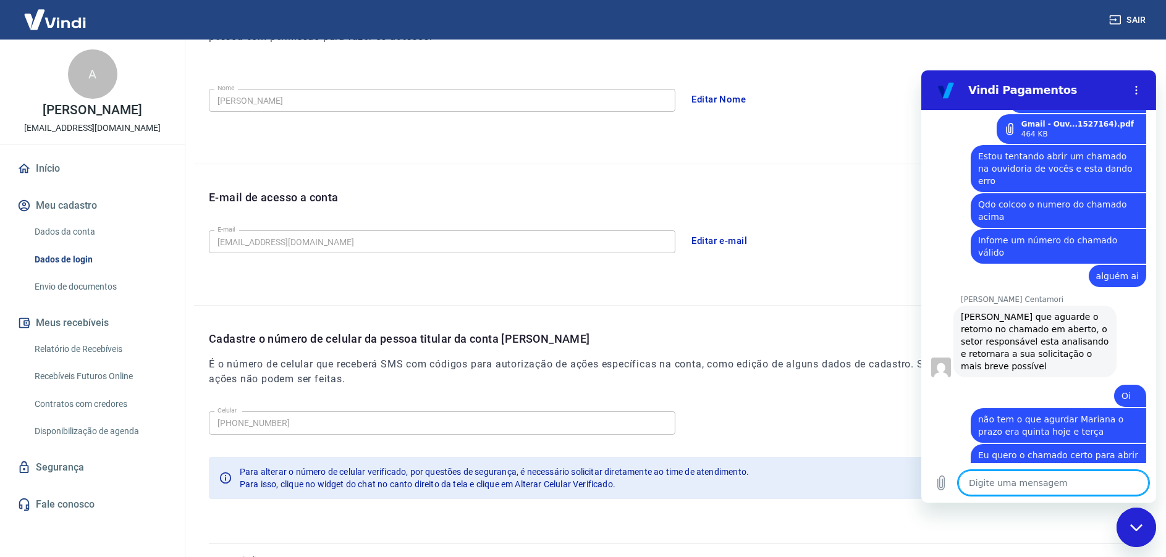
scroll to position [3047, 0]
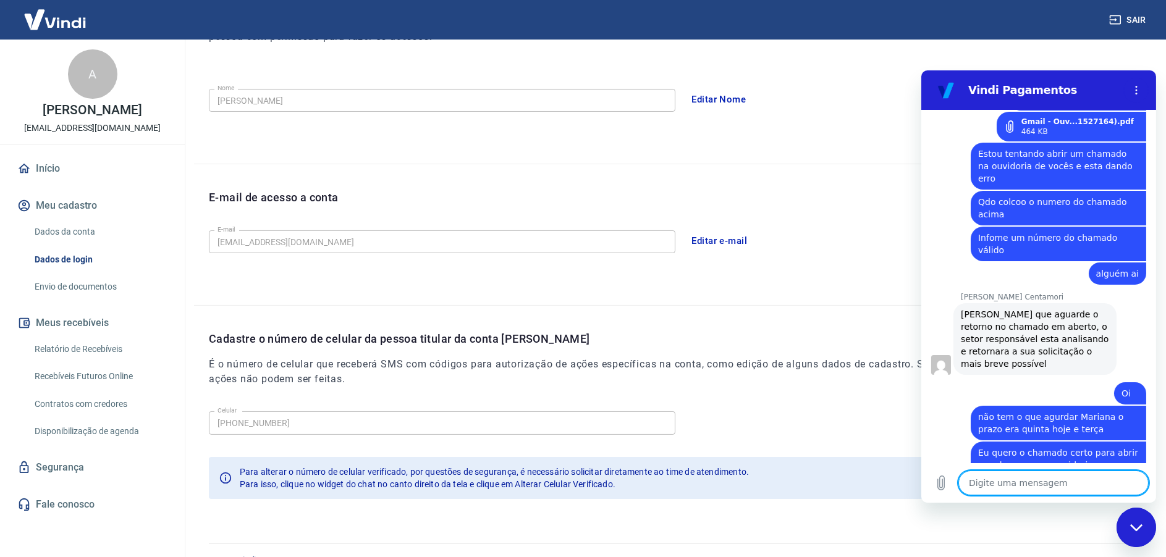
click at [1029, 482] on textarea at bounding box center [1053, 483] width 190 height 25
click at [986, 472] on textarea "Olhao que acontece qdo eu clico no link do numero do chamado" at bounding box center [1053, 478] width 190 height 35
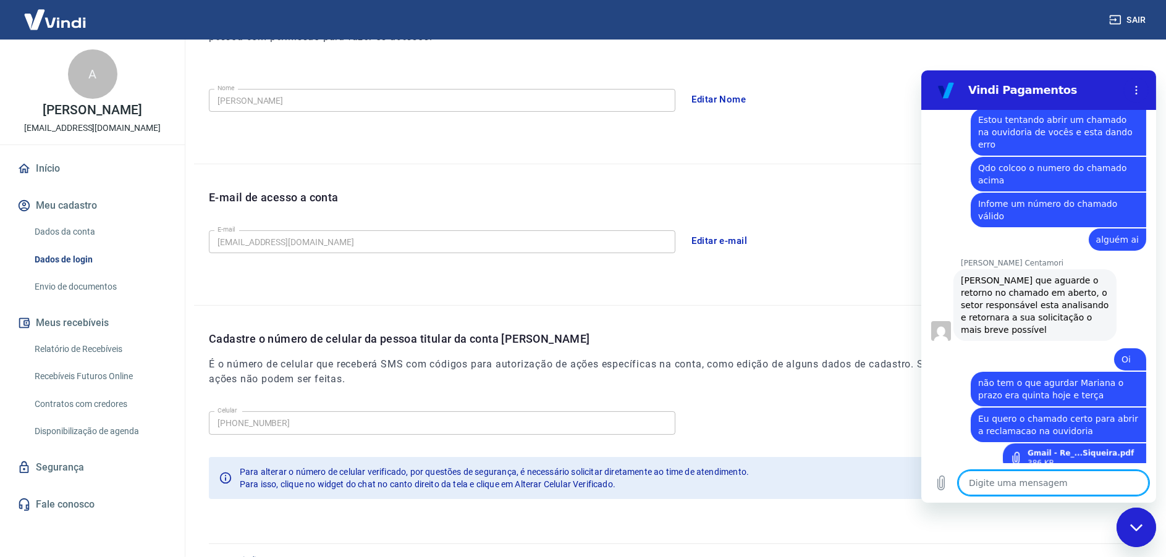
scroll to position [3083, 0]
click at [998, 482] on textarea at bounding box center [1053, 483] width 190 height 25
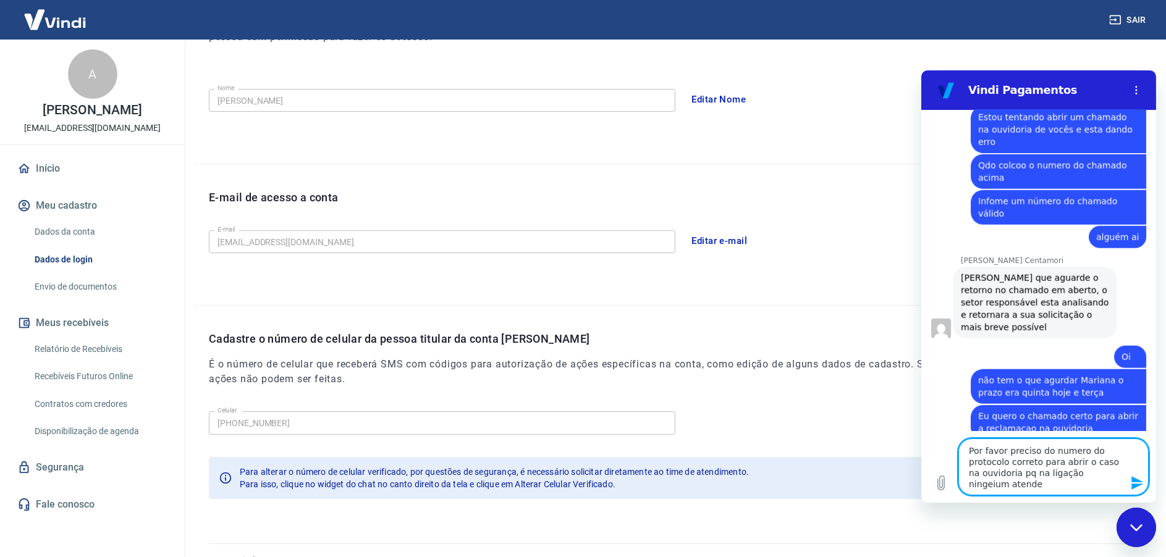
click at [1042, 472] on textarea "Por favor preciso do numero do protocolo correto para abrir o caso na ouvidoria…" at bounding box center [1053, 467] width 190 height 57
click at [1074, 477] on textarea "Por favor preciso do numero do protocolo correto para abrir o caso na ouvidoria…" at bounding box center [1053, 467] width 190 height 57
click at [921, 70] on lt-span "ninguém" at bounding box center [921, 70] width 0 height 0
click at [921, 70] on lt-div at bounding box center [921, 70] width 0 height 0
click at [1092, 478] on textarea "Por favor preciso do numero do protocolo correto para abrir o caso na ouvidoria…" at bounding box center [1053, 473] width 190 height 46
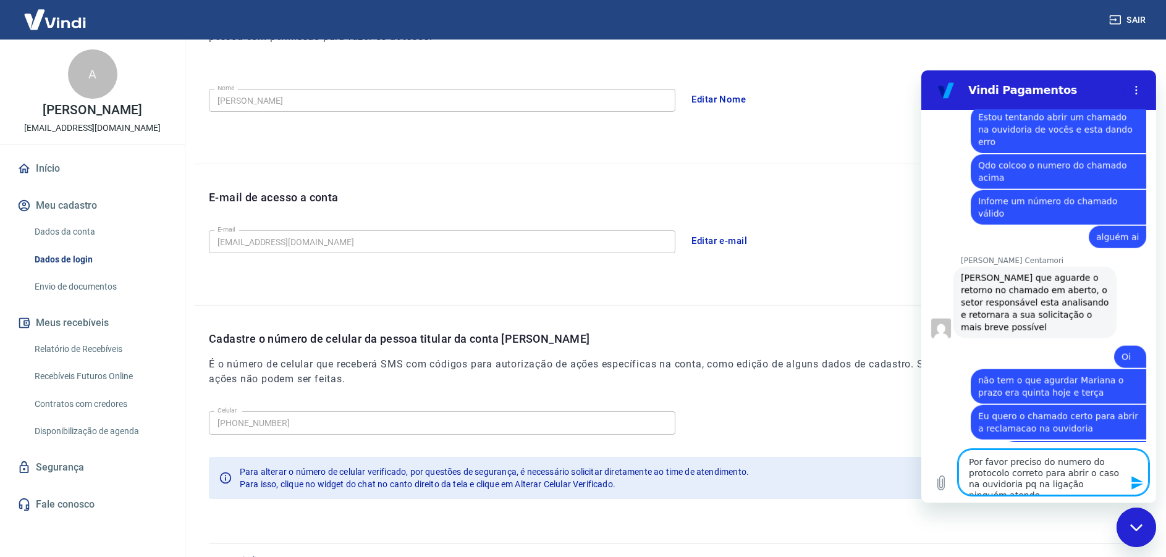
click at [1128, 478] on button "Enviar mensagem" at bounding box center [1135, 483] width 25 height 25
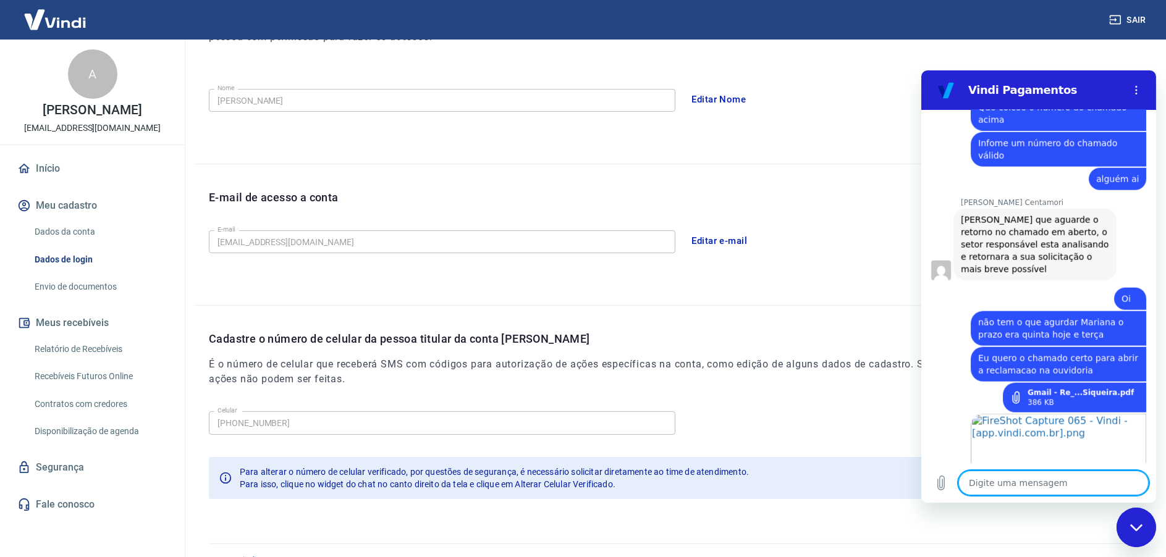
scroll to position [3144, 0]
click at [1019, 484] on textarea at bounding box center [1053, 483] width 190 height 25
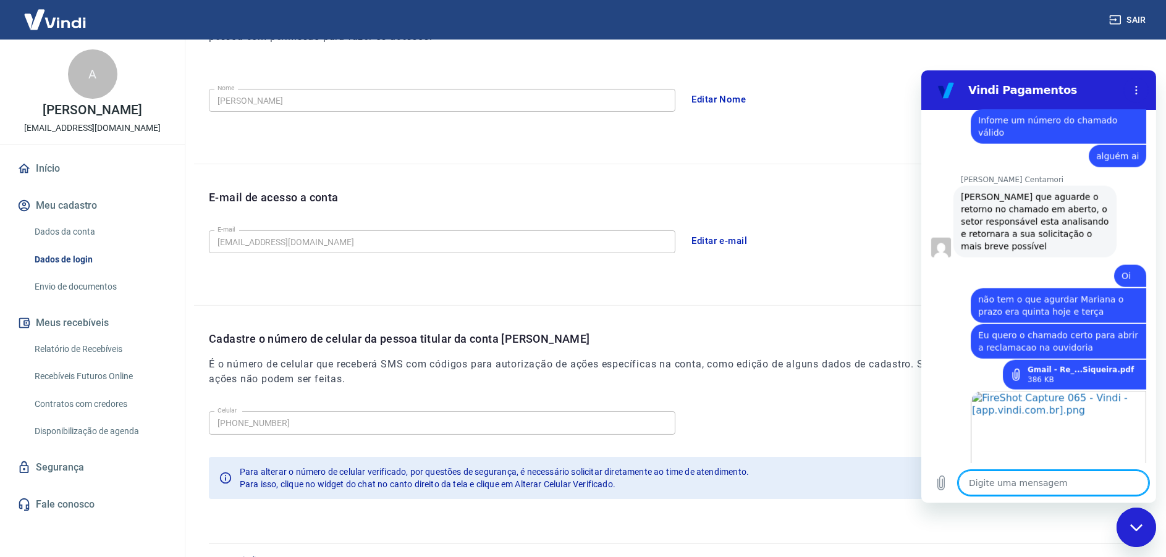
scroll to position [3167, 0]
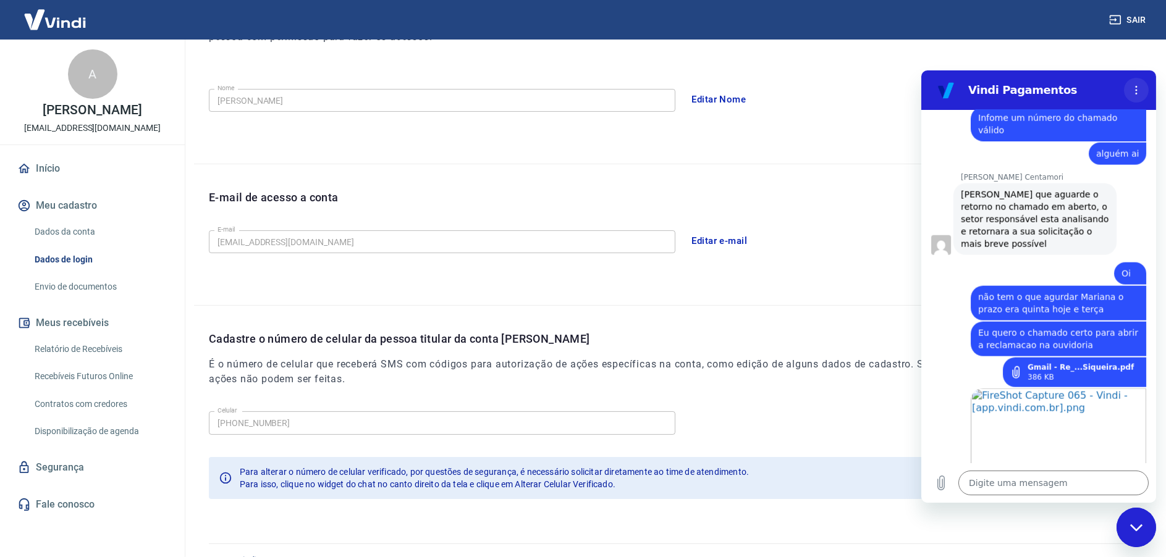
click at [1133, 88] on icon "Menu de opções" at bounding box center [1136, 90] width 10 height 10
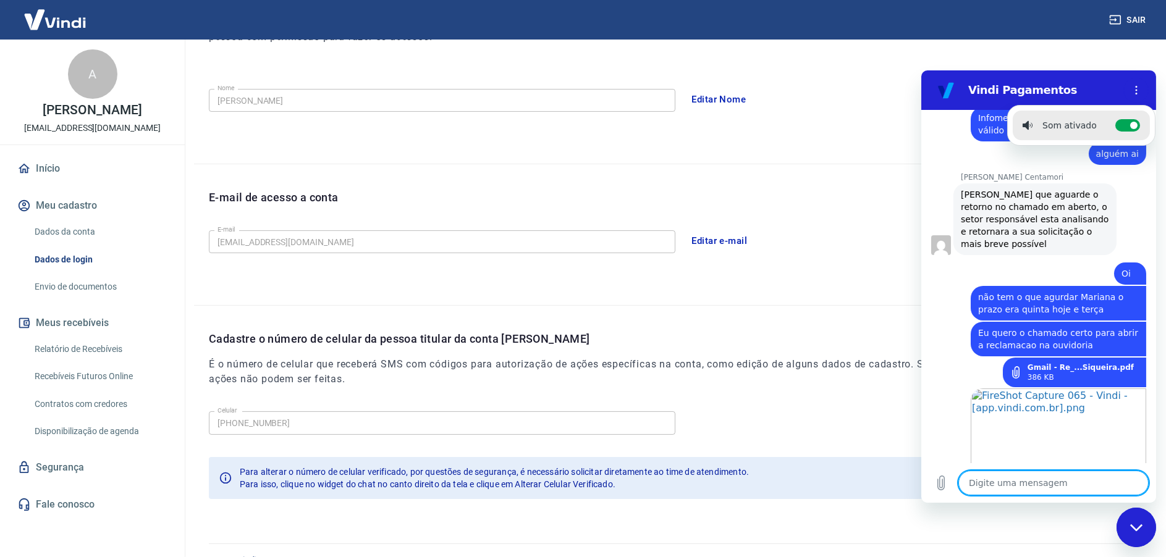
click at [1015, 481] on textarea at bounding box center [1053, 483] width 190 height 25
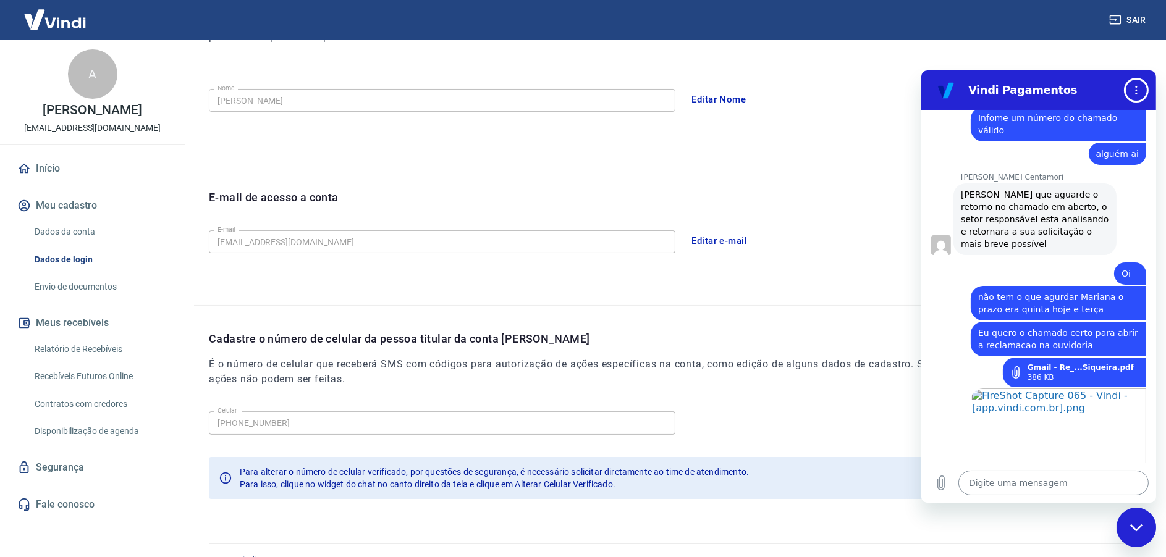
click at [1015, 481] on textarea at bounding box center [1053, 483] width 190 height 25
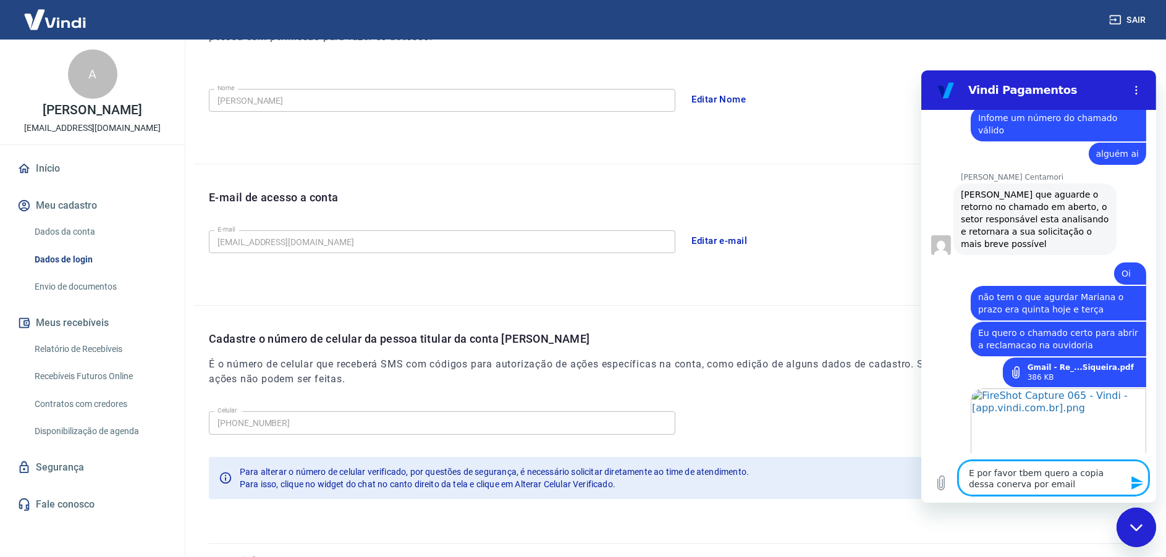
click at [992, 483] on textarea "E por favor tbem quero a copia dessa conerva por email" at bounding box center [1053, 478] width 190 height 35
click at [983, 485] on textarea "E por favor tbem quero a copia dessa conerva por email" at bounding box center [1053, 478] width 190 height 35
click at [1130, 476] on icon "Enviar mensagem" at bounding box center [1136, 483] width 15 height 15
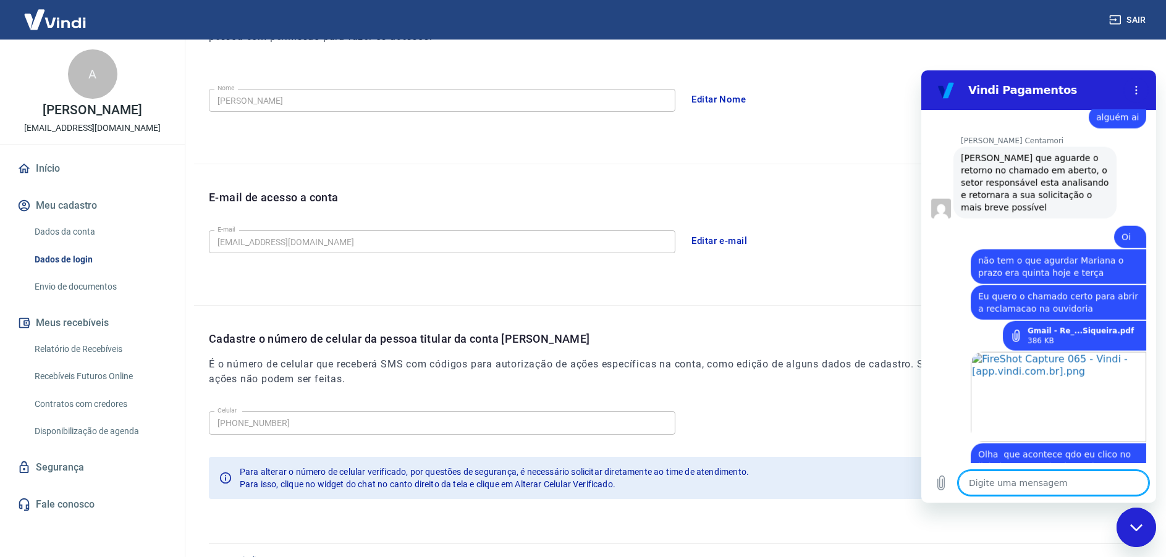
scroll to position [3256, 0]
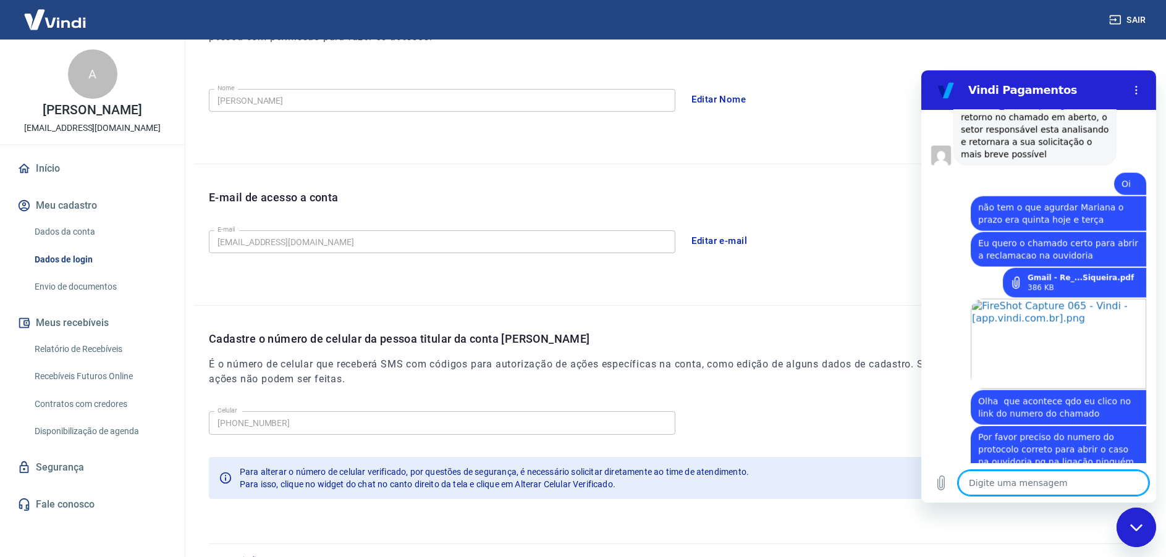
click at [989, 484] on textarea at bounding box center [1053, 483] width 190 height 25
copy span "1676173"
click at [1009, 485] on textarea at bounding box center [1053, 483] width 190 height 25
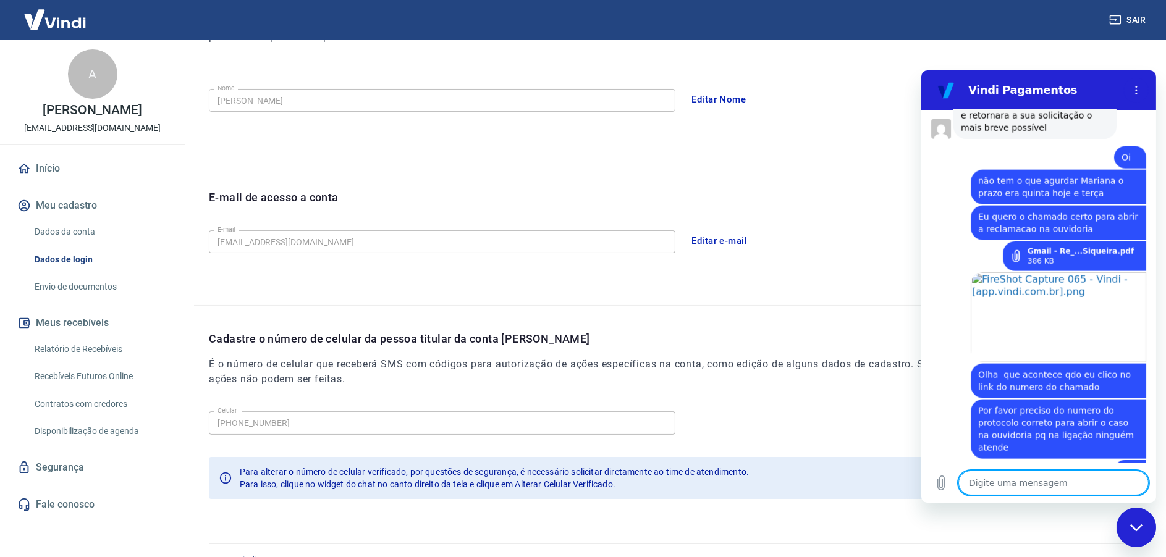
scroll to position [3285, 0]
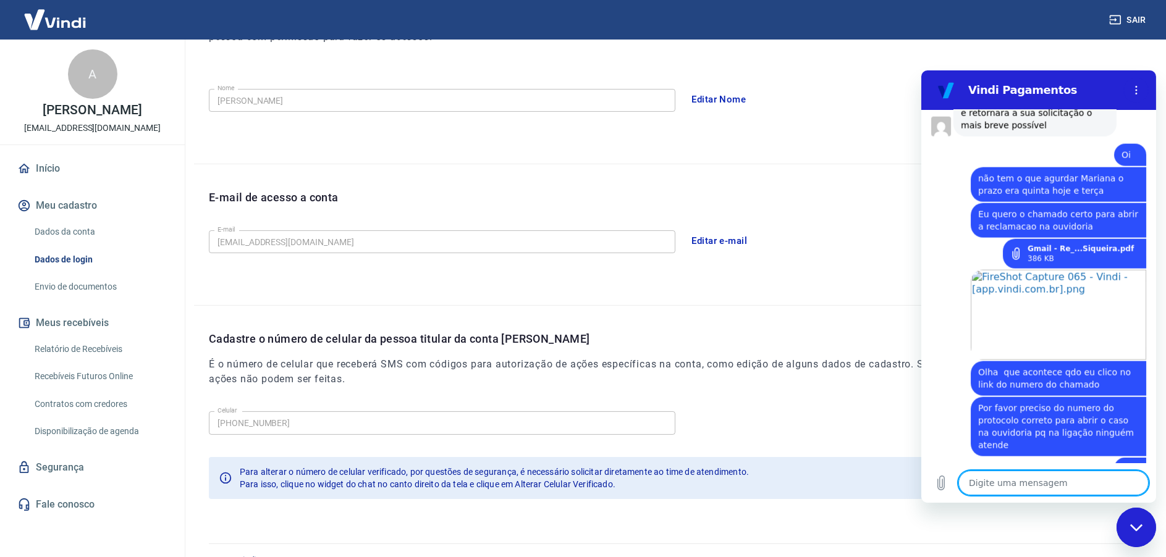
click at [1015, 484] on textarea at bounding box center [1053, 483] width 190 height 25
paste textarea "[URL][DOMAIN_NAME]"
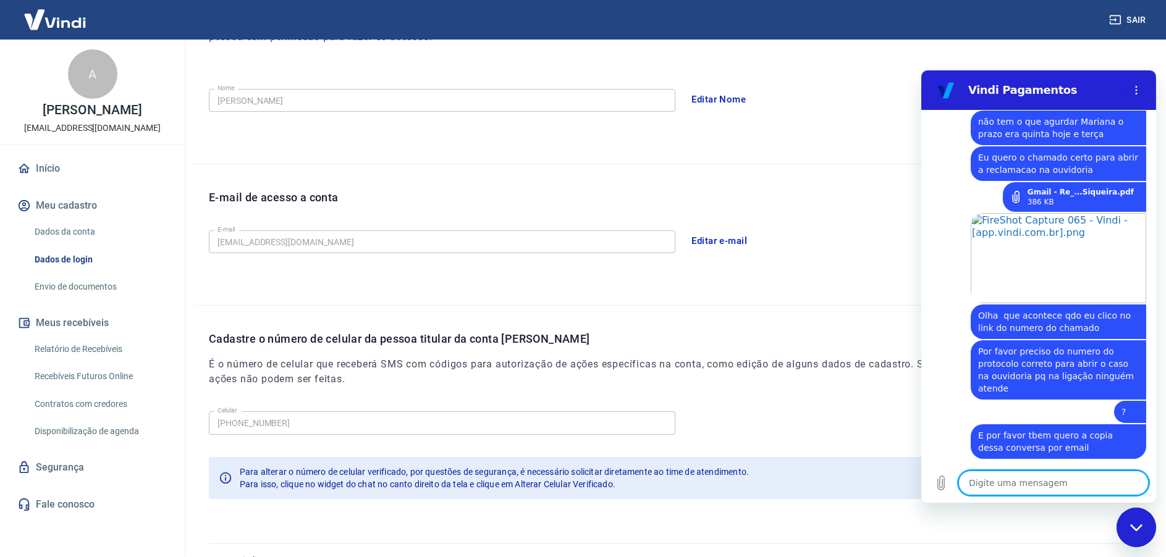
scroll to position [3345, 0]
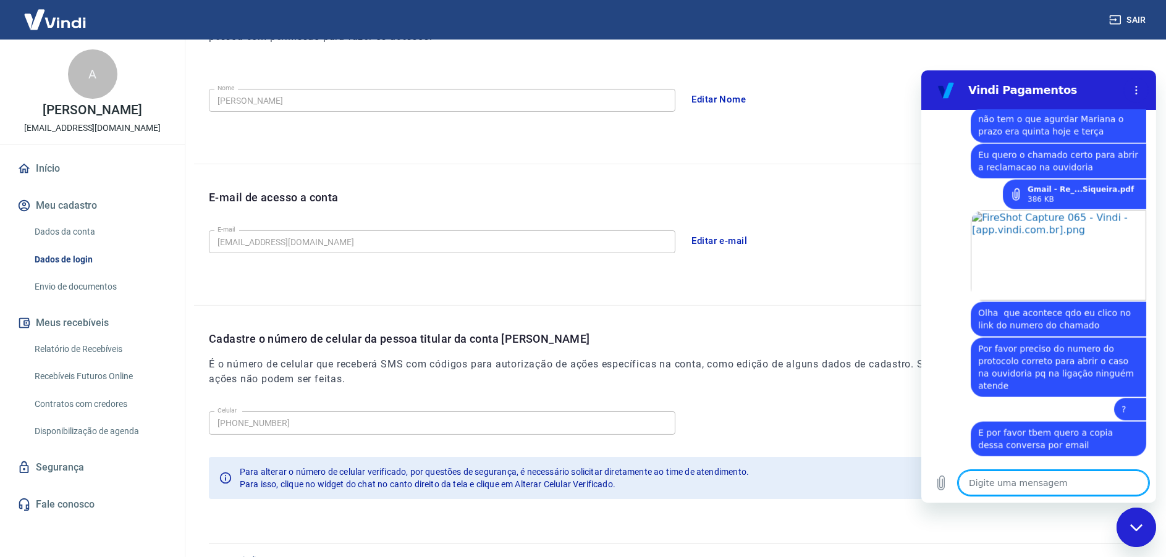
click at [1029, 484] on textarea at bounding box center [1053, 483] width 190 height 25
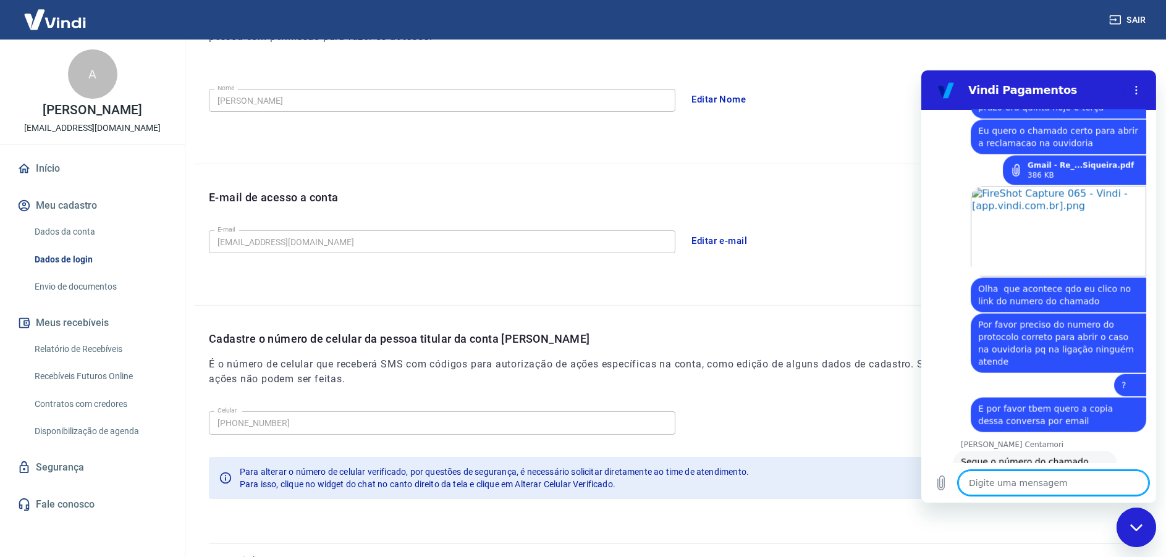
scroll to position [3409, 0]
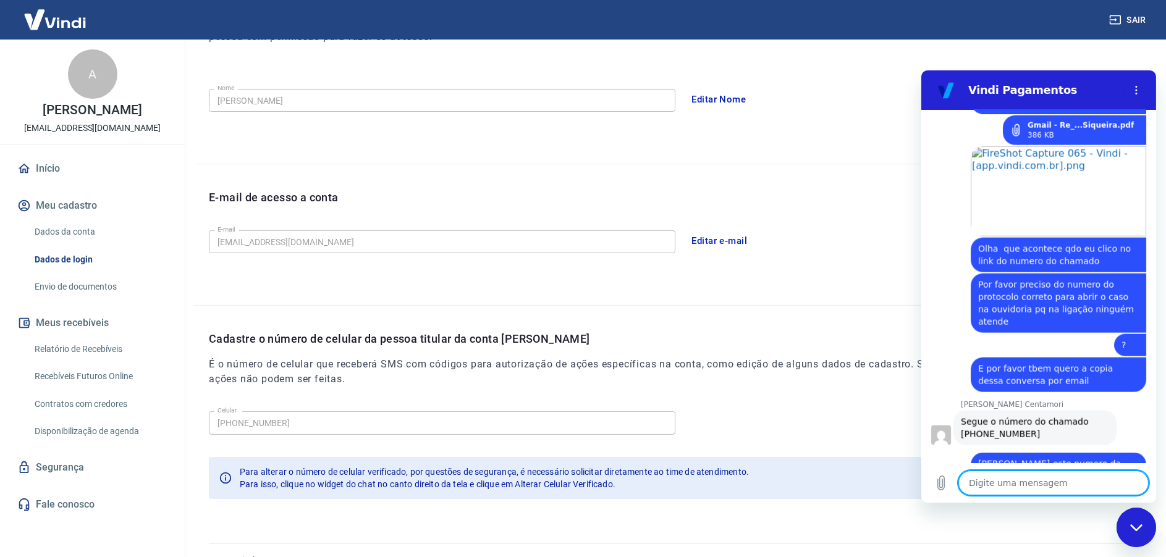
click at [1015, 478] on textarea at bounding box center [1053, 483] width 190 height 25
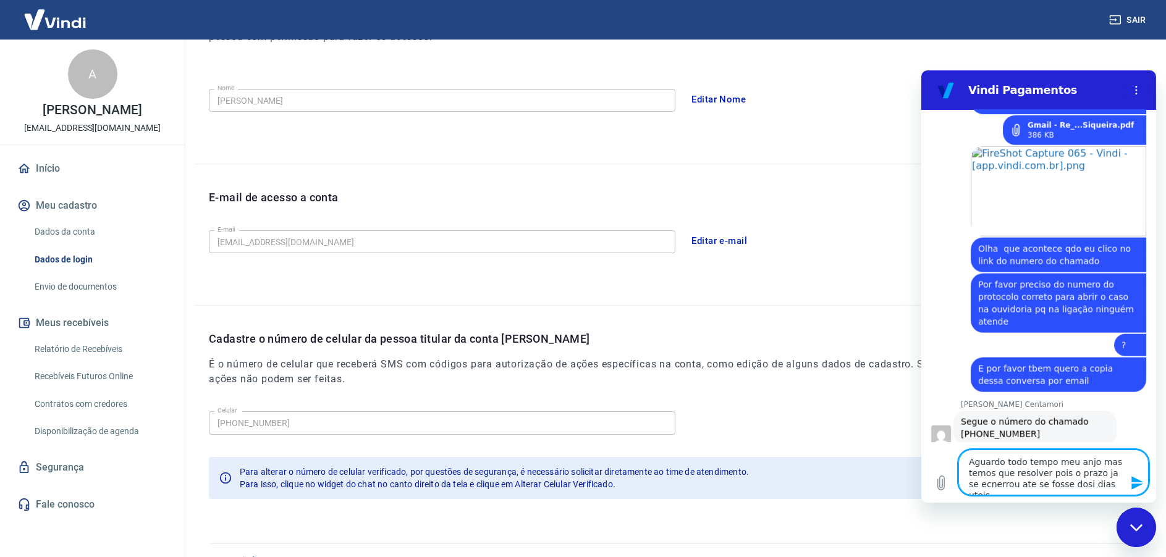
click at [989, 483] on textarea "Aguardo todo tempo meu anjo mas temos que resolver pois o prazo ja se ecnerrou …" at bounding box center [1053, 473] width 190 height 46
click at [921, 70] on lt-span "e nc errou" at bounding box center [921, 70] width 0 height 0
click at [1061, 483] on textarea "Aguardo todo tempo meu anjo mas temos que resolver pois o prazo ja se encerrou …" at bounding box center [1053, 473] width 190 height 46
click at [921, 70] on lt-span "dois dias" at bounding box center [921, 70] width 0 height 0
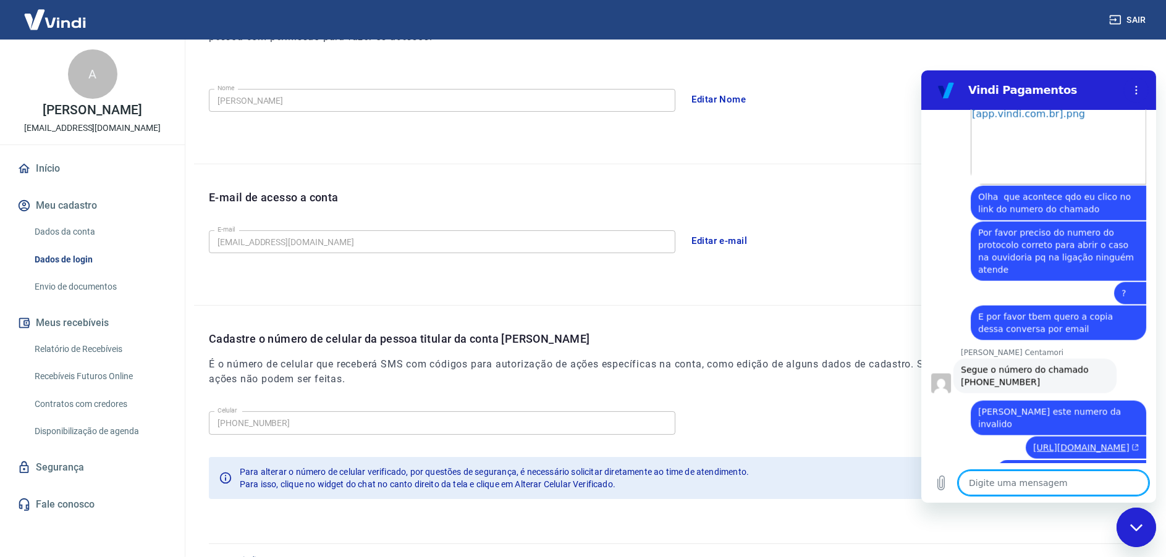
scroll to position [3463, 0]
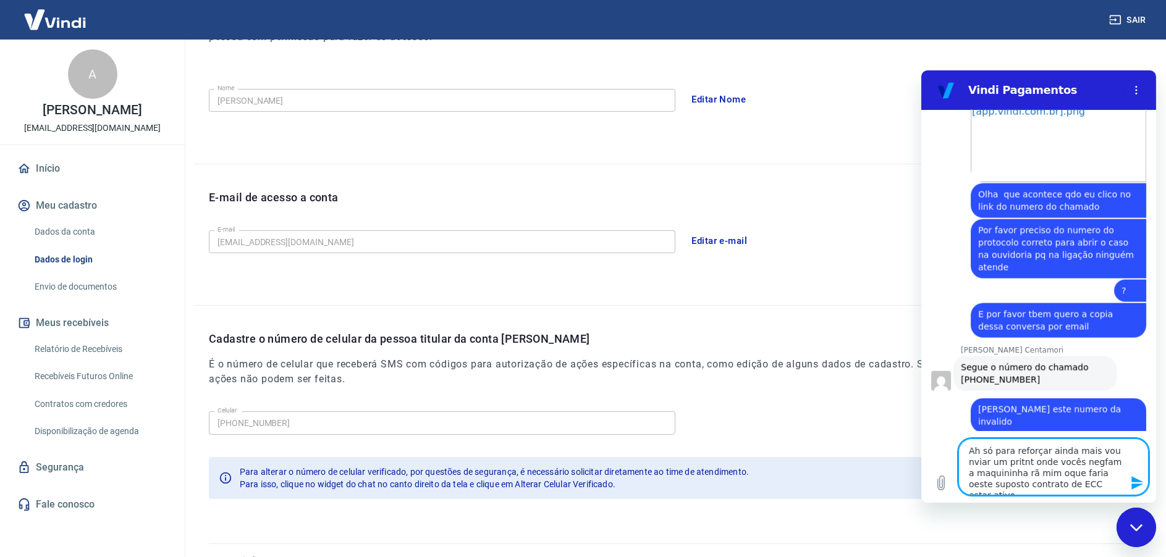
click at [1107, 452] on textarea "Ah só para reforçar ainda mais vou nviar um pritnt onde vocês negfam a maquinin…" at bounding box center [1053, 467] width 190 height 57
click at [921, 70] on lt-span "enviar" at bounding box center [921, 70] width 0 height 0
click at [1087, 462] on textarea "Ah só para reforçar ainda mais vou enviar um pritnt onde vocês negfam a maquini…" at bounding box center [1053, 467] width 190 height 57
click at [921, 70] on lt-span "neg am" at bounding box center [921, 70] width 0 height 0
click at [1022, 462] on textarea "Ah só para reforçar ainda mais vou enviar um pritnt onde vocês negam a maquinin…" at bounding box center [1053, 467] width 190 height 57
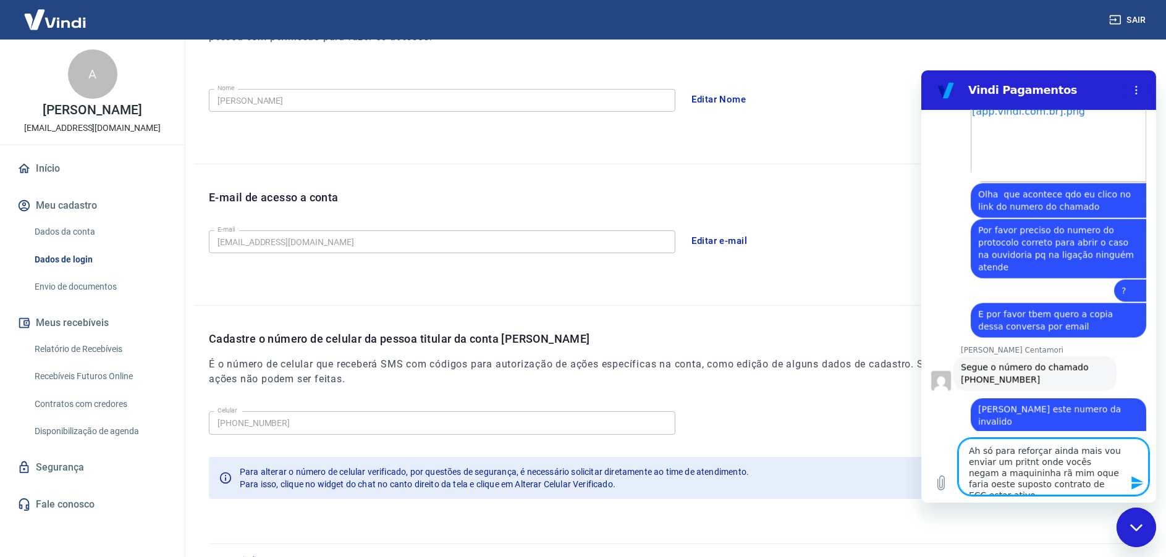
click at [921, 70] on lt-strong "nt" at bounding box center [921, 70] width 0 height 0
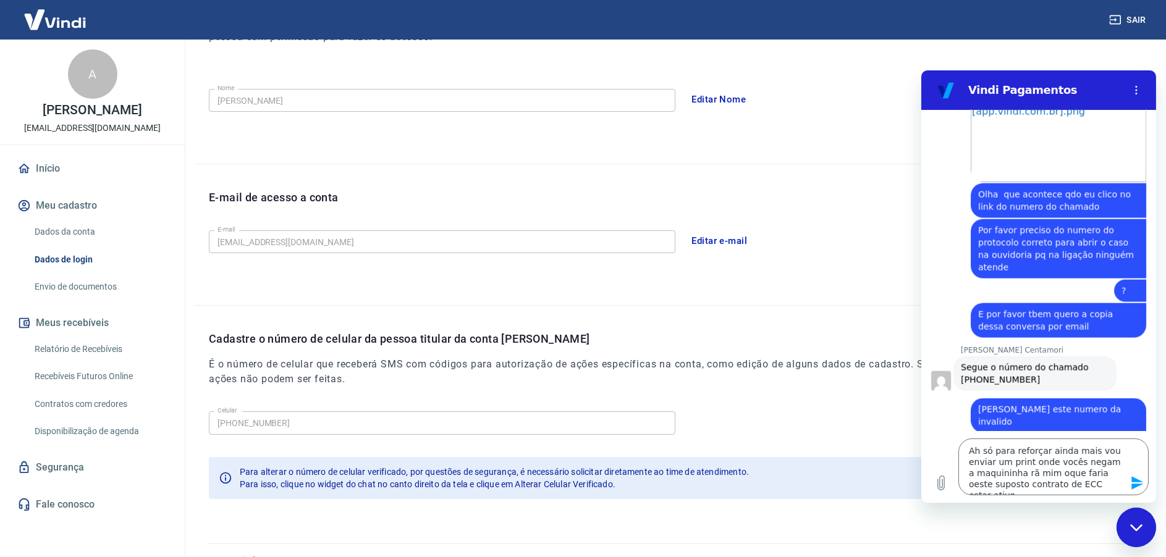
click at [1132, 476] on icon "Enviar mensagem" at bounding box center [1136, 483] width 15 height 15
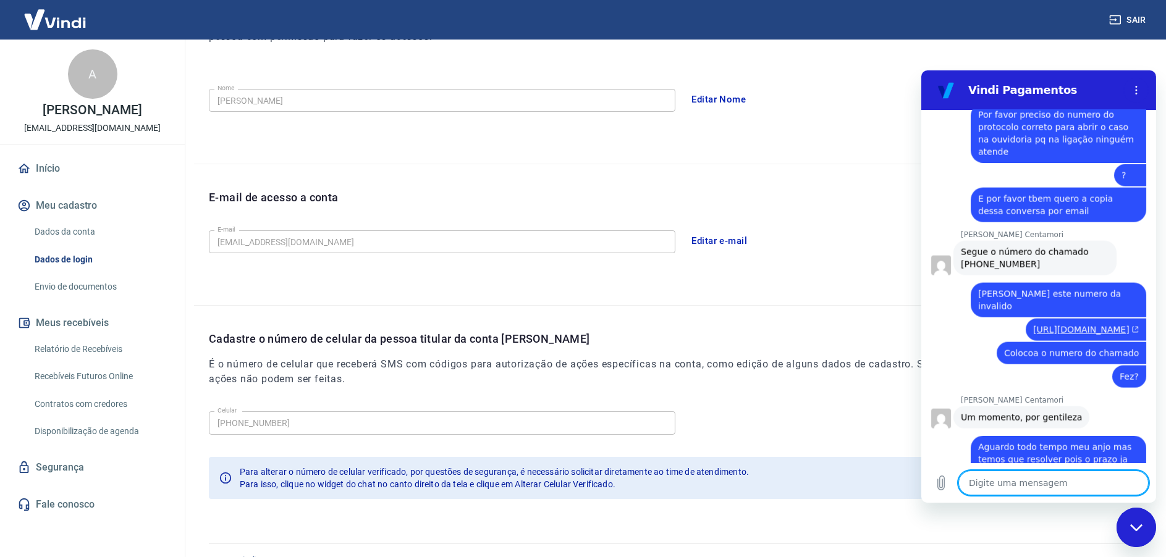
scroll to position [3602, 0]
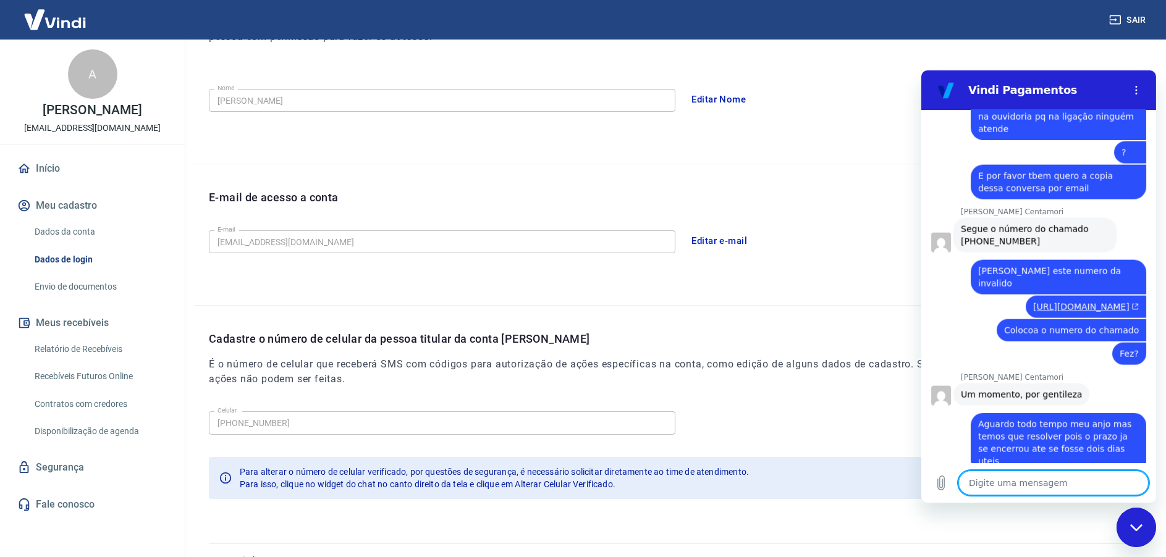
click at [1009, 483] on textarea at bounding box center [1053, 483] width 190 height 25
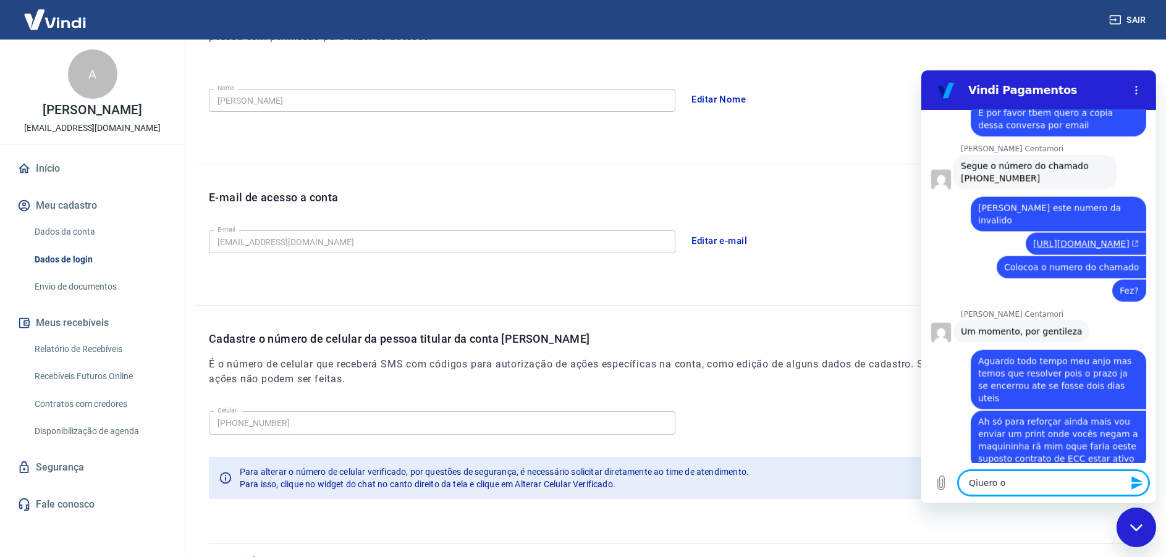
scroll to position [3667, 0]
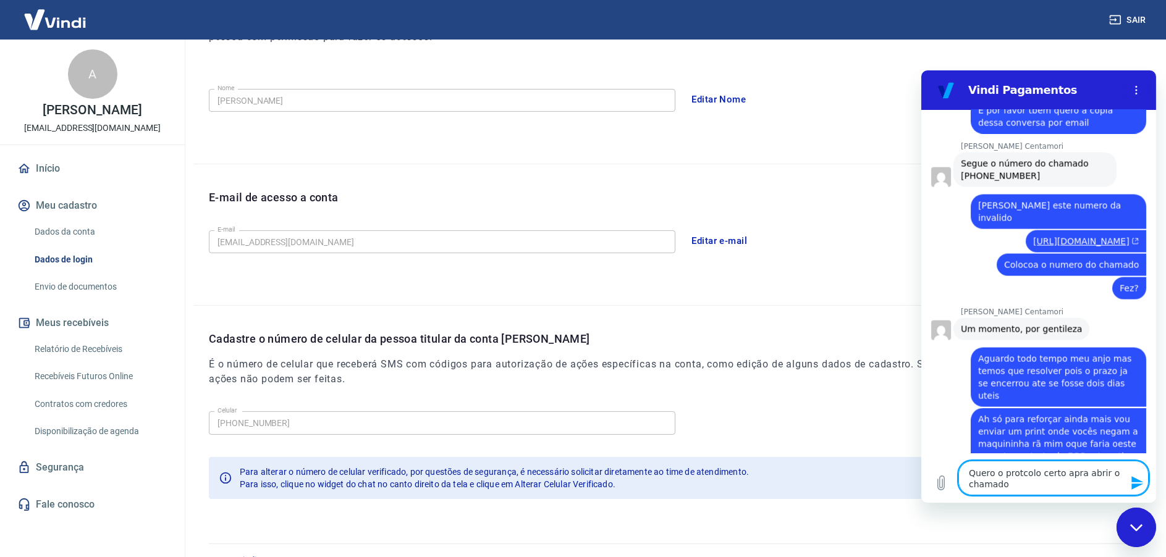
click at [1013, 473] on textarea "Quero o protcolo certo apra abrir o chamado" at bounding box center [1053, 478] width 190 height 35
click at [921, 70] on lt-strong "o" at bounding box center [921, 70] width 0 height 0
click at [1096, 472] on textarea "Quero o protocolo/ticket certo apra abrir o chamado" at bounding box center [1053, 478] width 190 height 35
click at [921, 70] on lt-span "para" at bounding box center [921, 70] width 0 height 0
click at [1034, 482] on textarea "Quero o protocolo/ticket certo para abrir o chamado" at bounding box center [1053, 478] width 190 height 35
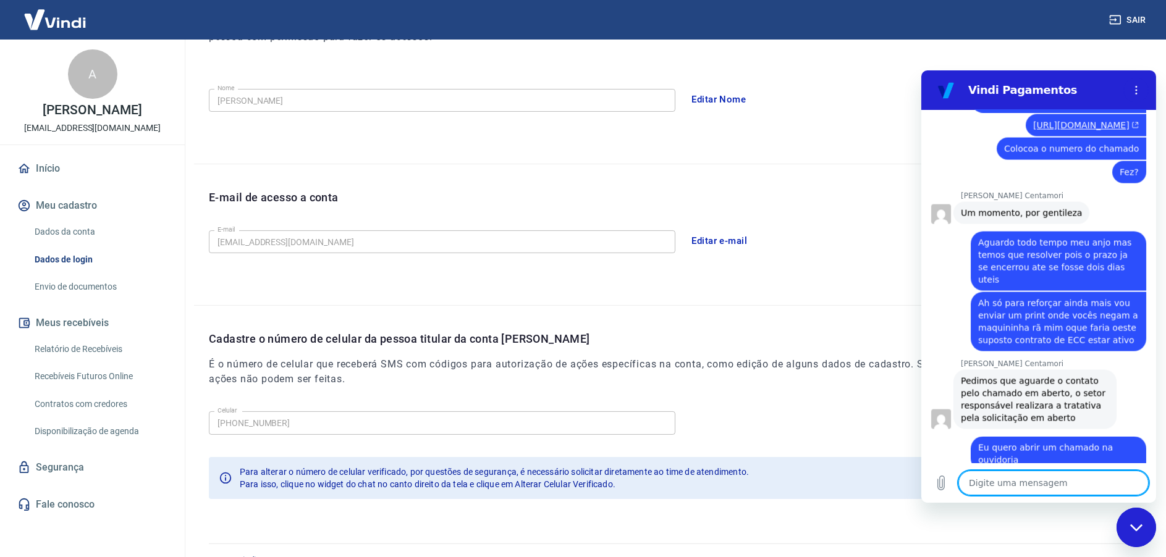
scroll to position [3817, 0]
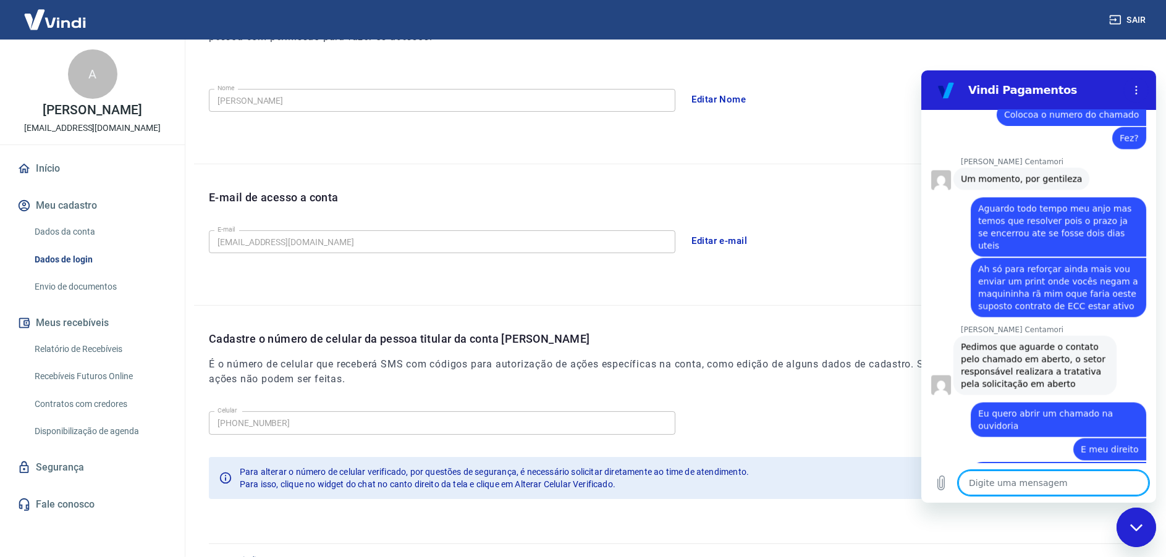
click at [1016, 483] on textarea at bounding box center [1053, 483] width 190 height 25
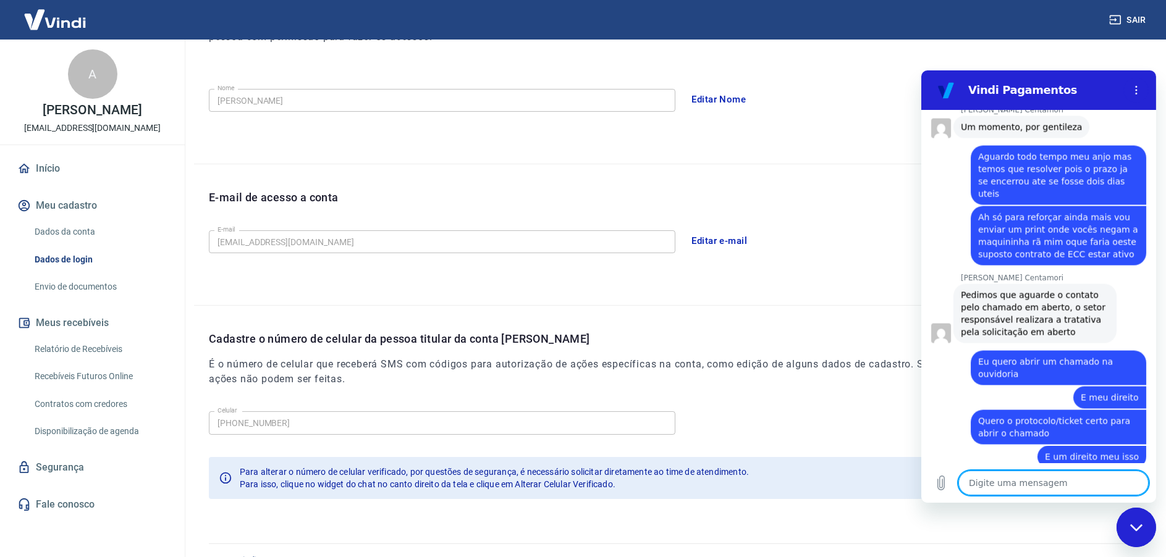
scroll to position [3872, 0]
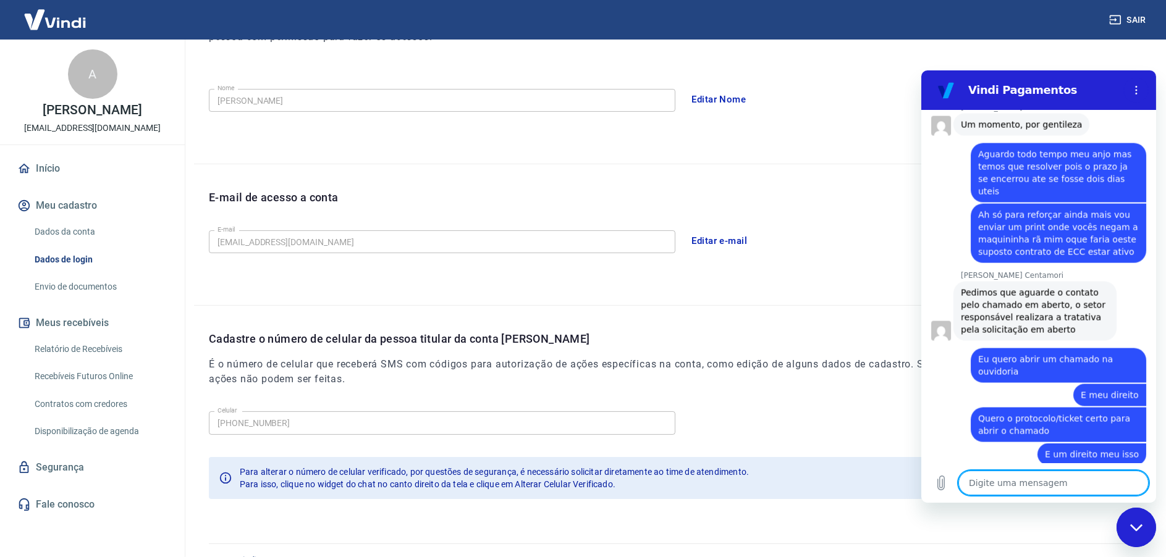
click at [985, 481] on textarea at bounding box center [1053, 483] width 190 height 25
click at [1031, 486] on textarea at bounding box center [1053, 483] width 190 height 25
click at [1018, 484] on textarea at bounding box center [1053, 483] width 190 height 25
click at [937, 483] on icon "Carregar arquivo" at bounding box center [940, 483] width 15 height 15
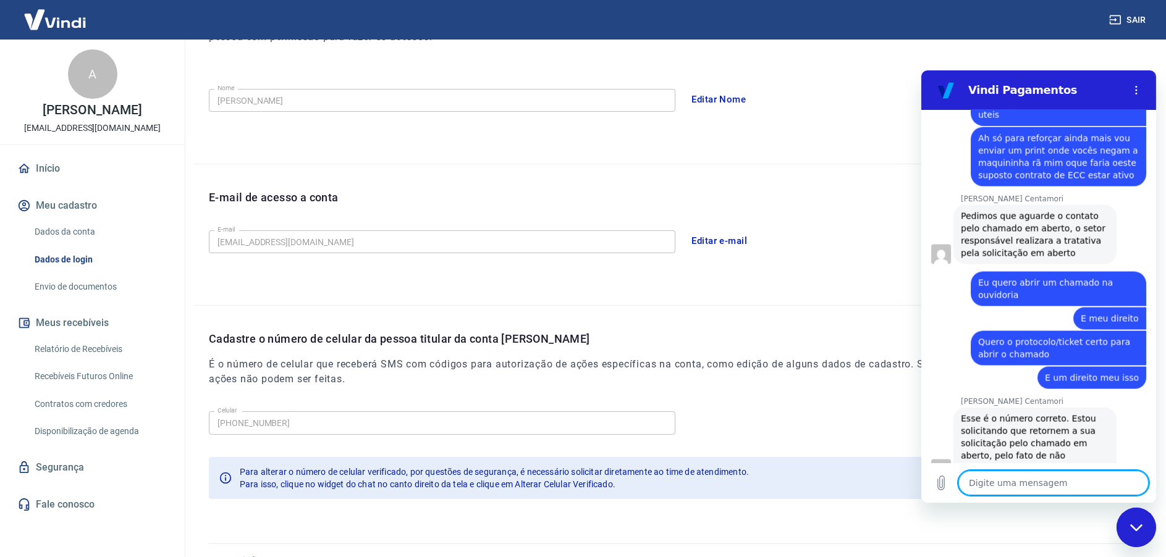
click at [1024, 482] on textarea at bounding box center [1053, 483] width 190 height 25
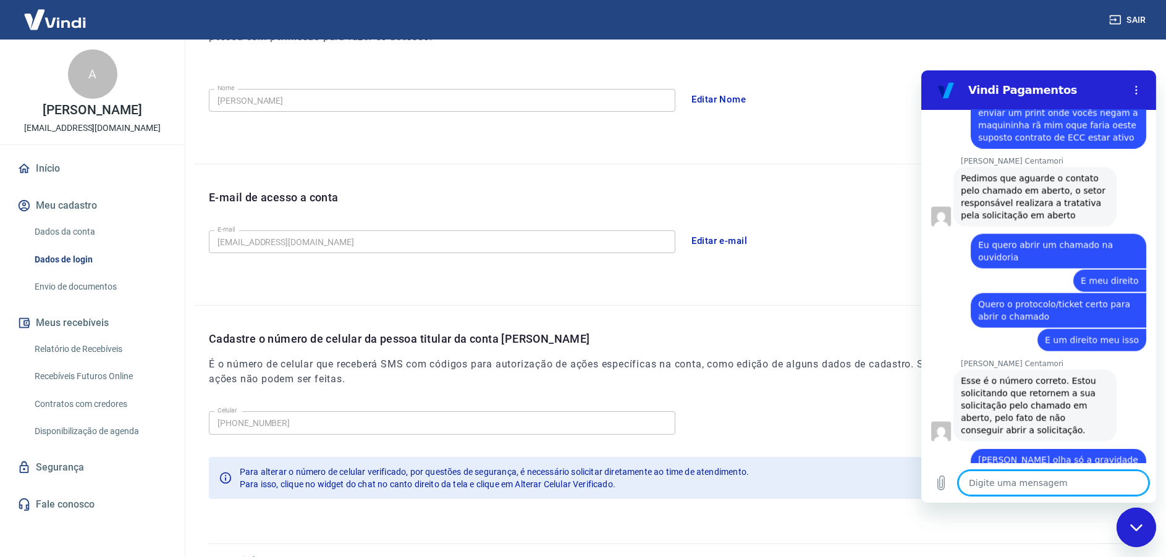
scroll to position [4022, 0]
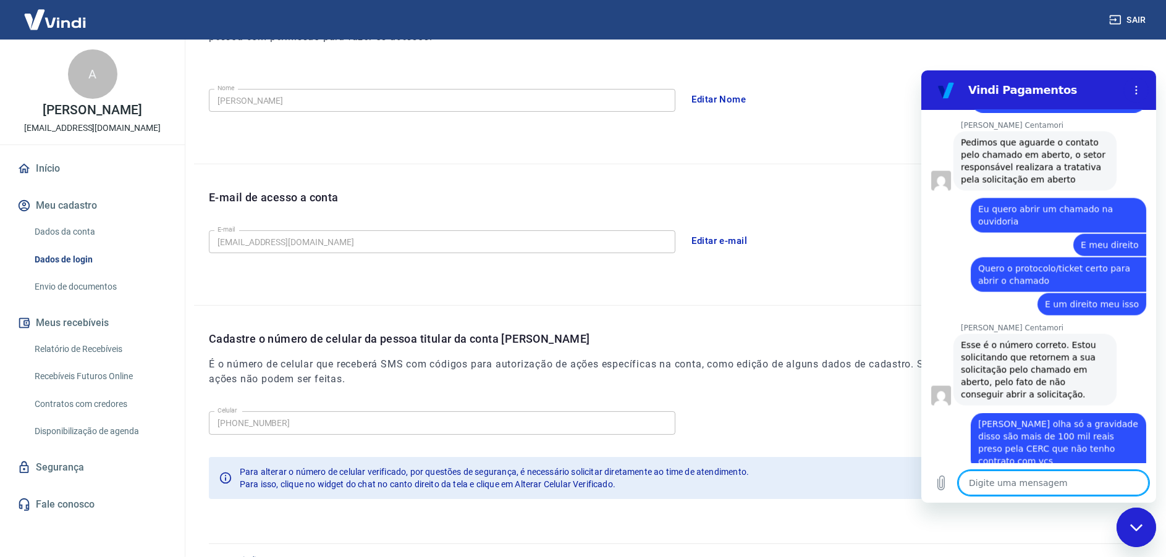
click at [1013, 482] on textarea at bounding box center [1053, 483] width 190 height 25
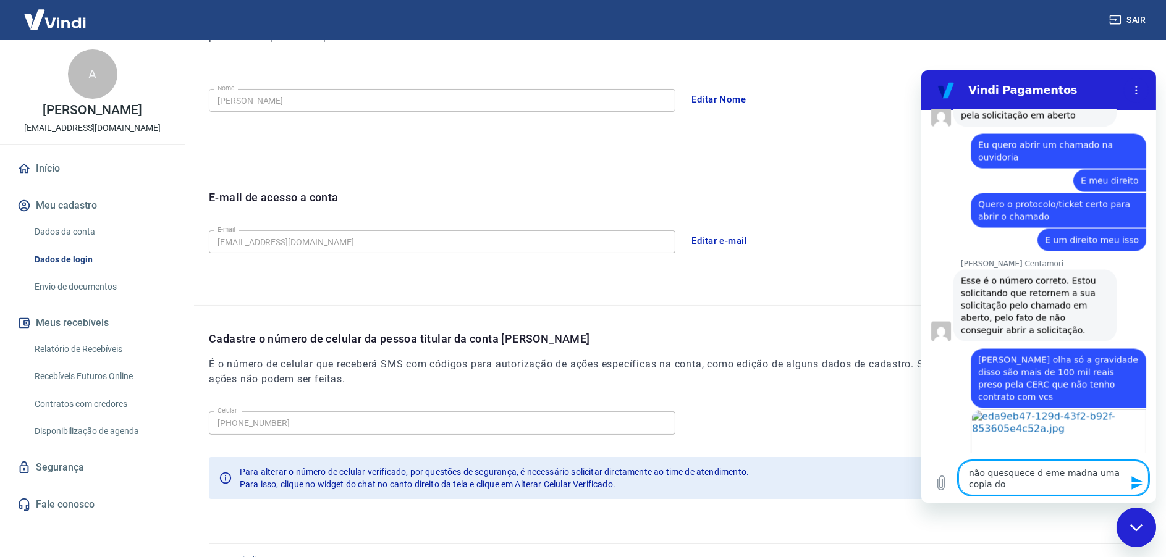
scroll to position [4085, 0]
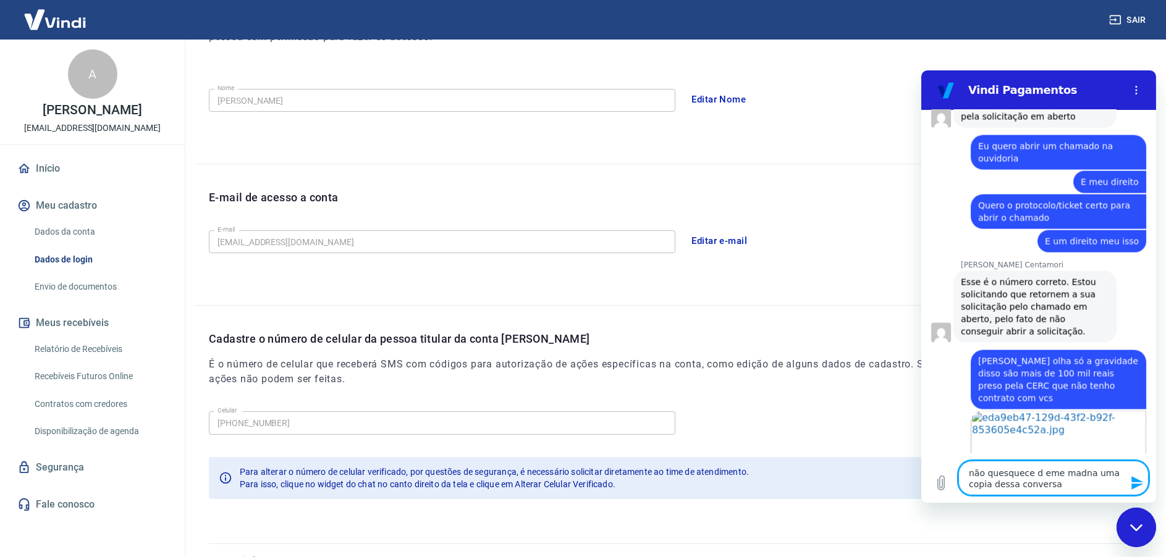
click at [1000, 471] on textarea "não quesquece d eme madna uma copia dessa conversa" at bounding box center [1053, 478] width 190 height 35
click at [921, 70] on lt-span "esquece" at bounding box center [921, 70] width 0 height 0
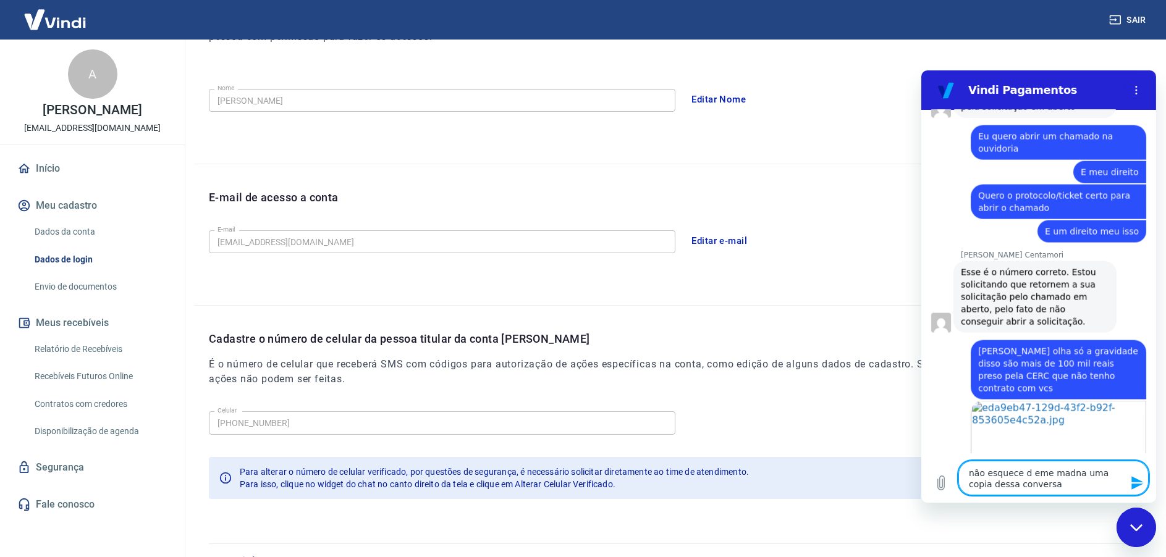
click at [1055, 473] on textarea "não esquece d eme madna uma copia dessa conversa" at bounding box center [1053, 478] width 190 height 35
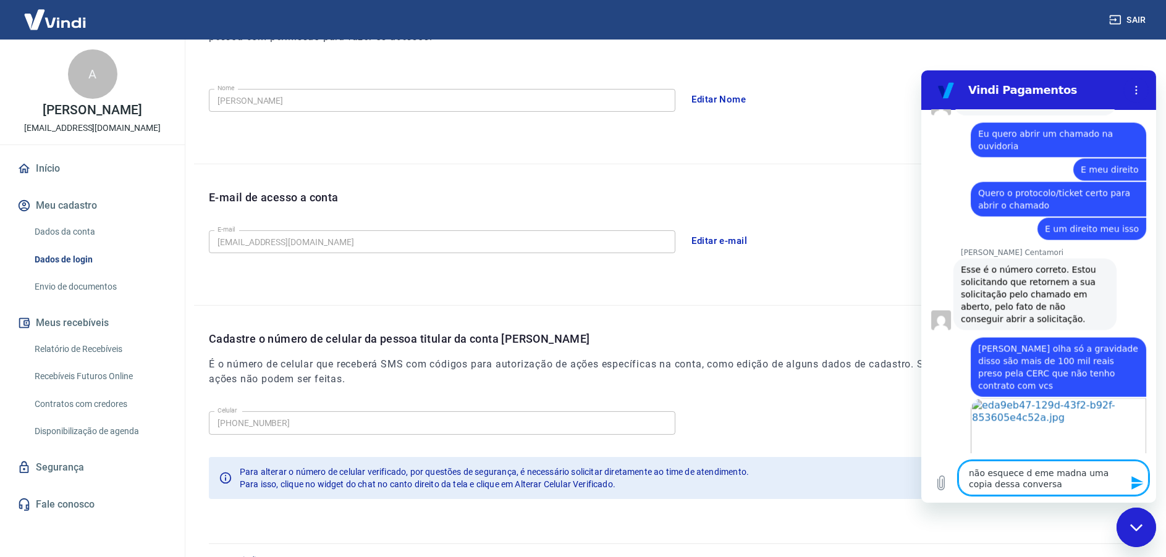
click at [921, 70] on lt-span "manda" at bounding box center [921, 70] width 0 height 0
click at [1132, 476] on icon "Enviar mensagem" at bounding box center [1136, 483] width 15 height 15
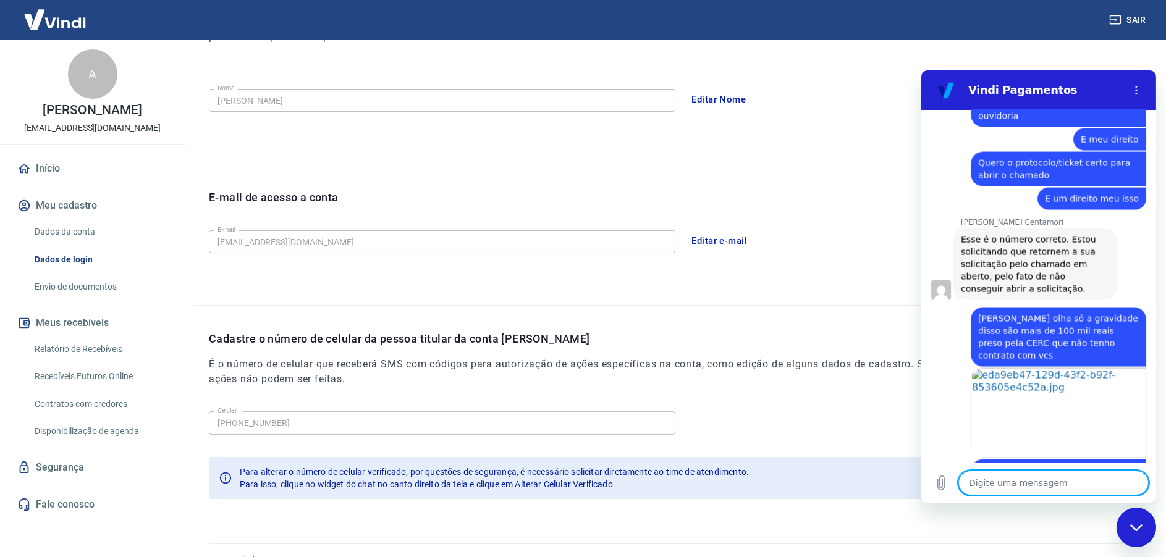
scroll to position [4130, 0]
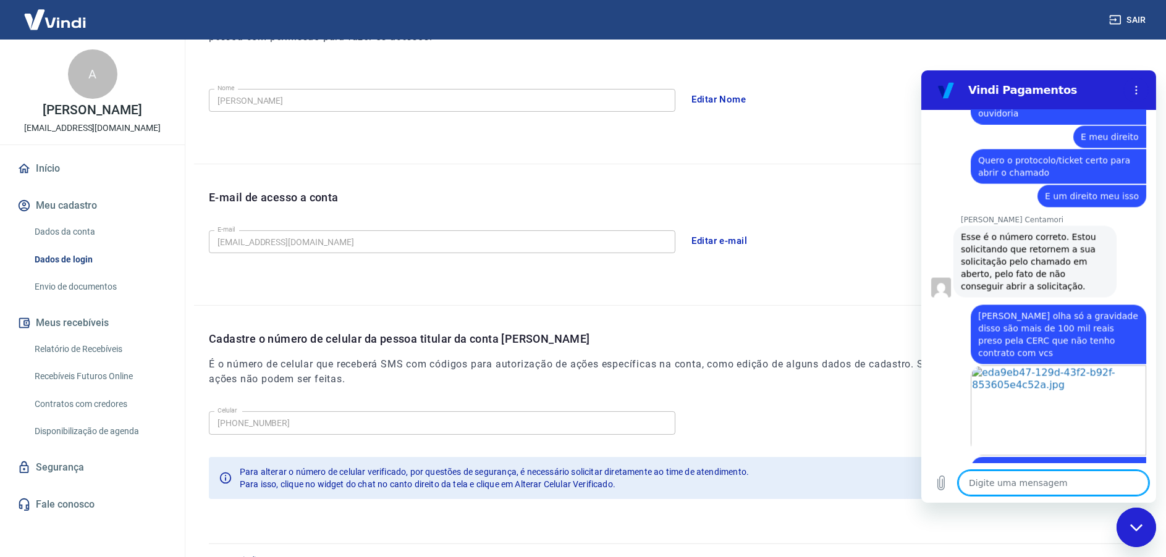
click at [1021, 517] on span "Estou abrindo a ouvidoria por esse protocolo #1680244" at bounding box center [1025, 528] width 131 height 22
copy span "1680244"
click at [1018, 486] on textarea at bounding box center [1053, 483] width 190 height 25
click at [1043, 483] on textarea "Mariana tbem da invalido" at bounding box center [1053, 483] width 190 height 25
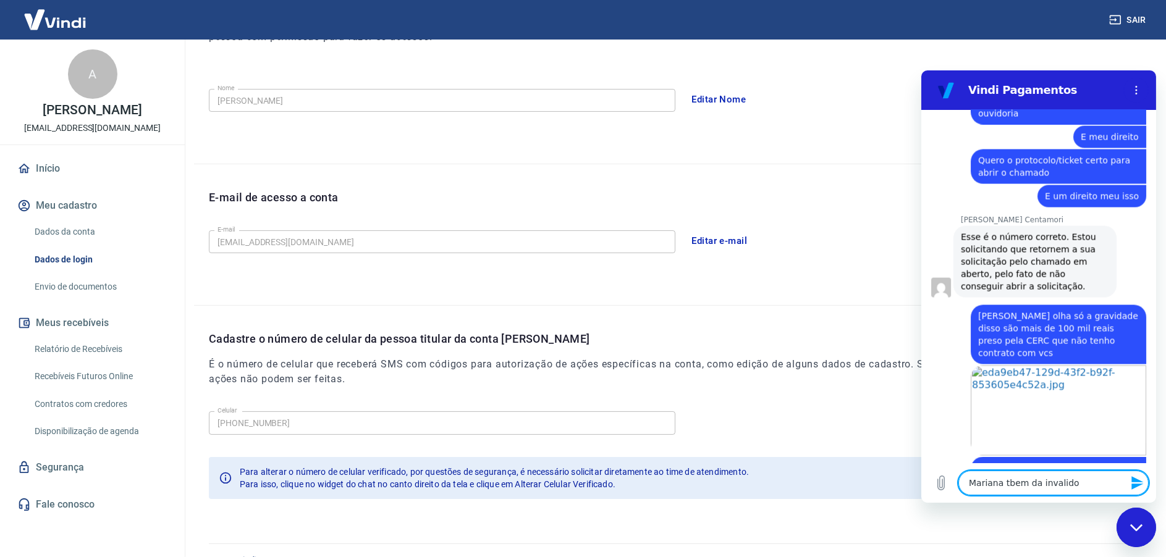
click at [921, 70] on lt-strong "á" at bounding box center [921, 70] width 0 height 0
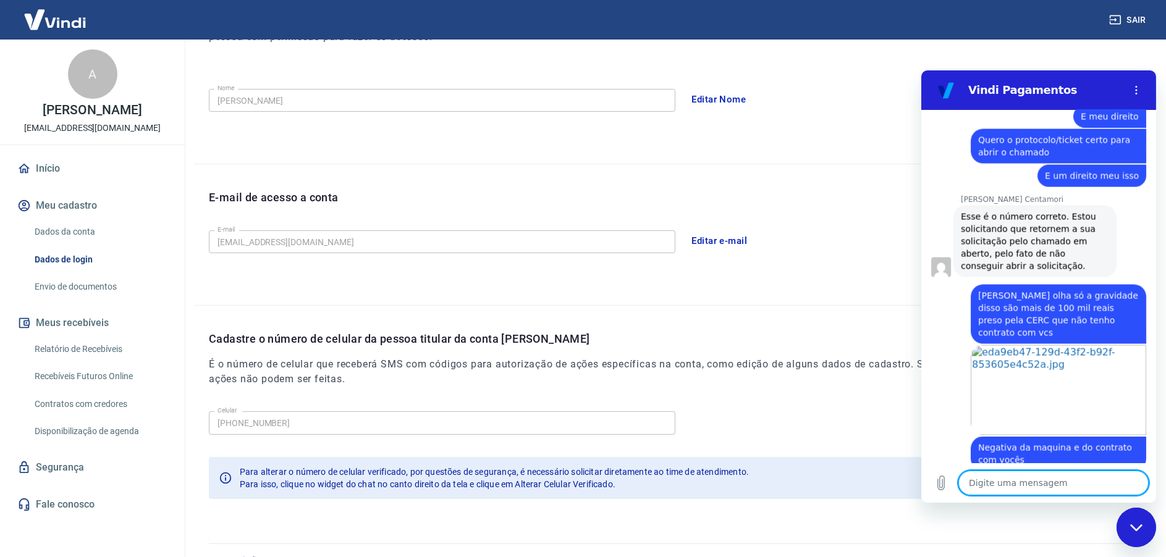
scroll to position [4153, 0]
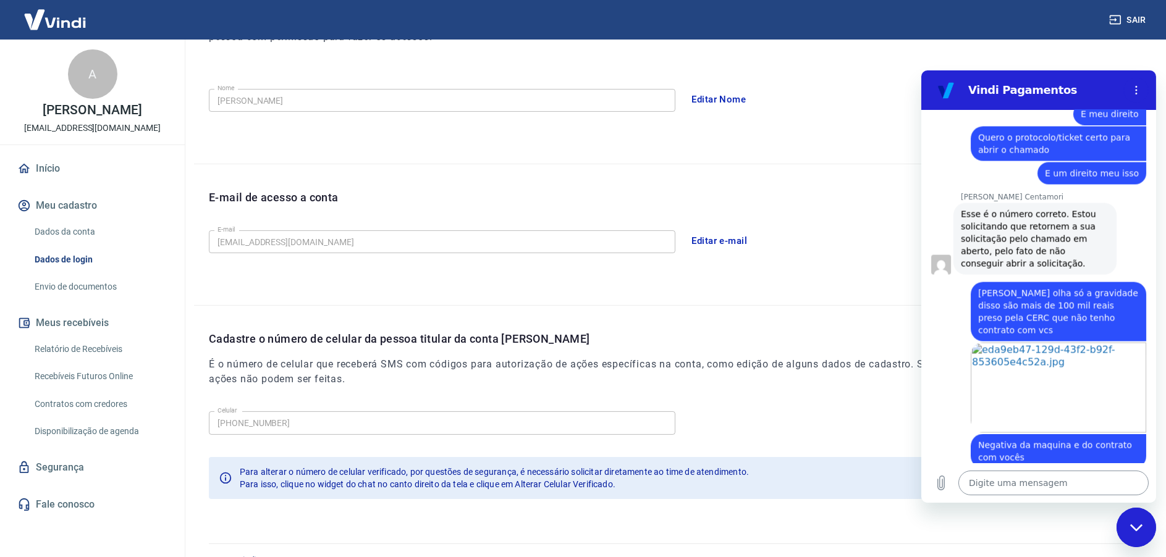
click at [1005, 483] on textarea at bounding box center [1053, 483] width 190 height 25
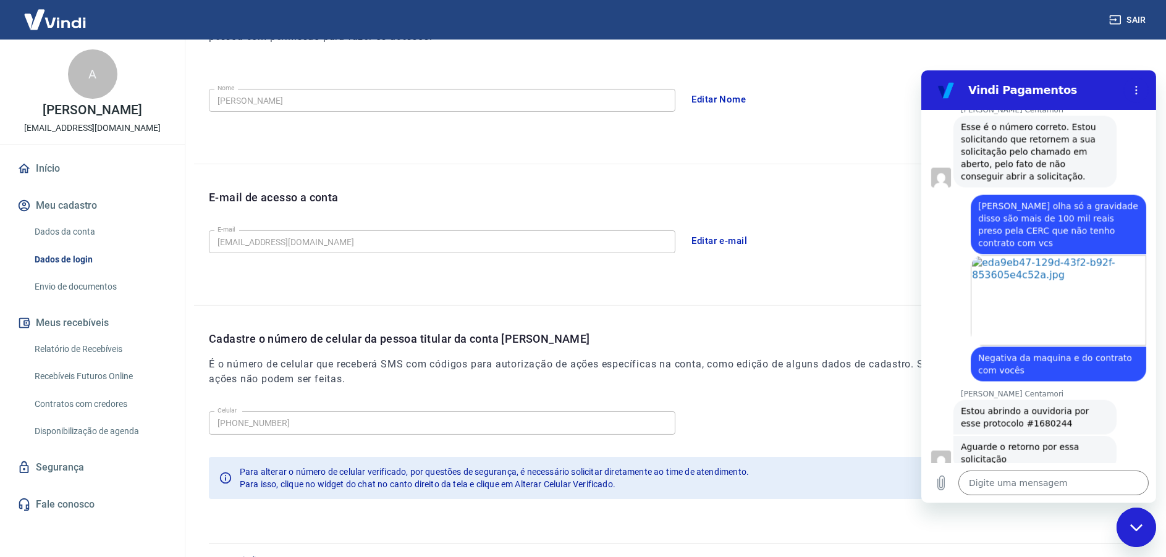
scroll to position [4242, 0]
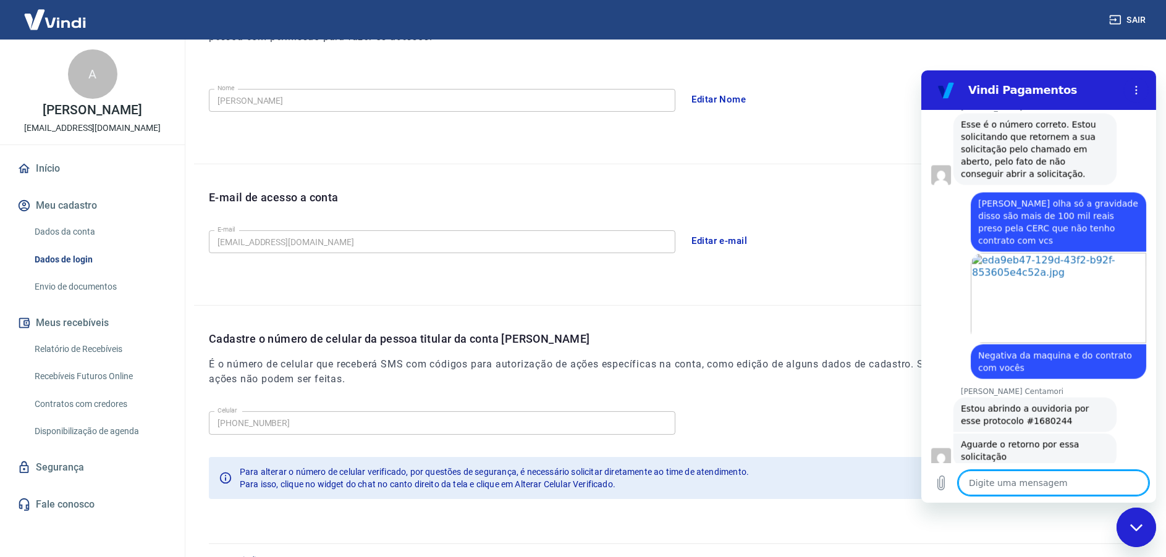
click at [1003, 483] on textarea at bounding box center [1053, 483] width 190 height 25
click at [990, 477] on textarea at bounding box center [1053, 483] width 190 height 25
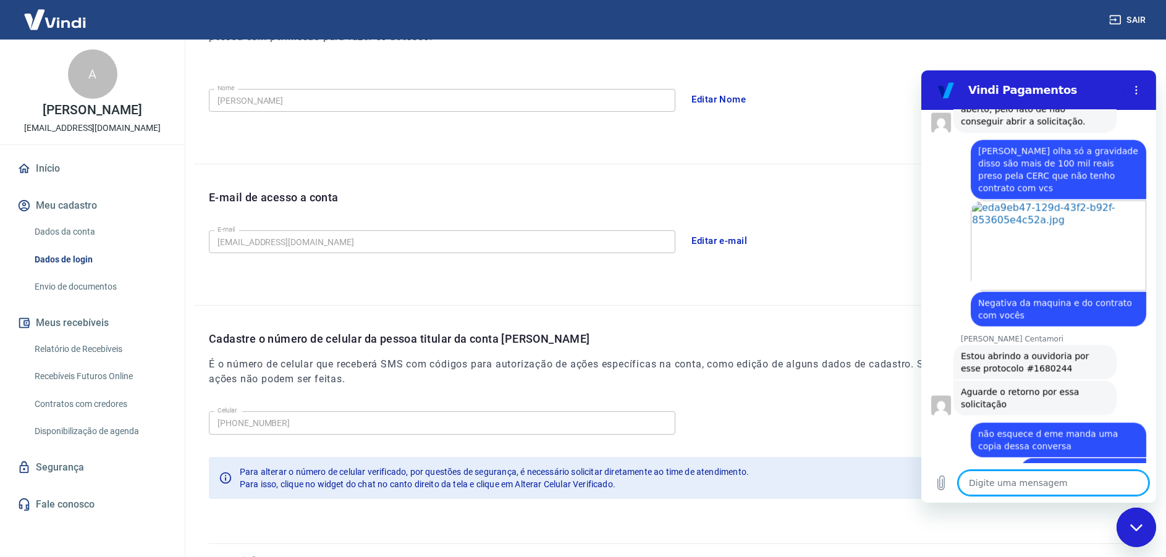
scroll to position [4348, 0]
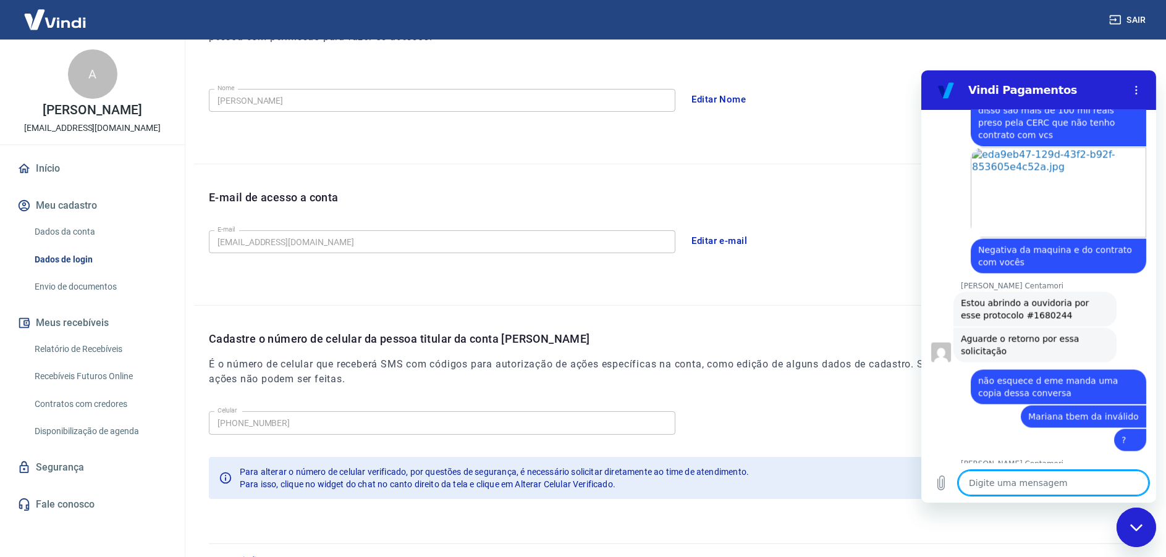
click at [1022, 481] on textarea at bounding box center [1053, 483] width 190 height 25
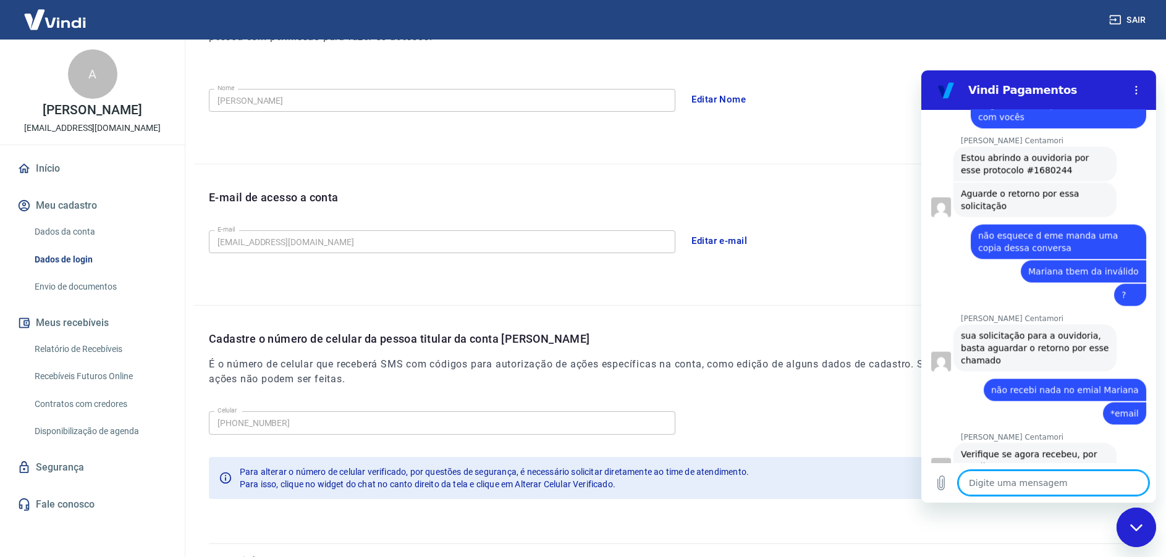
scroll to position [4538, 0]
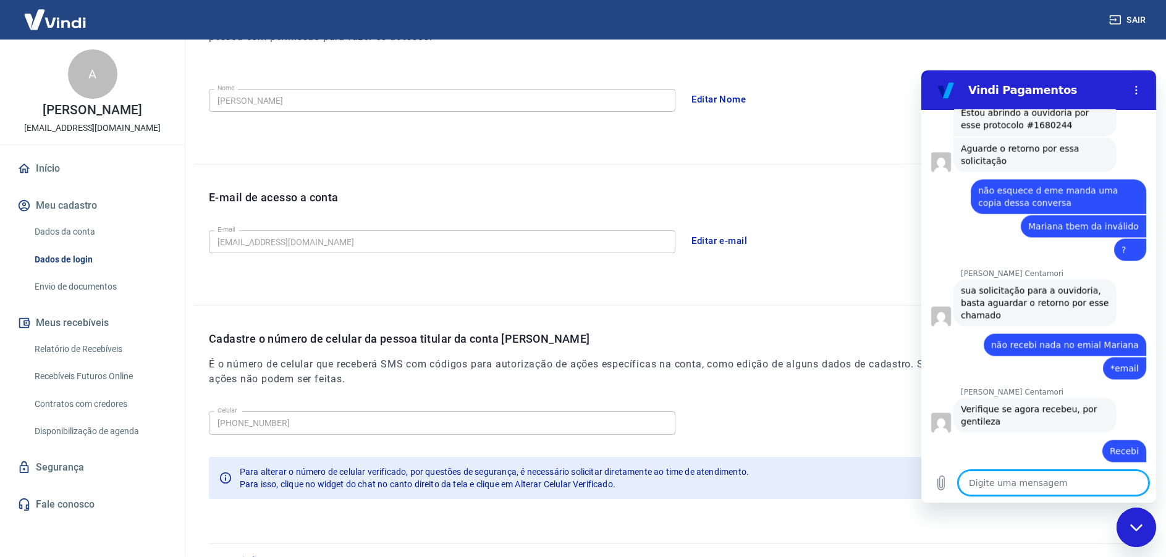
click at [995, 484] on textarea at bounding box center [1053, 483] width 190 height 25
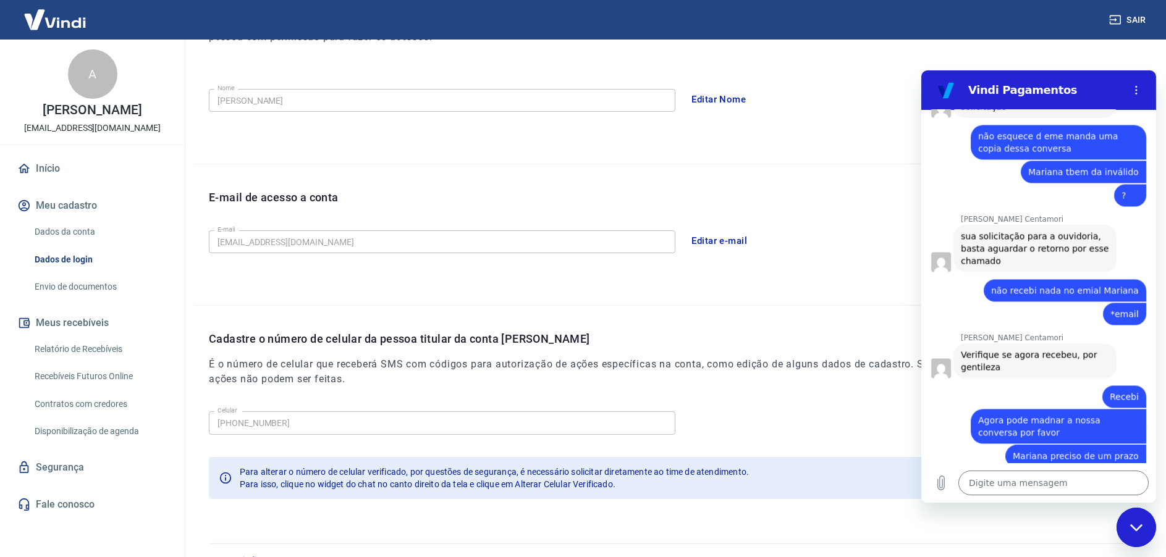
scroll to position [4604, 0]
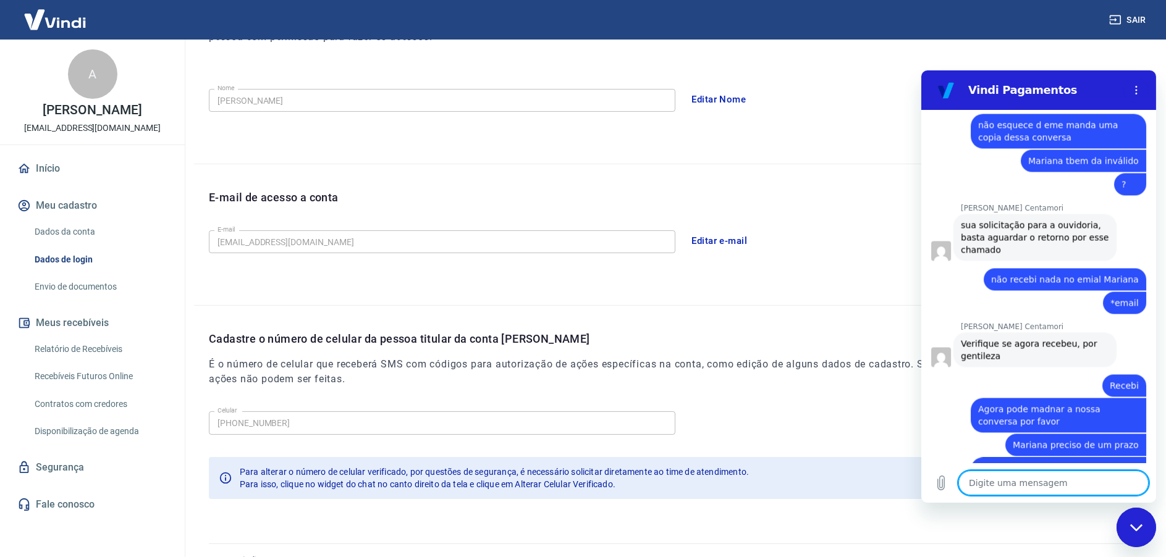
click at [1005, 487] on textarea at bounding box center [1053, 483] width 190 height 25
click at [1066, 471] on textarea "[PERSON_NAME] p´que não ovonsguii logar no ticket" at bounding box center [1053, 478] width 190 height 35
click at [1049, 474] on textarea "[PERSON_NAME] p´que não ovonsguii logar no ticket" at bounding box center [1053, 478] width 190 height 35
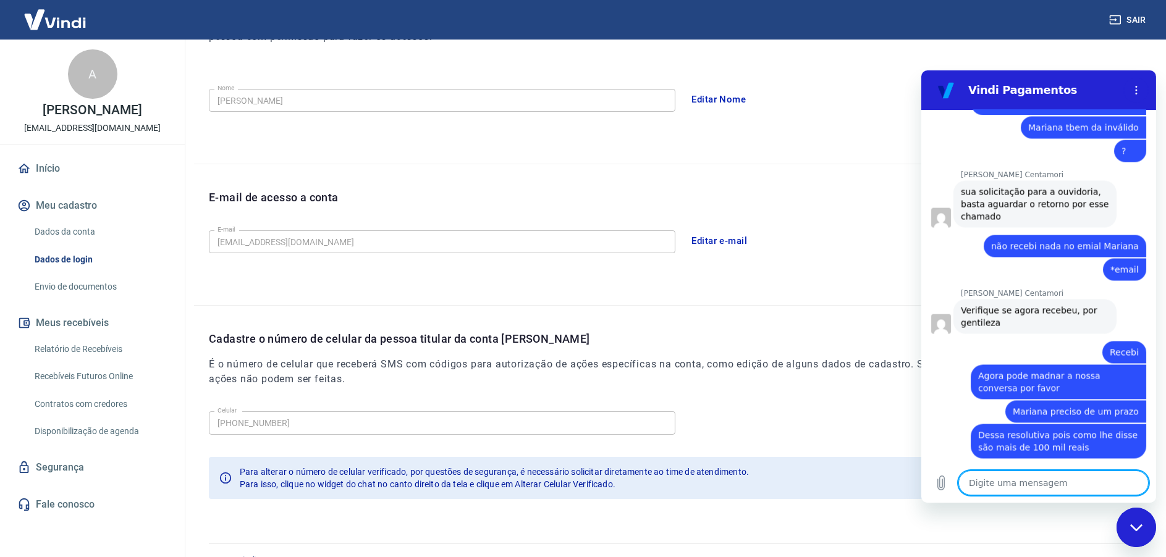
scroll to position [4640, 0]
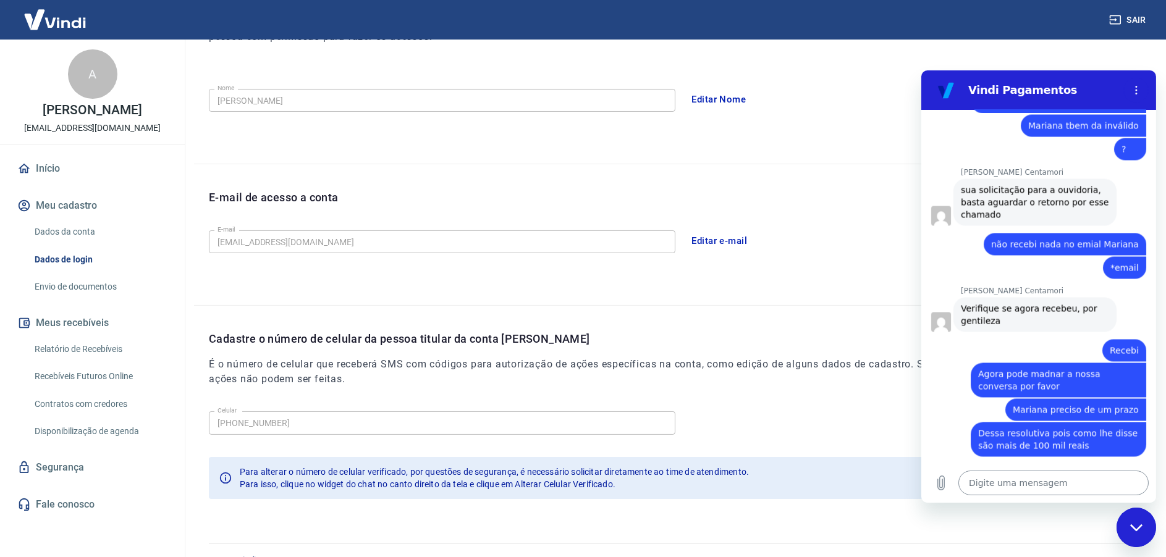
click at [1012, 483] on textarea at bounding box center [1053, 483] width 190 height 25
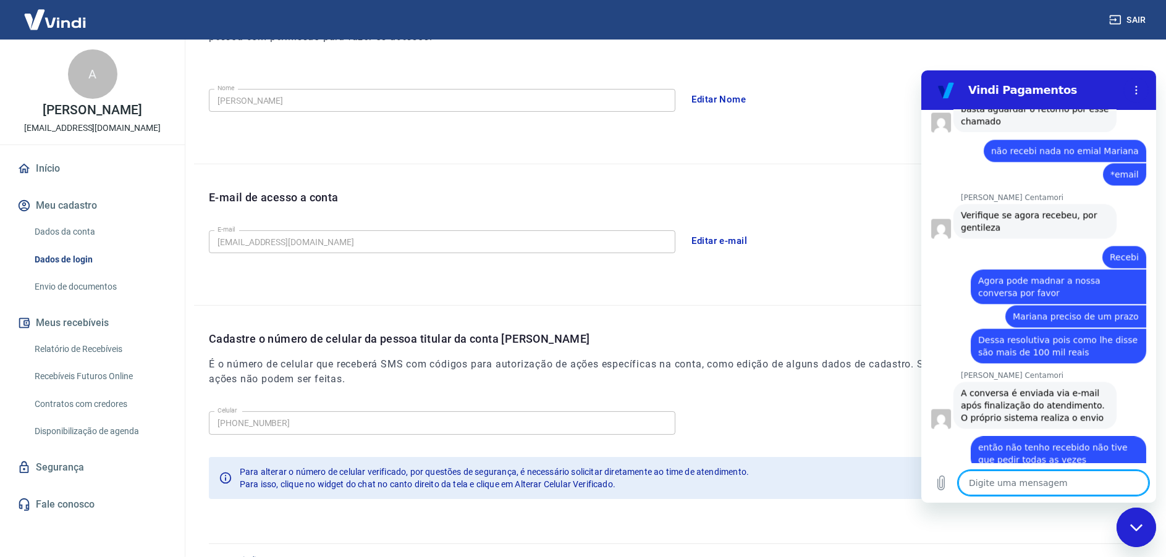
scroll to position [4851, 0]
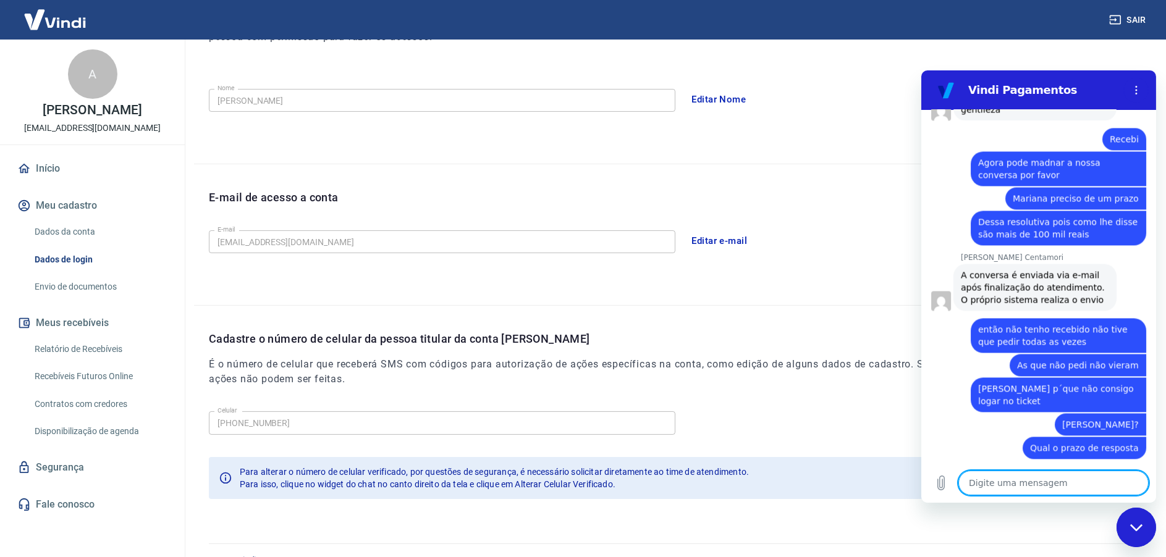
click at [1009, 483] on textarea at bounding box center [1053, 483] width 190 height 25
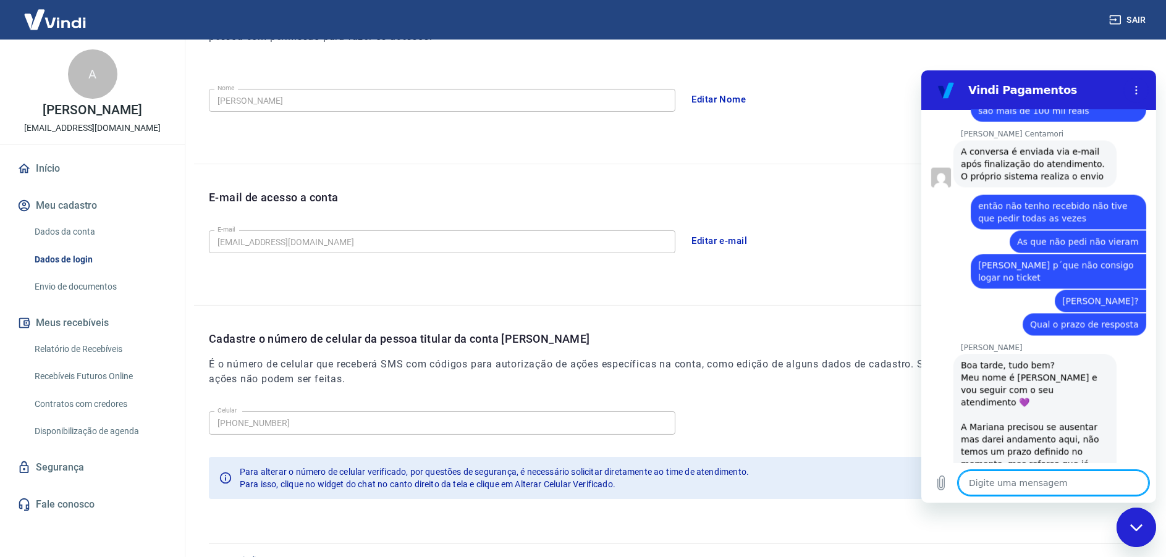
scroll to position [4977, 0]
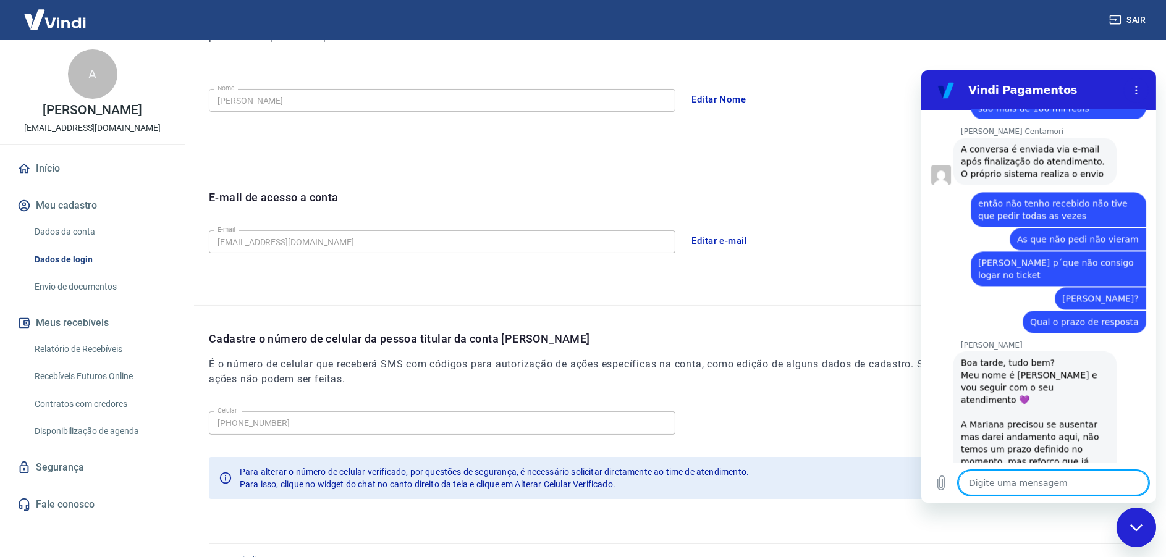
click at [1018, 481] on textarea at bounding box center [1053, 483] width 190 height 25
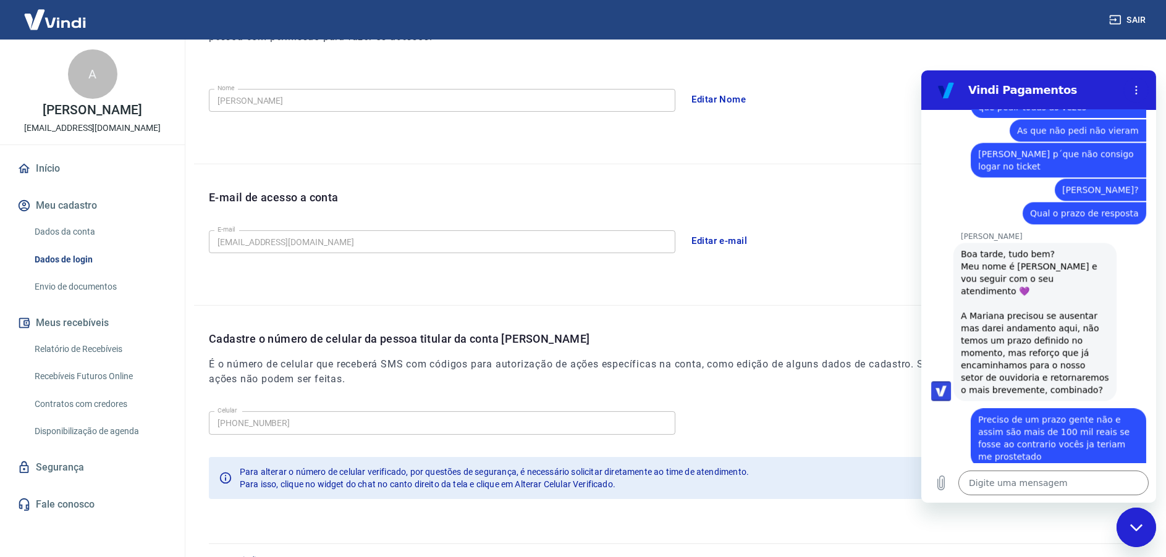
scroll to position [5084, 0]
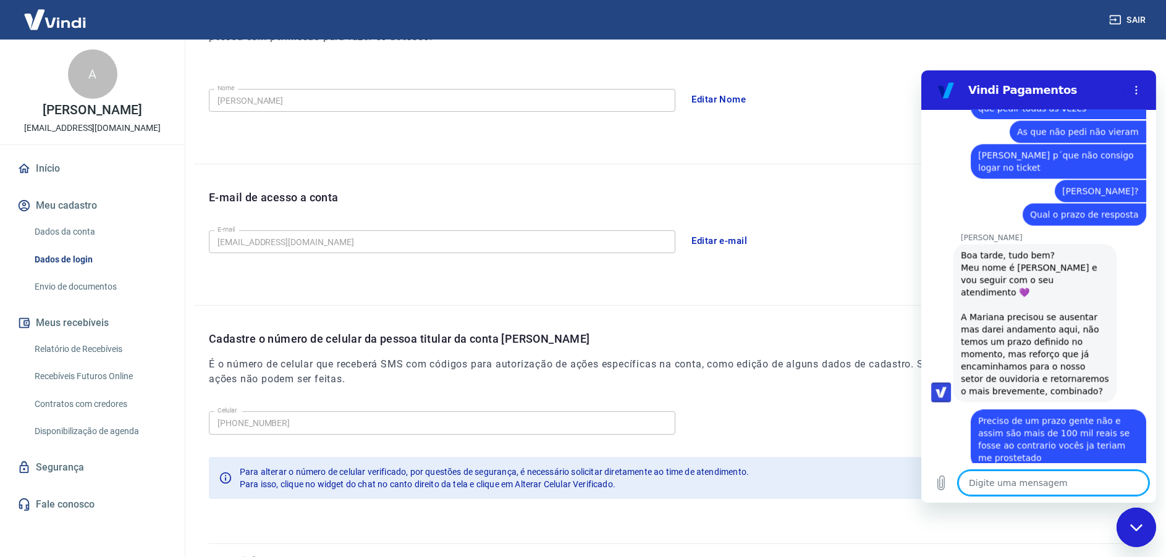
click at [1021, 484] on textarea at bounding box center [1053, 483] width 190 height 25
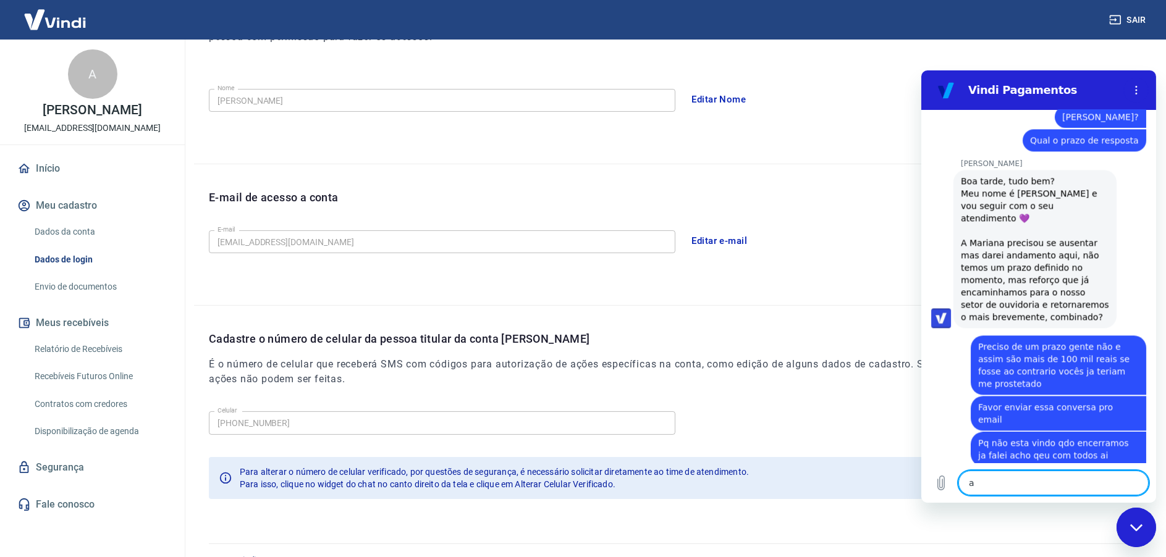
scroll to position [5161, 0]
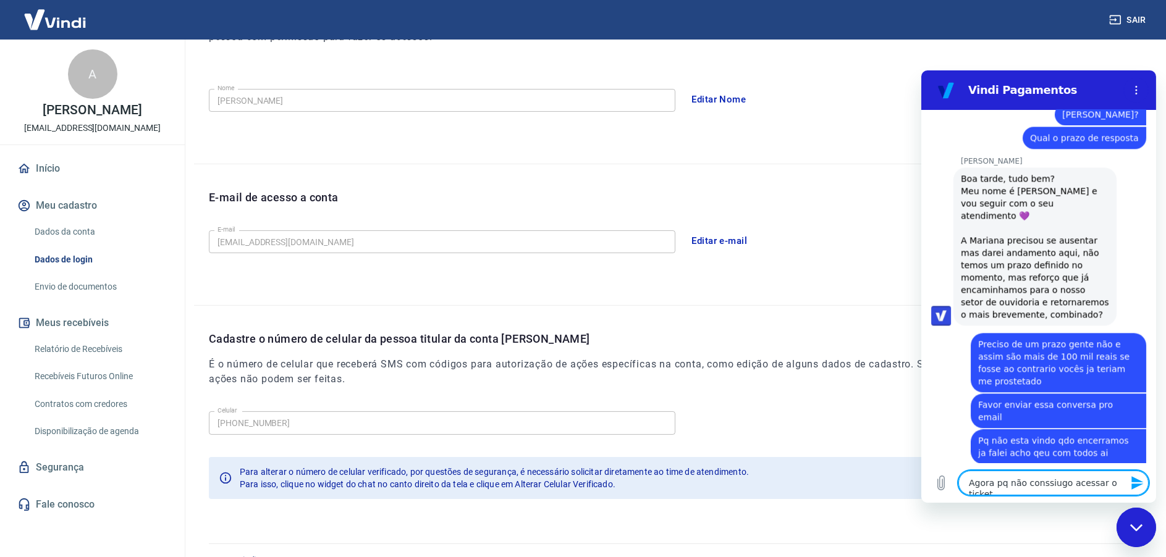
click at [1038, 482] on textarea "Agora pq não conssiugo acessar o ticket" at bounding box center [1053, 483] width 190 height 25
click at [1033, 482] on textarea "Agora pq não conssiugo acessar o ticket" at bounding box center [1053, 483] width 190 height 25
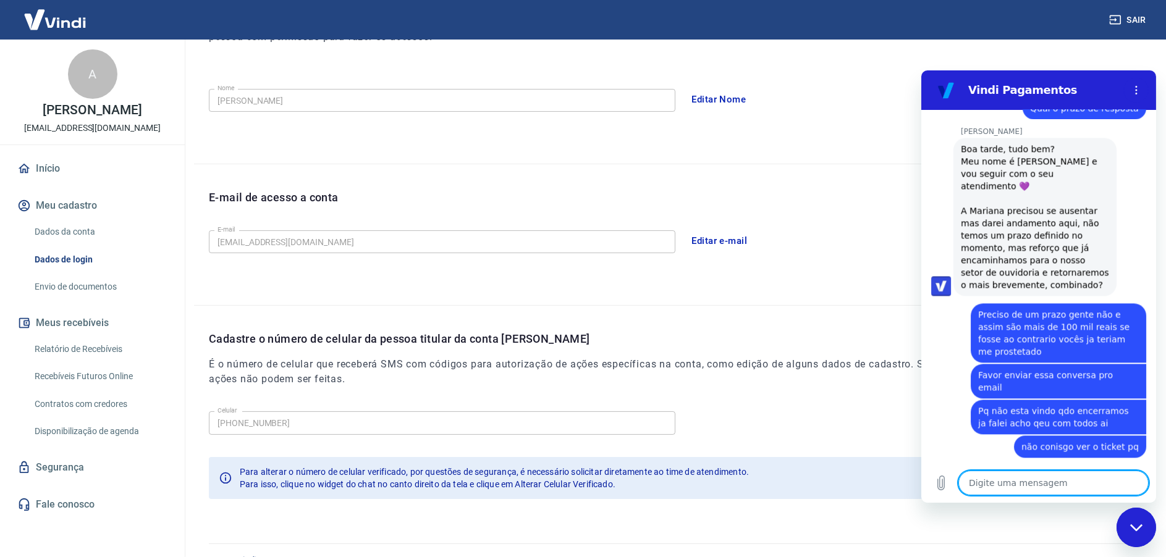
scroll to position [5214, 0]
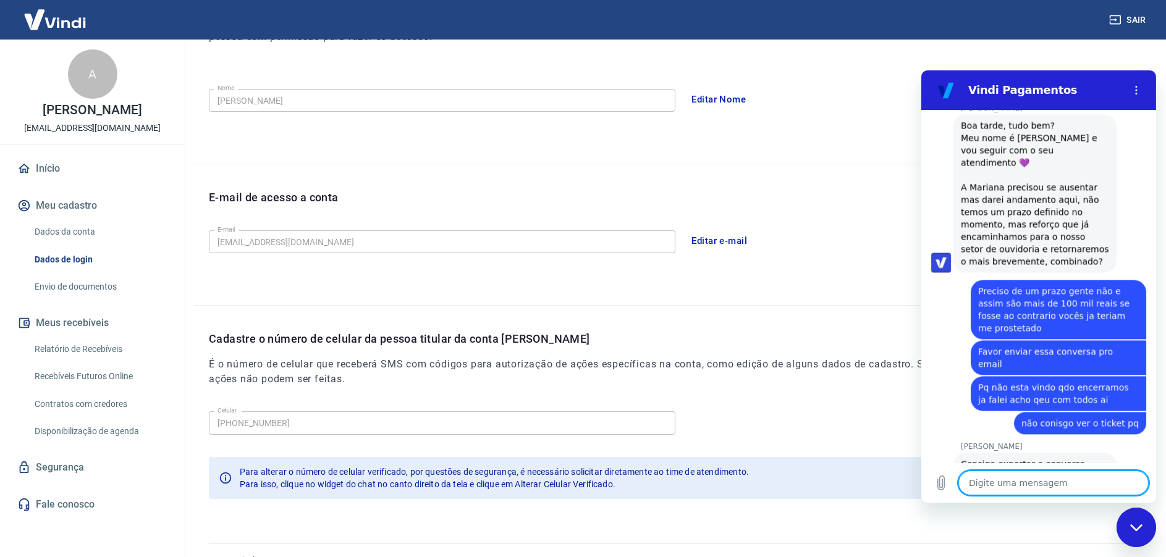
click at [1002, 481] on textarea at bounding box center [1053, 483] width 190 height 25
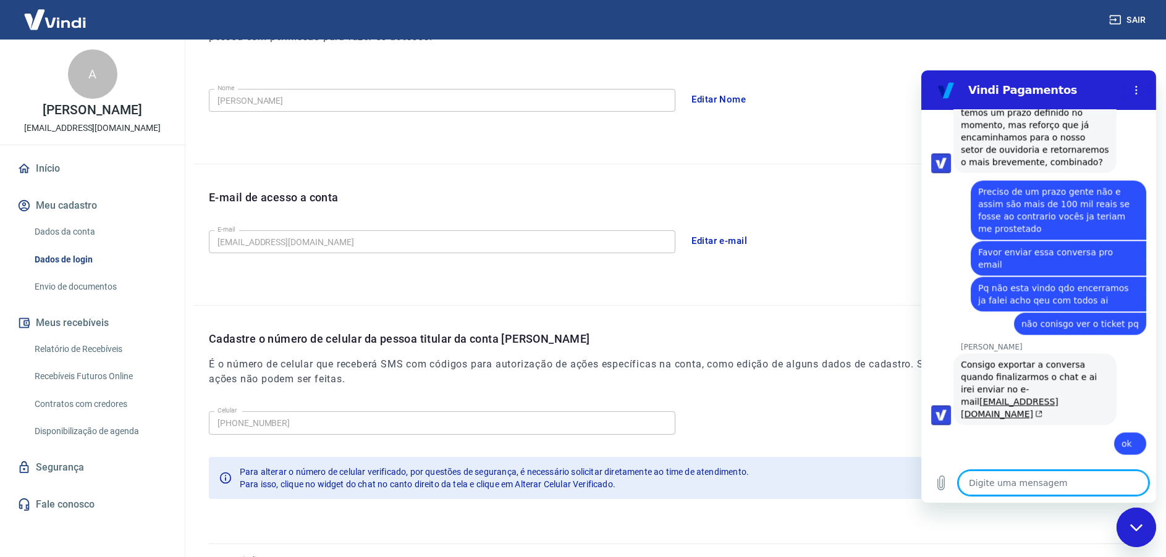
scroll to position [5312, 0]
click at [1030, 480] on textarea at bounding box center [1053, 483] width 190 height 25
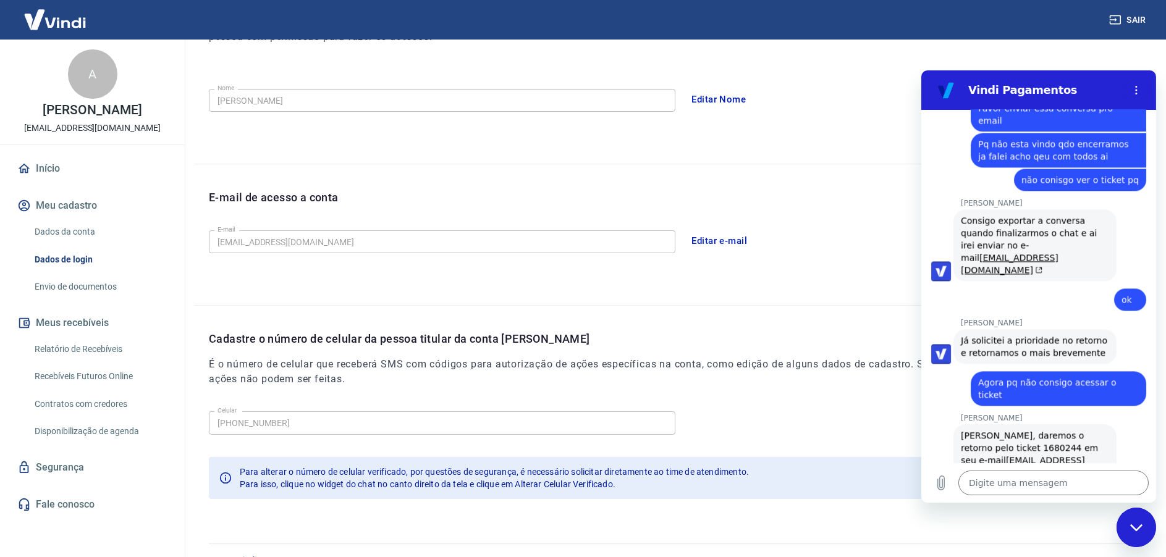
scroll to position [5460, 0]
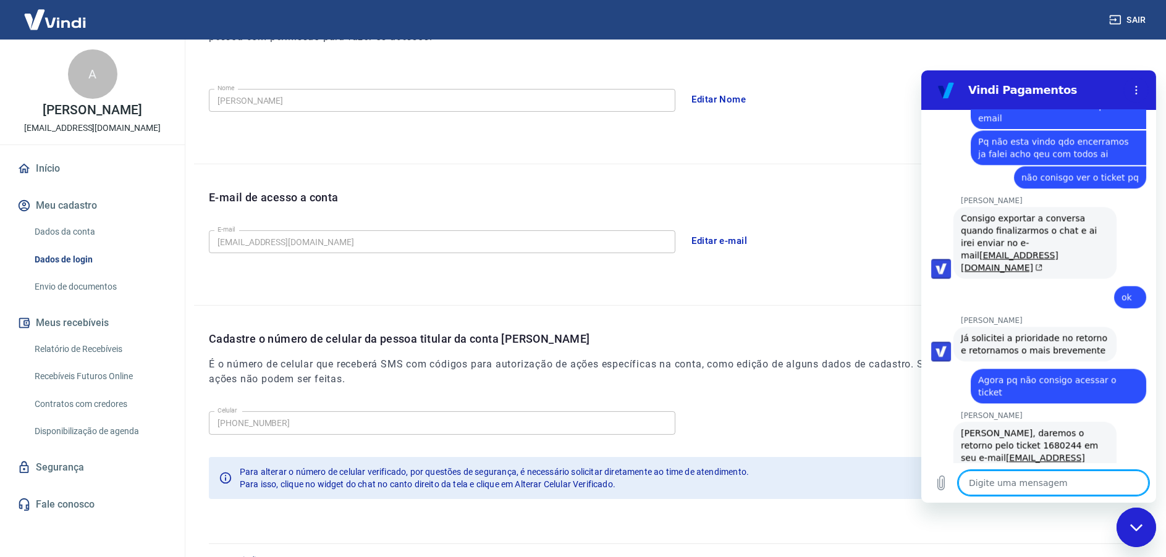
click at [1037, 482] on textarea at bounding box center [1053, 483] width 190 height 25
click at [1039, 486] on textarea at bounding box center [1053, 483] width 190 height 25
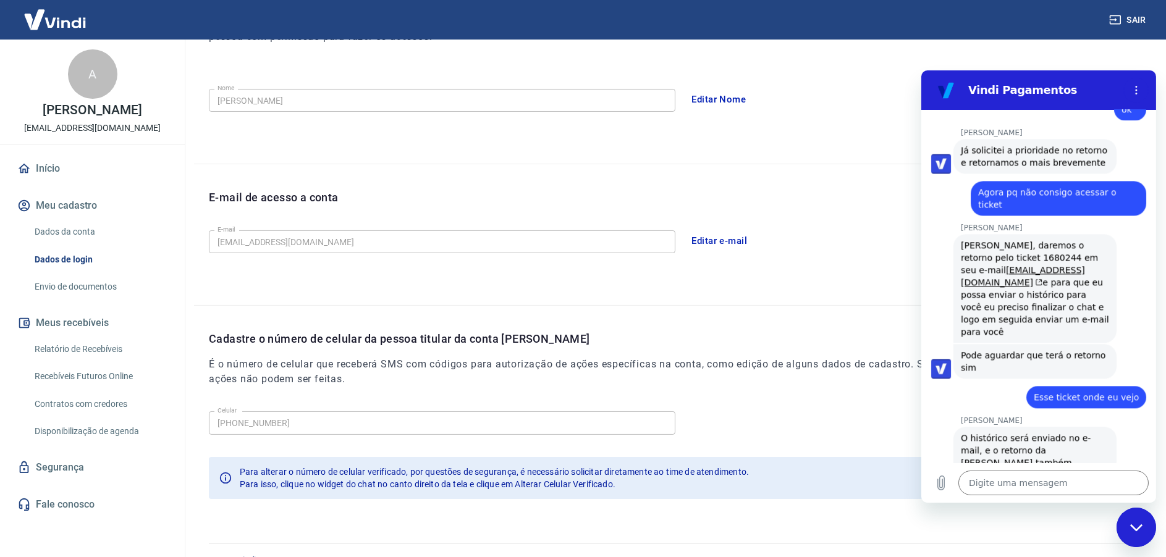
scroll to position [5650, 0]
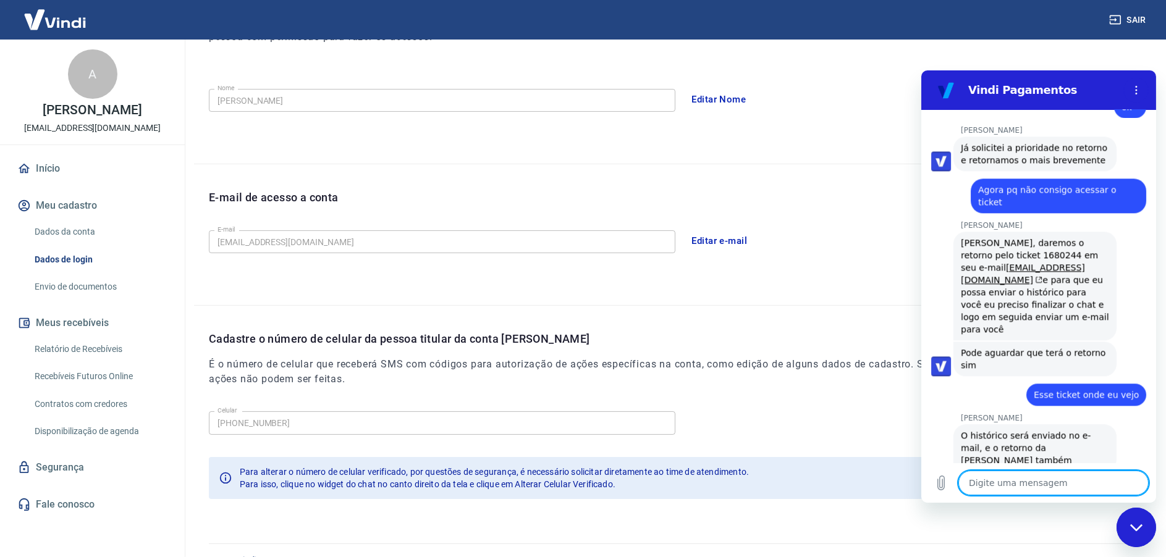
click at [1008, 482] on textarea at bounding box center [1053, 483] width 190 height 25
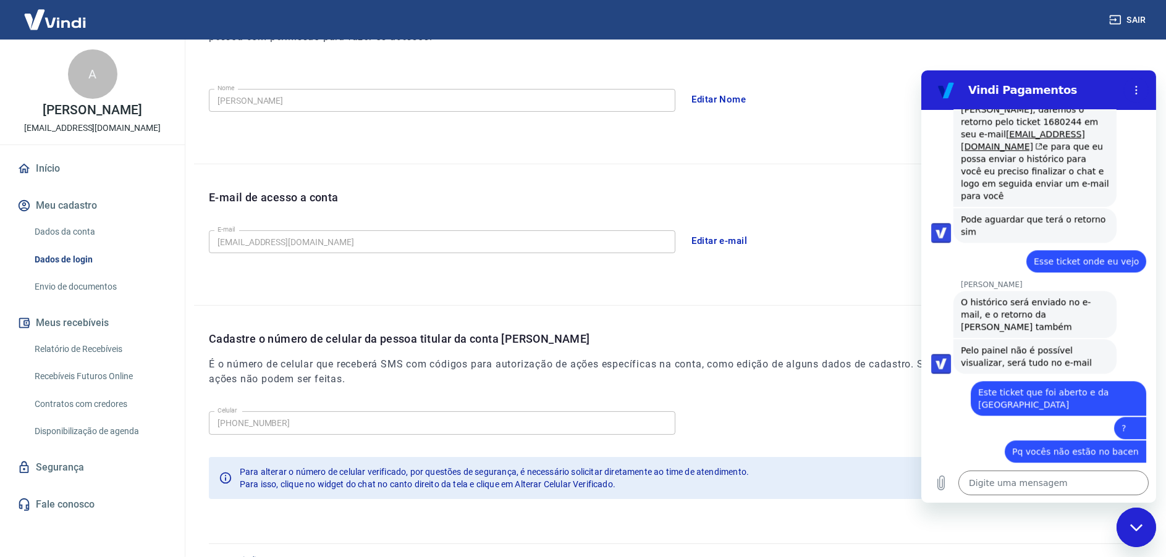
scroll to position [5815, 0]
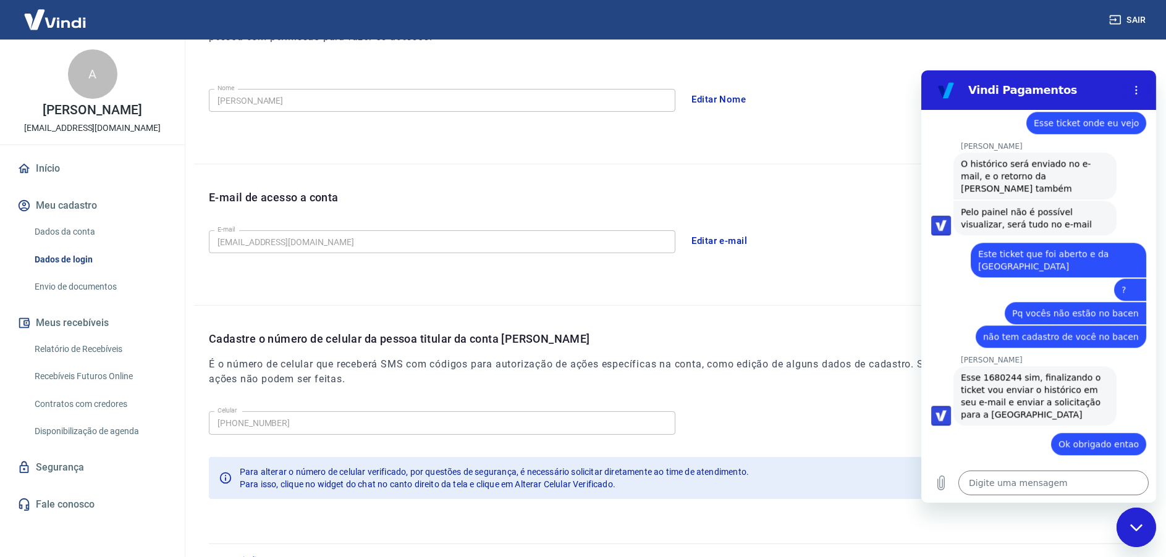
scroll to position [5921, 0]
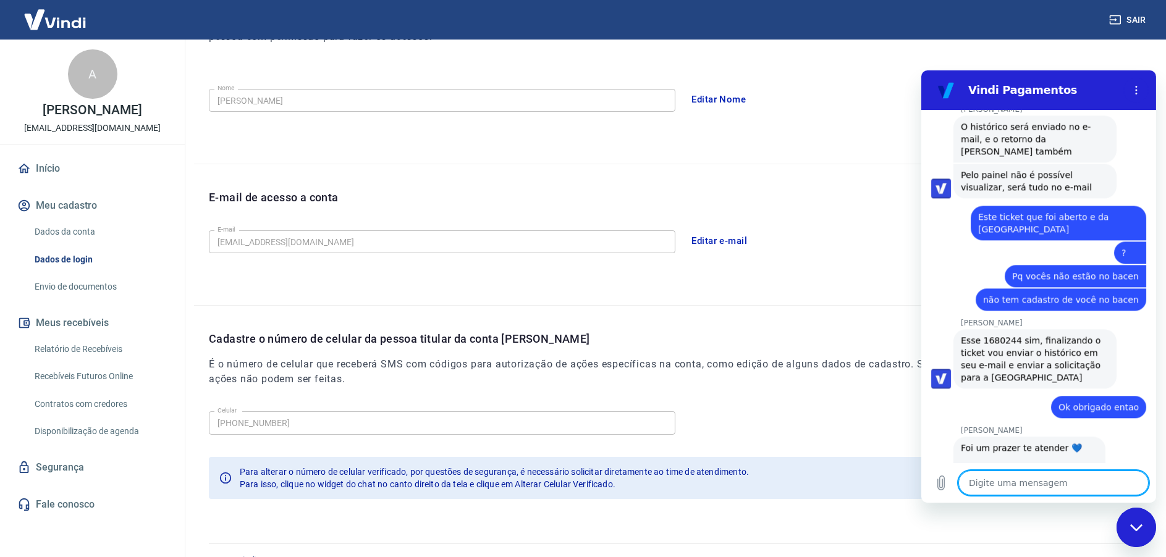
scroll to position [5962, 0]
